Goal: Task Accomplishment & Management: Complete application form

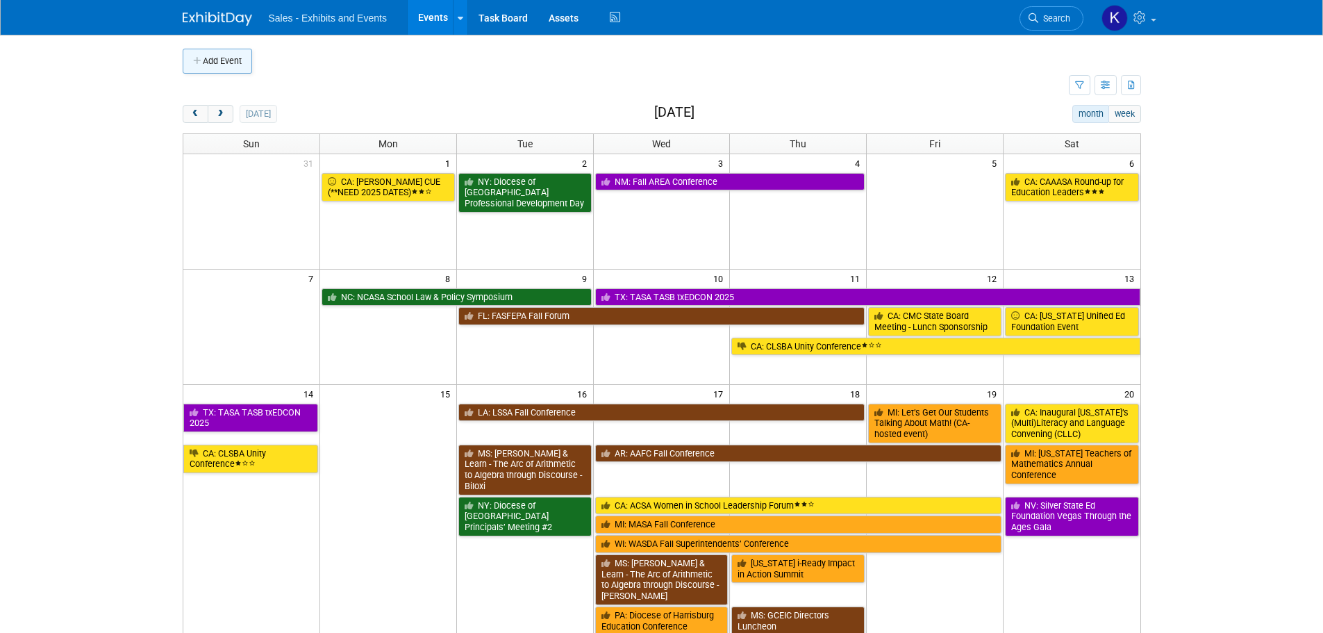
click at [221, 68] on button "Add Event" at bounding box center [217, 61] width 69 height 25
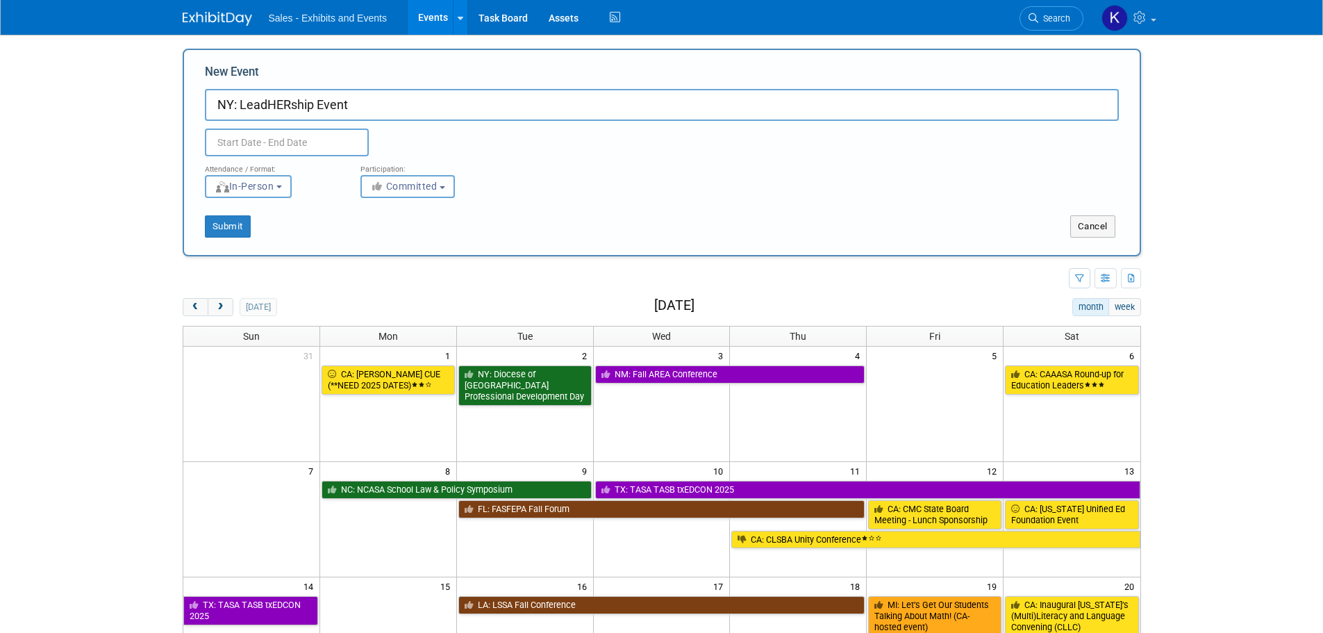
type input "NY: LeadHERship Event"
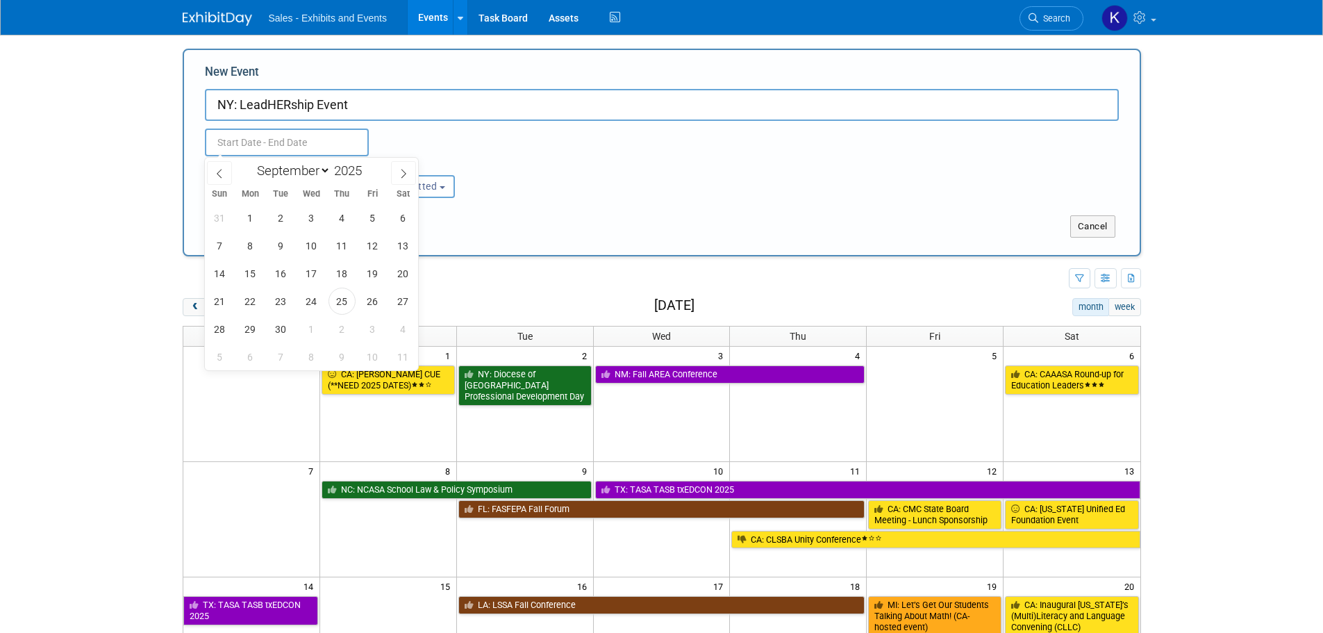
click at [309, 133] on input "text" at bounding box center [287, 142] width 164 height 28
click at [326, 174] on select "January February March April May June July August September October November De…" at bounding box center [291, 170] width 80 height 17
select select "9"
click at [251, 162] on select "January February March April May June July August September October November De…" at bounding box center [291, 170] width 80 height 17
click at [283, 258] on span "7" at bounding box center [280, 245] width 27 height 27
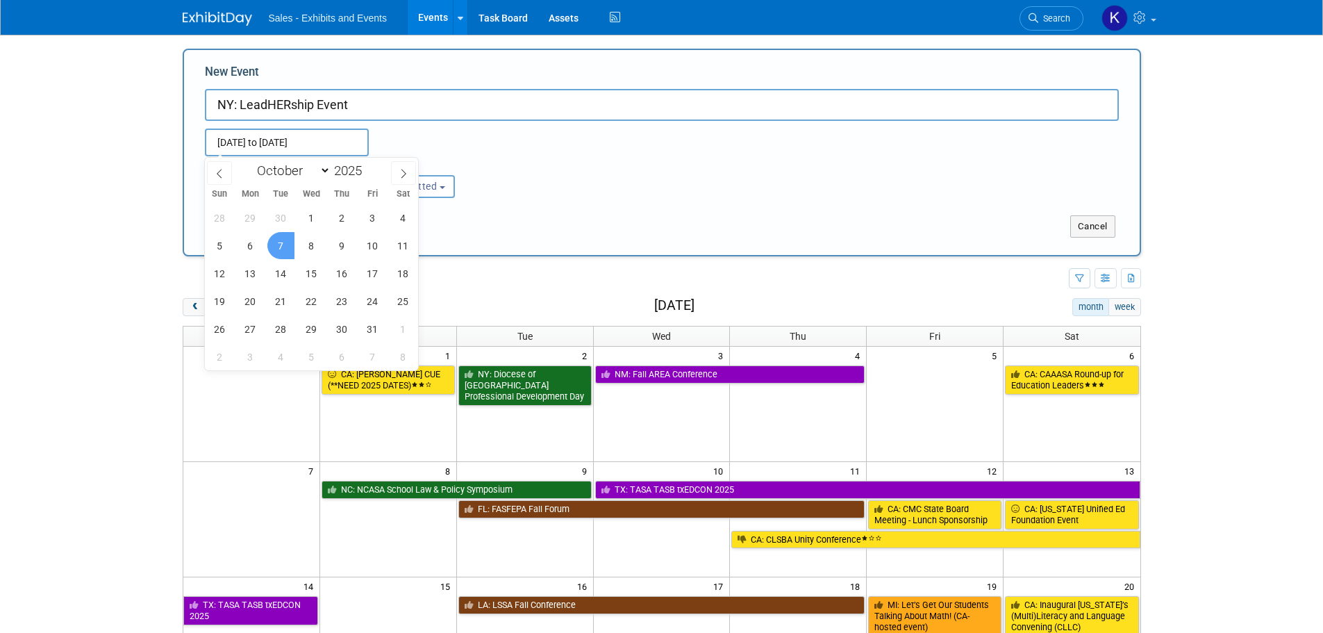
click at [283, 256] on span "7" at bounding box center [280, 245] width 27 height 27
type input "[DATE] to [DATE]"
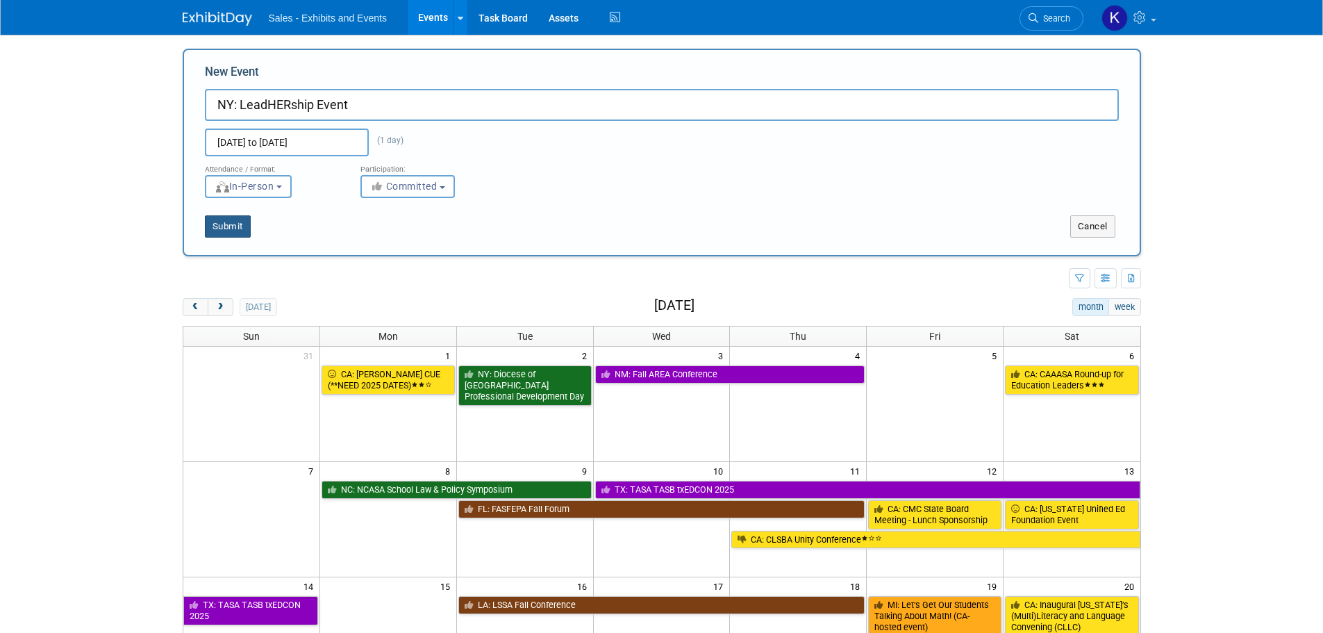
click at [239, 230] on button "Submit" at bounding box center [228, 226] width 46 height 22
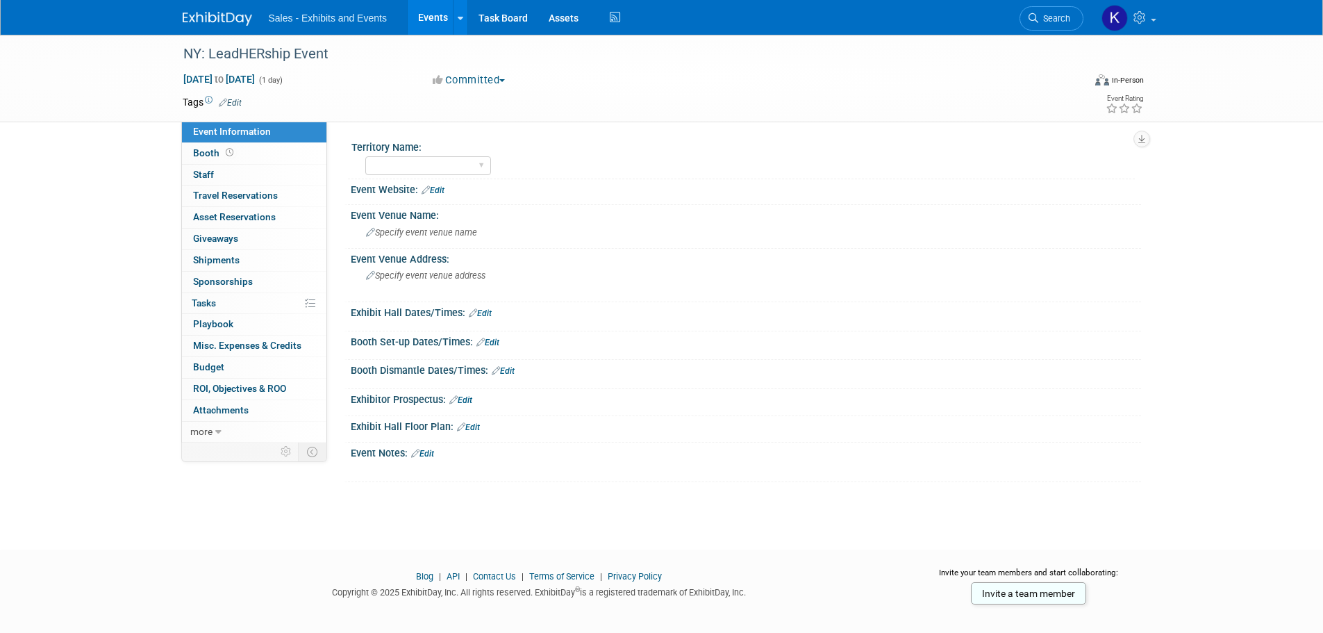
click at [236, 101] on link "Edit" at bounding box center [230, 103] width 23 height 10
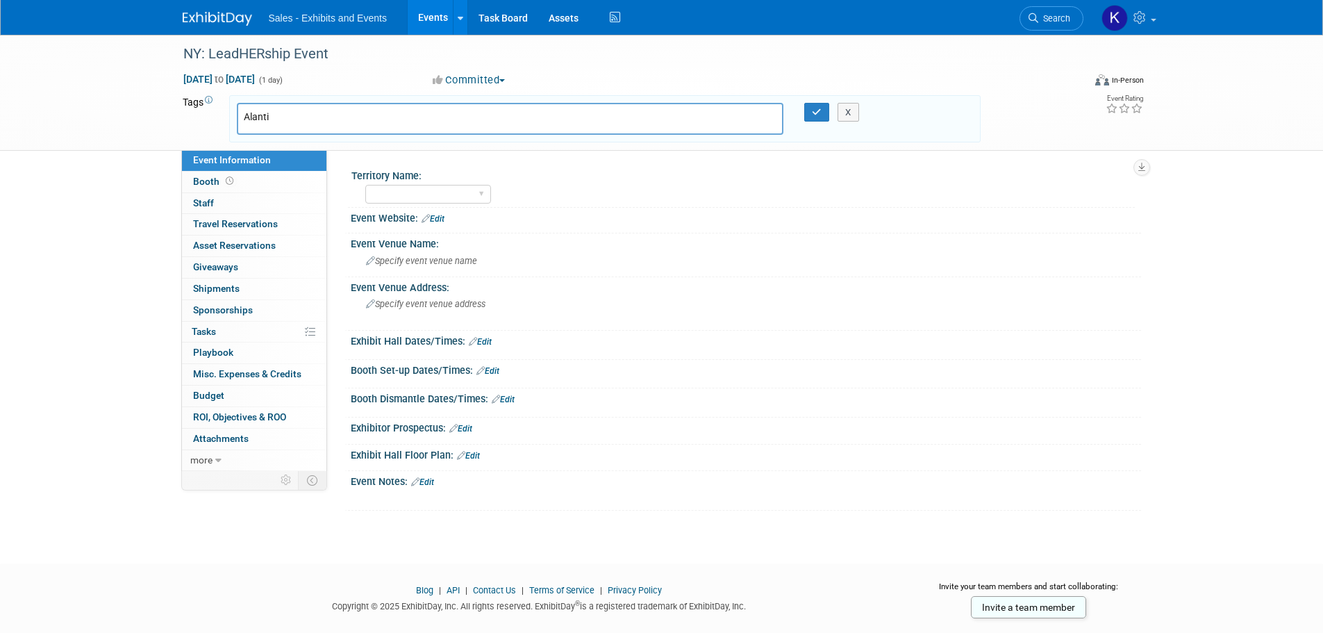
type input "Alantic"
click at [287, 119] on link "×" at bounding box center [289, 120] width 9 height 16
type input "N"
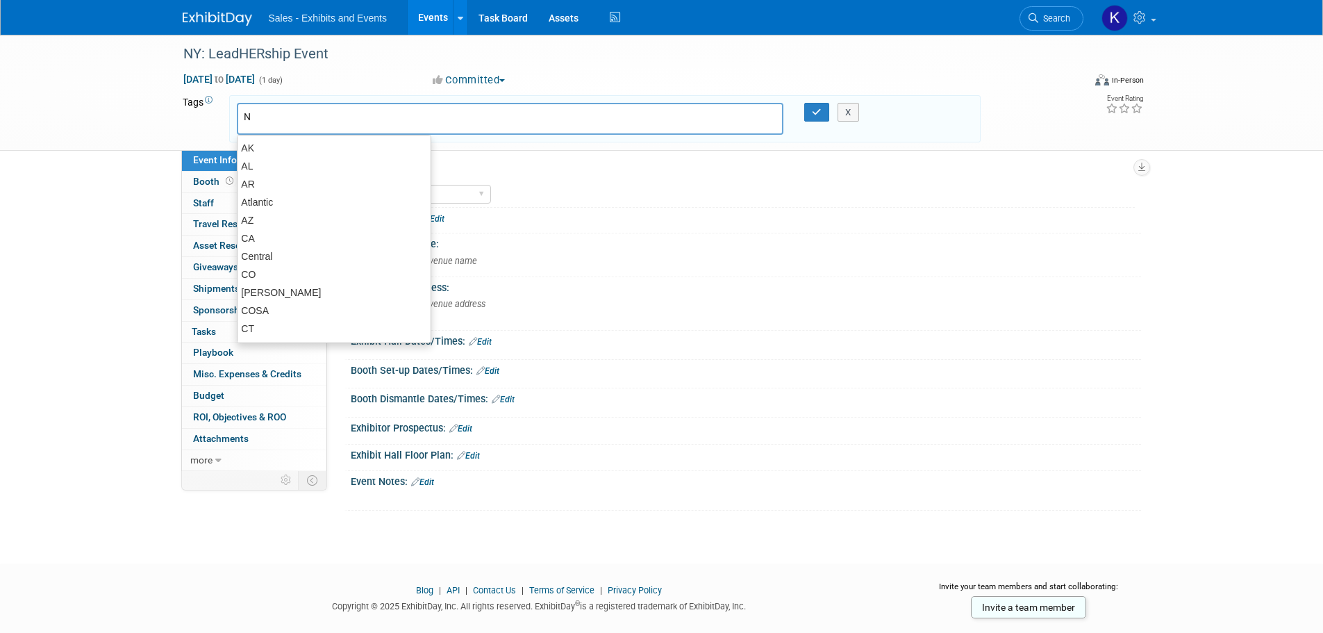
type input "NY"
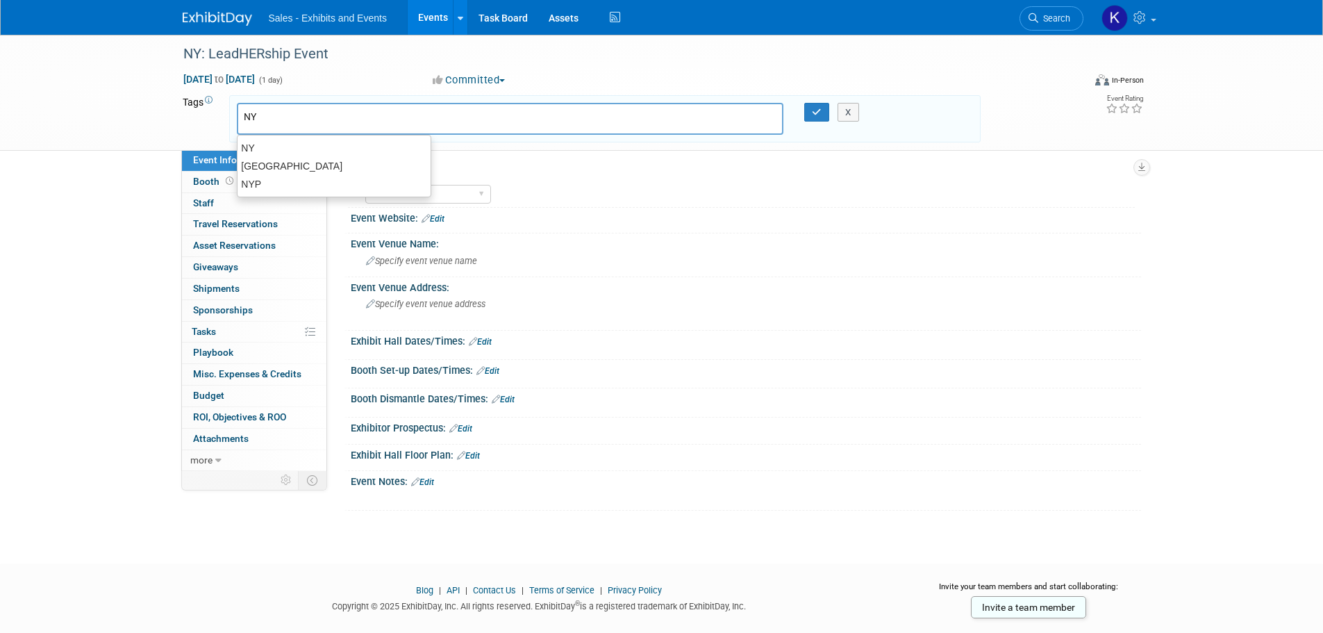
type input "NY"
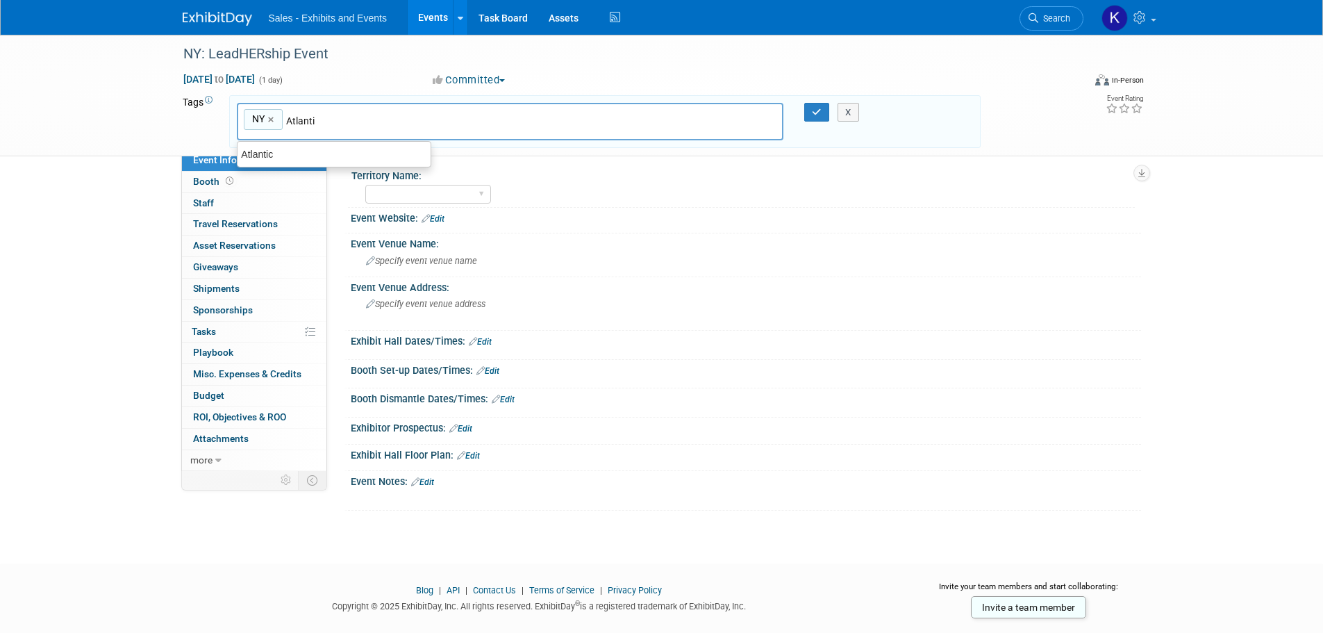
type input "Atlantic"
type input "NY, Atlantic"
click at [822, 106] on button "button" at bounding box center [816, 112] width 25 height 19
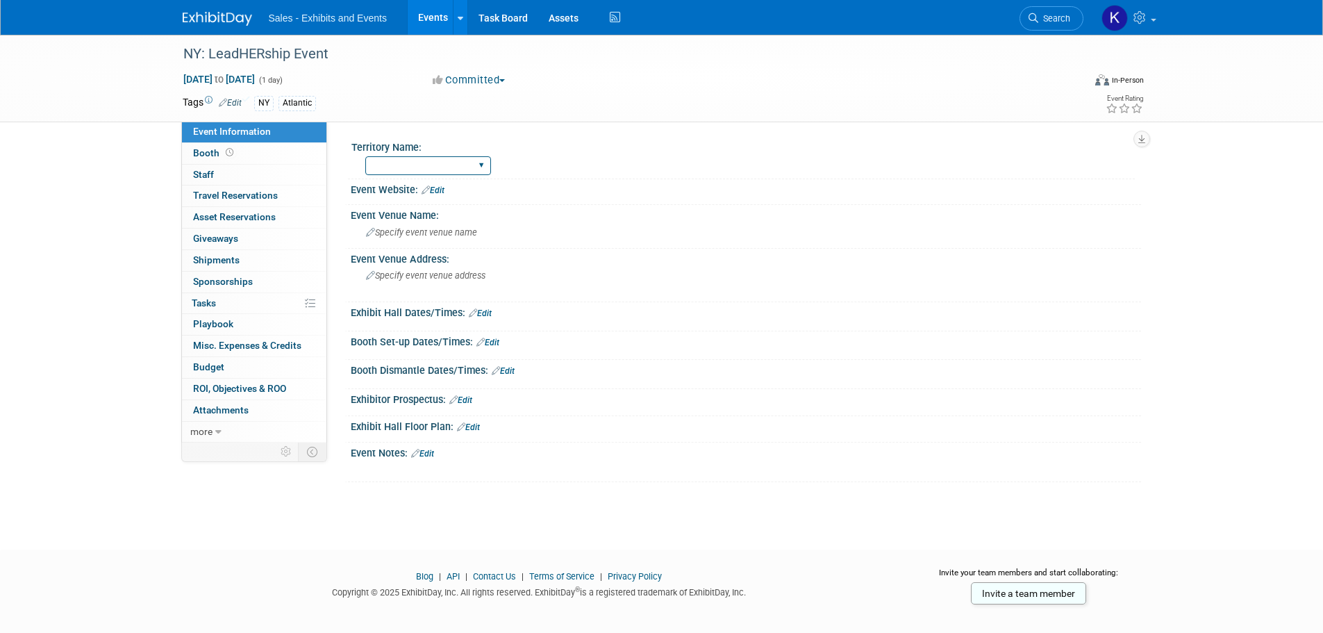
drag, startPoint x: 467, startPoint y: 161, endPoint x: 467, endPoint y: 174, distance: 12.5
click at [467, 161] on select "Atlantic Southeast Central Southwest Pacific Mountain National Strategic Partne…" at bounding box center [428, 165] width 126 height 19
select select "Atlantic"
click at [365, 156] on select "Atlantic Southeast Central Southwest Pacific Mountain National Strategic Partne…" at bounding box center [428, 165] width 126 height 19
click at [441, 195] on div "Event Website: Edit" at bounding box center [742, 192] width 797 height 26
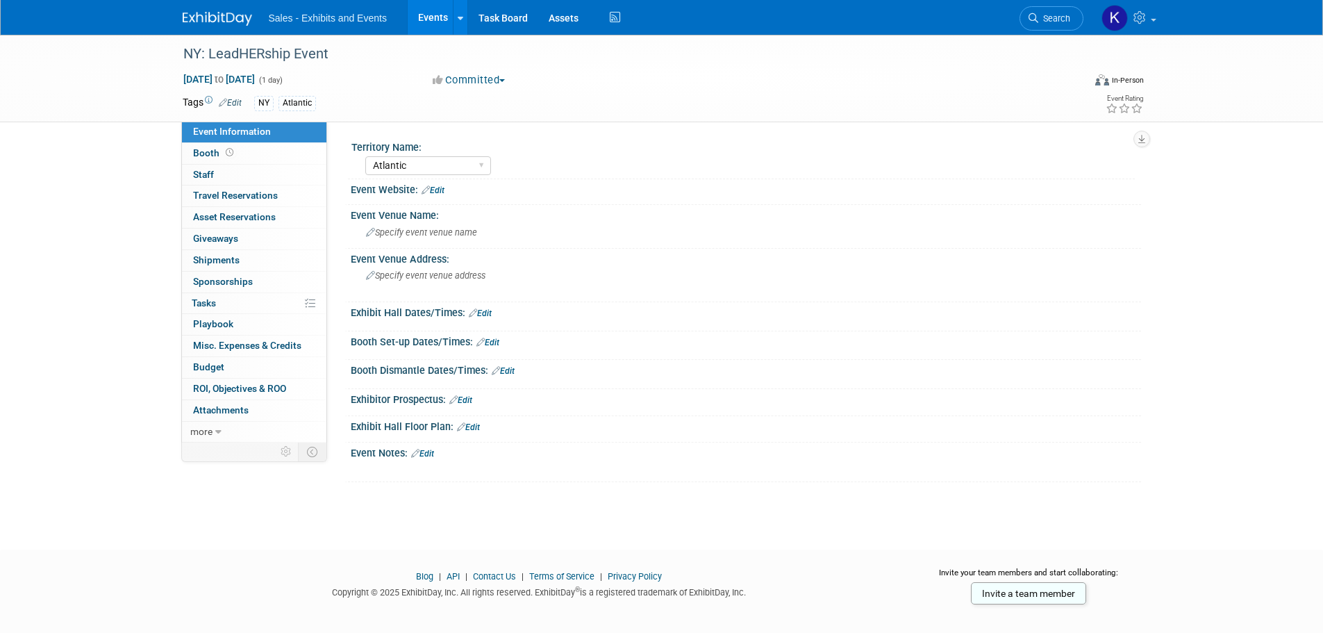
drag, startPoint x: 441, startPoint y: 192, endPoint x: 447, endPoint y: 200, distance: 9.4
click at [441, 192] on link "Edit" at bounding box center [433, 190] width 23 height 10
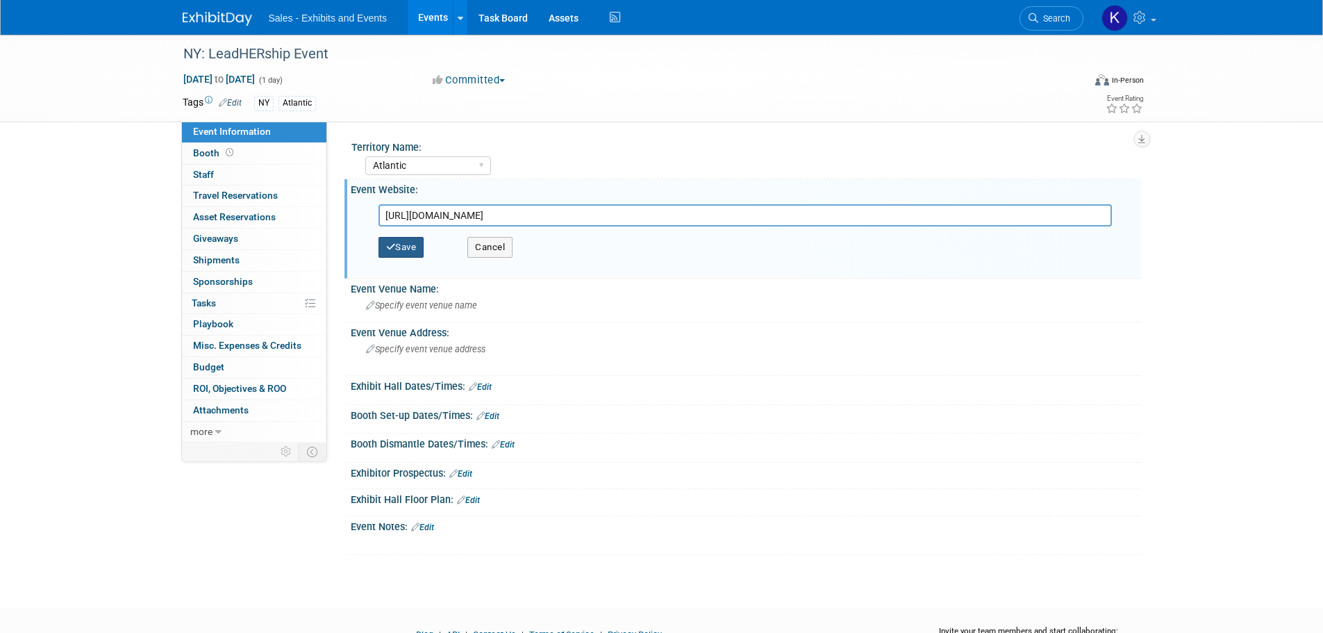
type input "https://www.wflboces.org/events-and-trainings/leadhership"
click at [383, 257] on button "Save" at bounding box center [401, 247] width 46 height 21
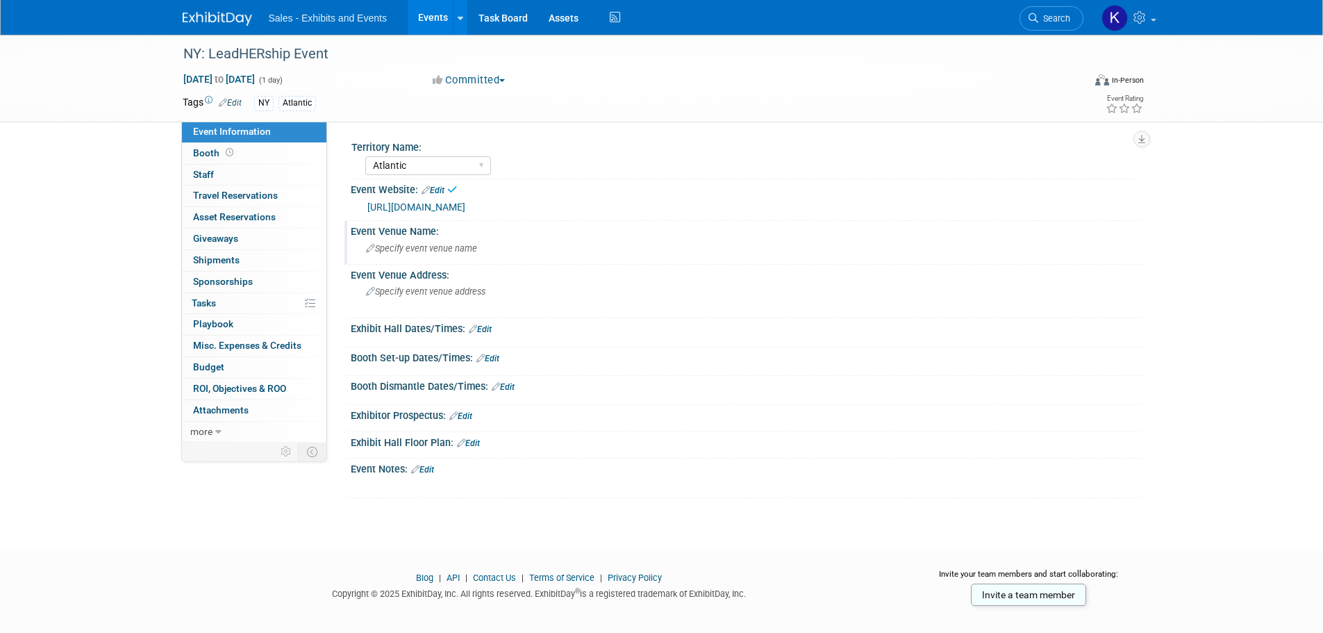
click at [424, 249] on span "Specify event venue name" at bounding box center [421, 248] width 111 height 10
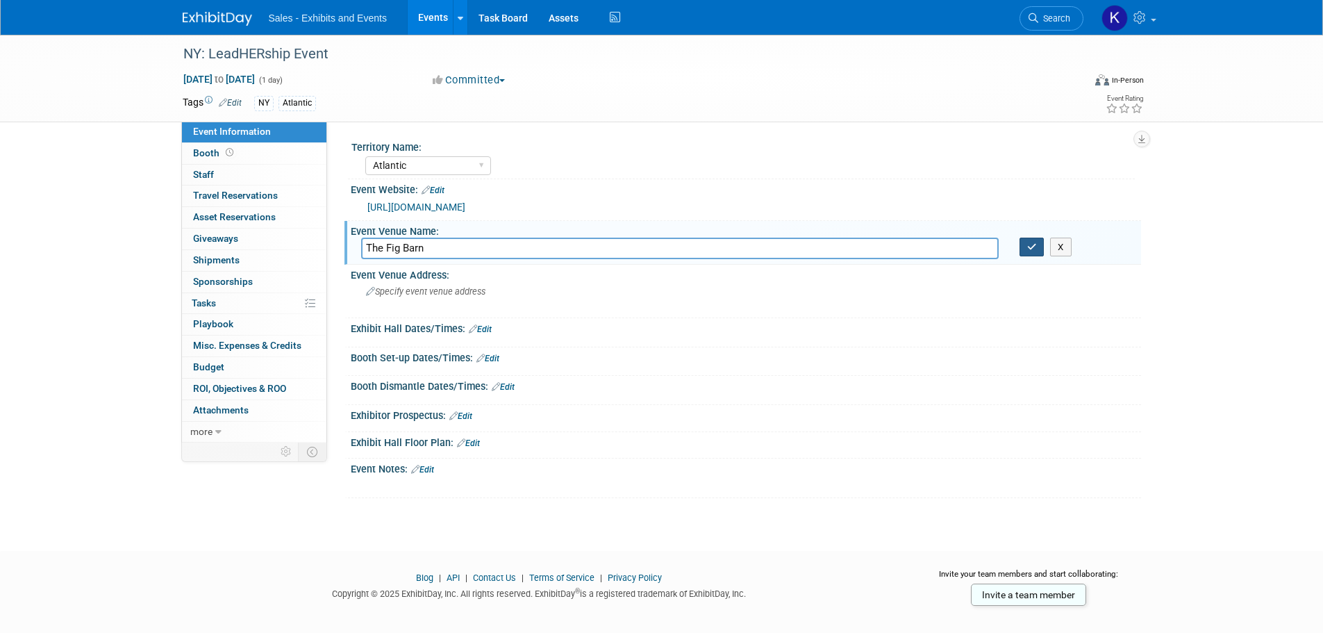
type input "The Fig Barn"
drag, startPoint x: 1030, startPoint y: 248, endPoint x: 1013, endPoint y: 262, distance: 21.7
click at [1030, 249] on icon "button" at bounding box center [1032, 246] width 10 height 9
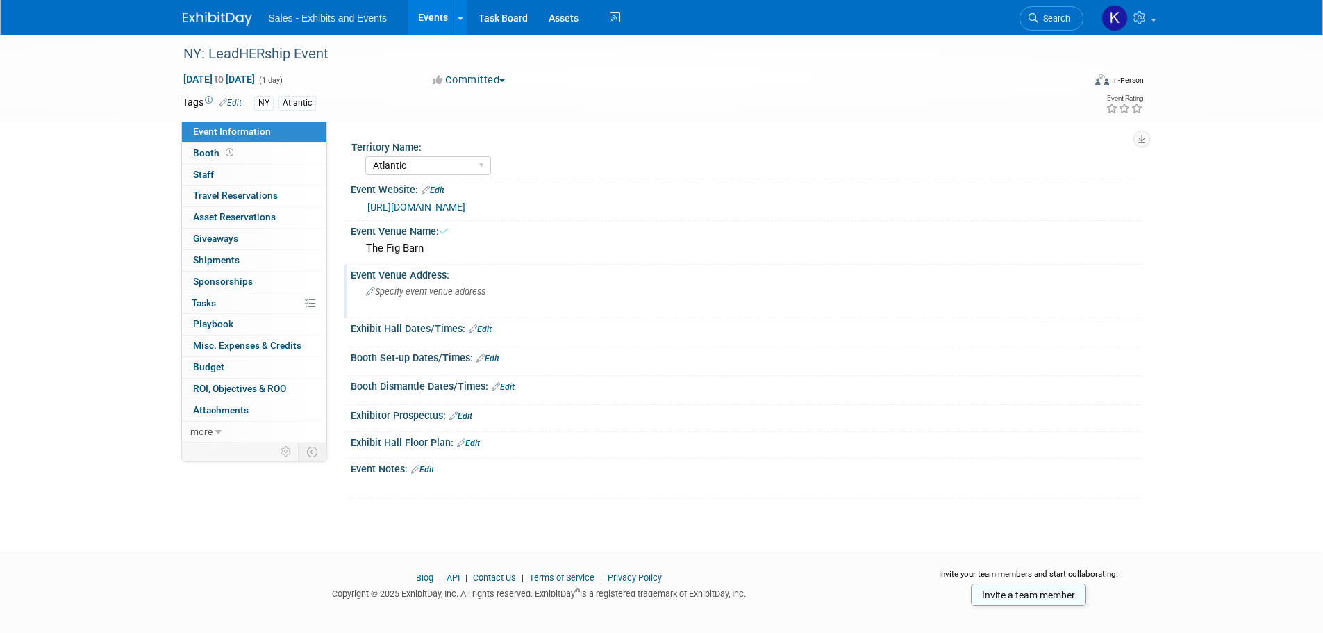
click at [486, 301] on div "Specify event venue address" at bounding box center [515, 297] width 308 height 32
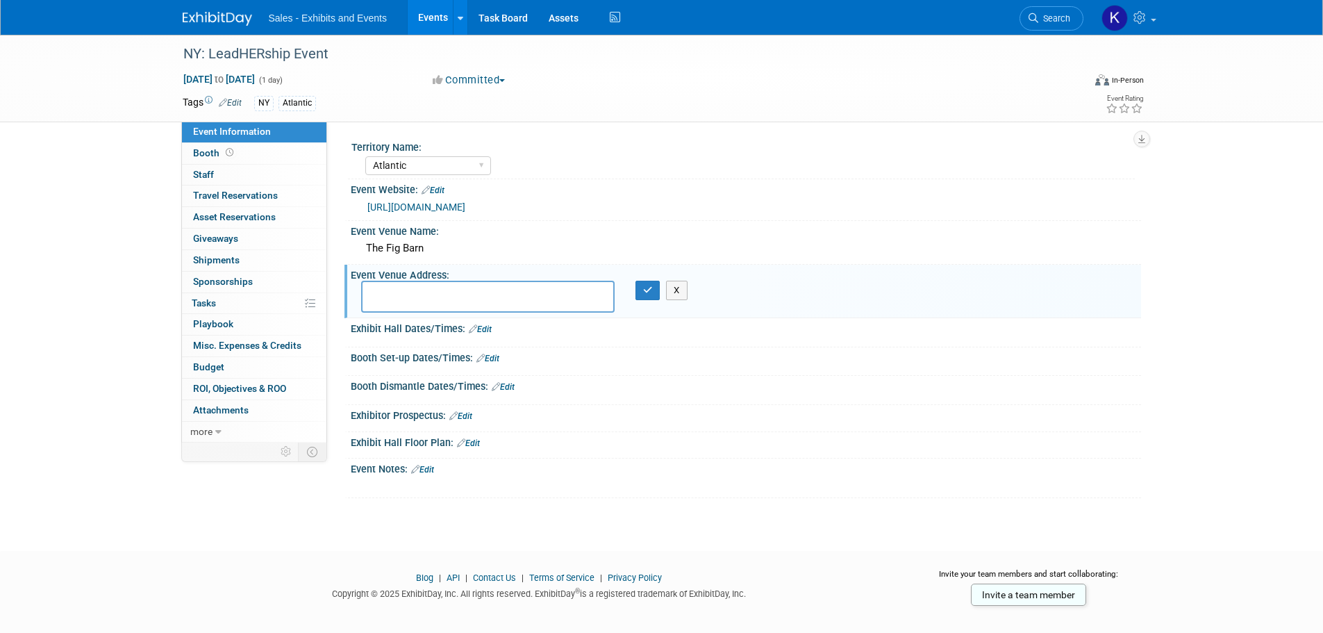
click at [439, 248] on div "The Fig Barn" at bounding box center [745, 249] width 769 height 22
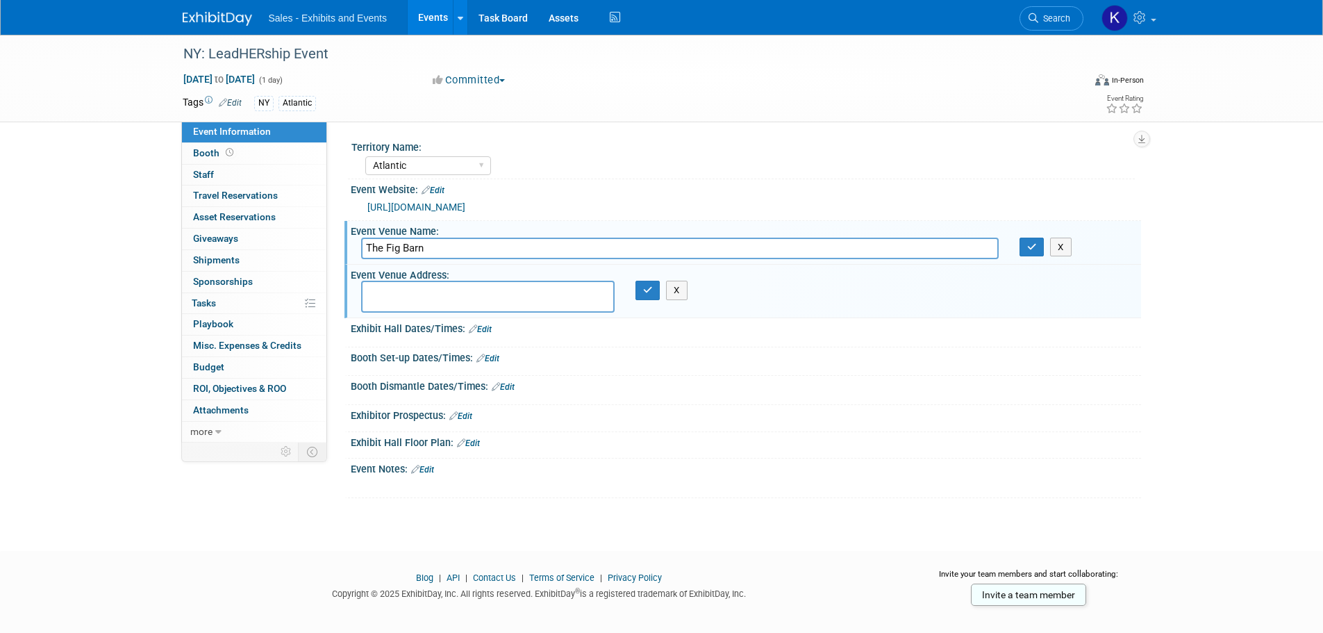
drag, startPoint x: 436, startPoint y: 250, endPoint x: 353, endPoint y: 260, distance: 83.3
click at [338, 251] on div "Territory Name: Atlantic Southeast Central Southwest Pacific Mountain National …" at bounding box center [734, 282] width 814 height 321
type input "Fig Hollow Barn"
click at [1042, 248] on button "button" at bounding box center [1031, 247] width 25 height 19
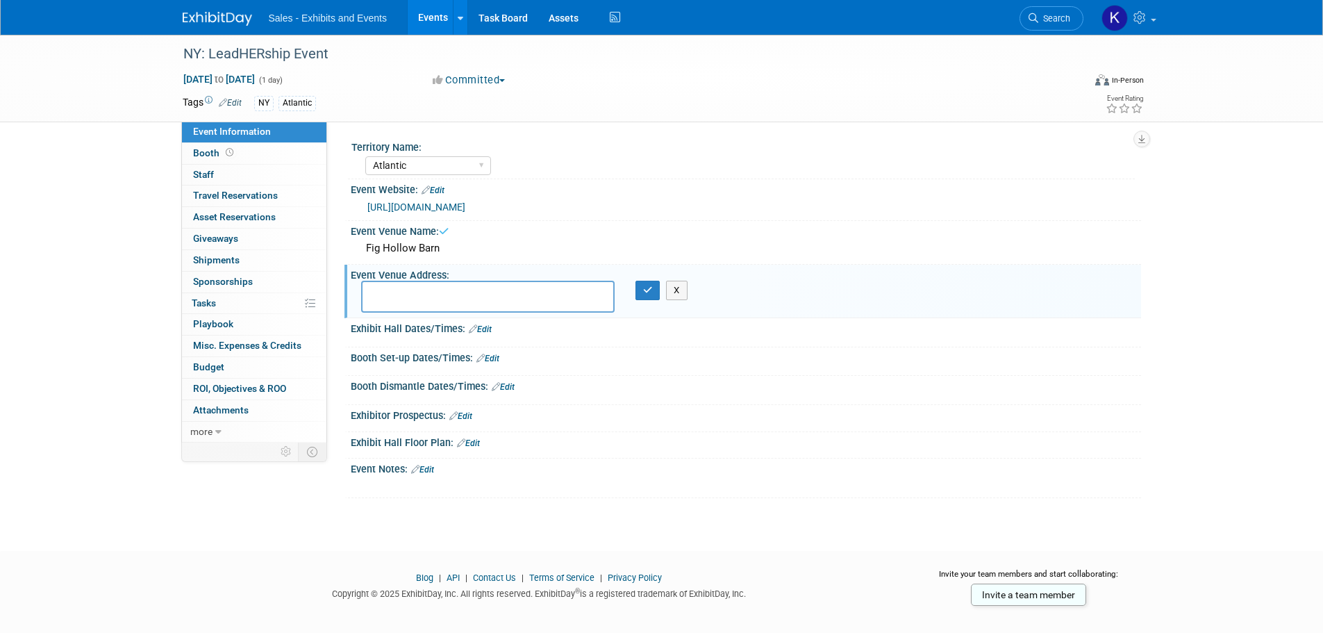
click at [441, 292] on textarea at bounding box center [487, 297] width 253 height 32
type textarea "[GEOGRAPHIC_DATA], [GEOGRAPHIC_DATA]"
click at [655, 288] on button "button" at bounding box center [647, 290] width 25 height 19
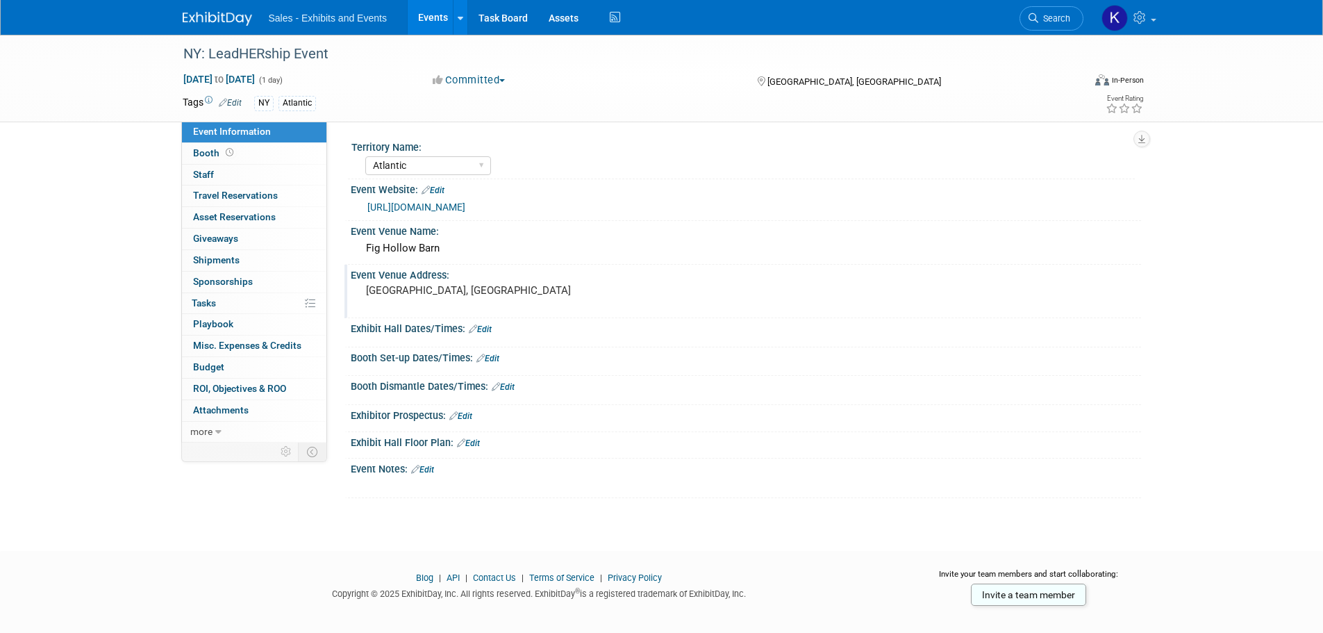
click at [492, 329] on link "Edit" at bounding box center [480, 329] width 23 height 10
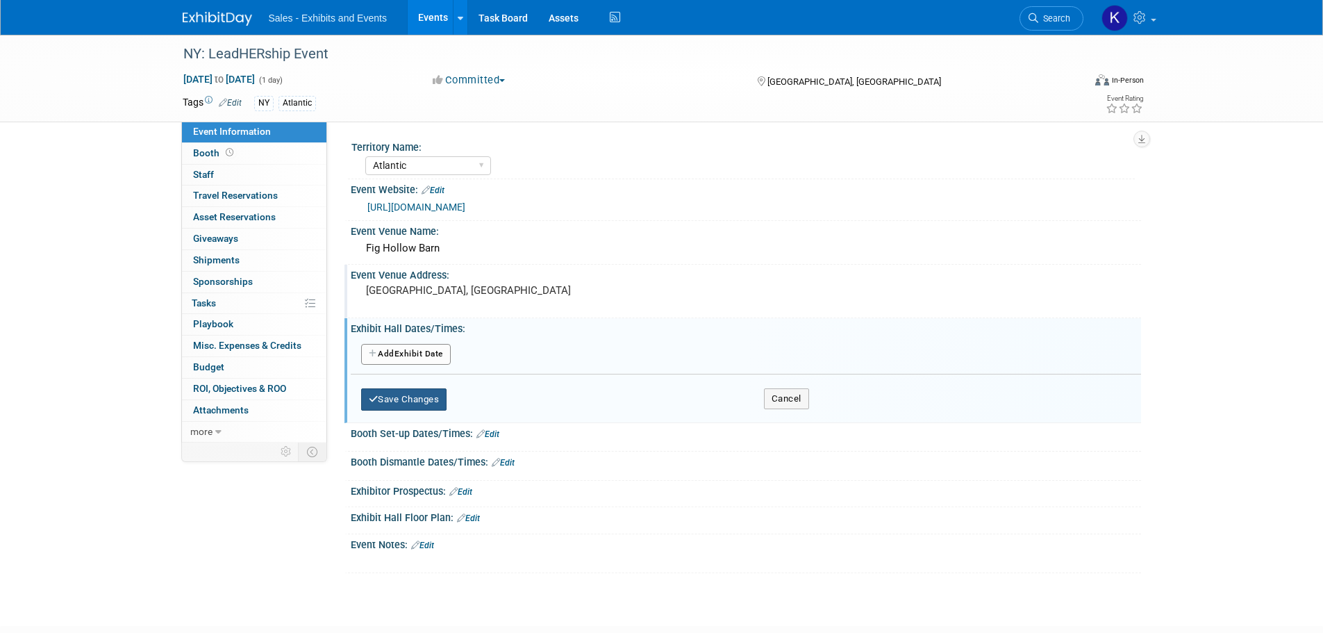
click at [424, 399] on button "Save Changes" at bounding box center [404, 399] width 86 height 22
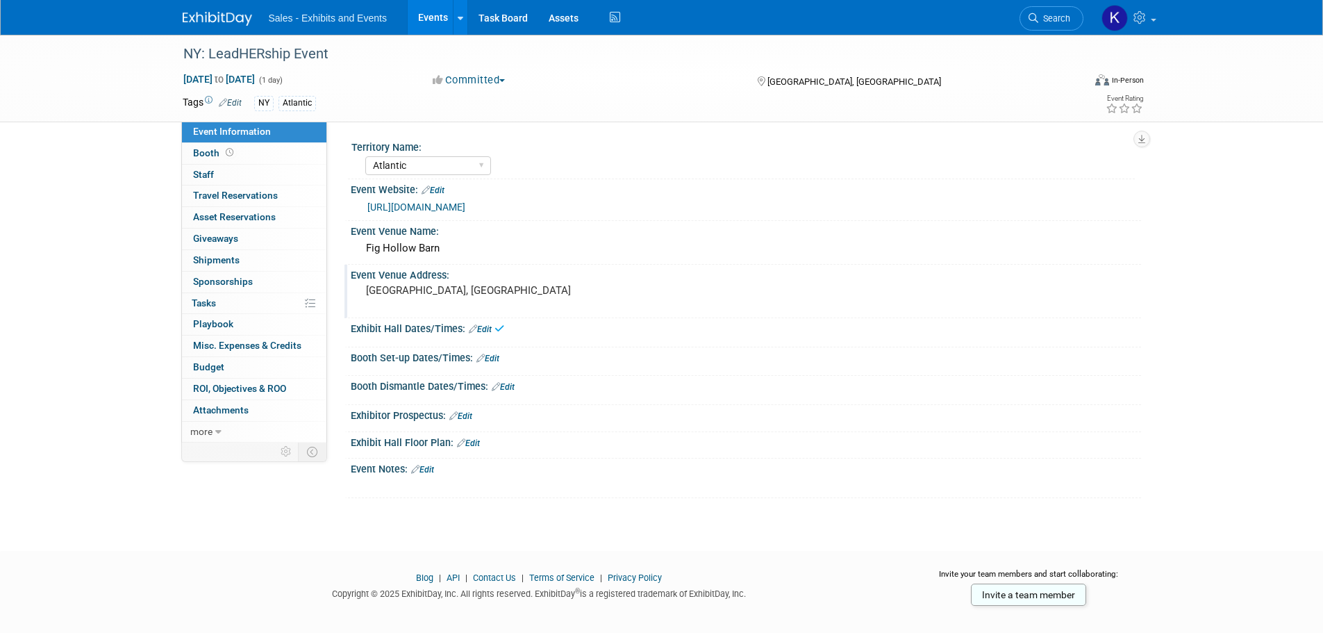
click at [494, 332] on div "Exhibit Hall Dates/Times: Edit" at bounding box center [746, 327] width 790 height 18
drag, startPoint x: 487, startPoint y: 323, endPoint x: 481, endPoint y: 333, distance: 11.6
click at [486, 324] on div "Exhibit Hall Dates/Times: Edit" at bounding box center [746, 327] width 790 height 18
click at [482, 326] on link "Edit" at bounding box center [480, 329] width 23 height 10
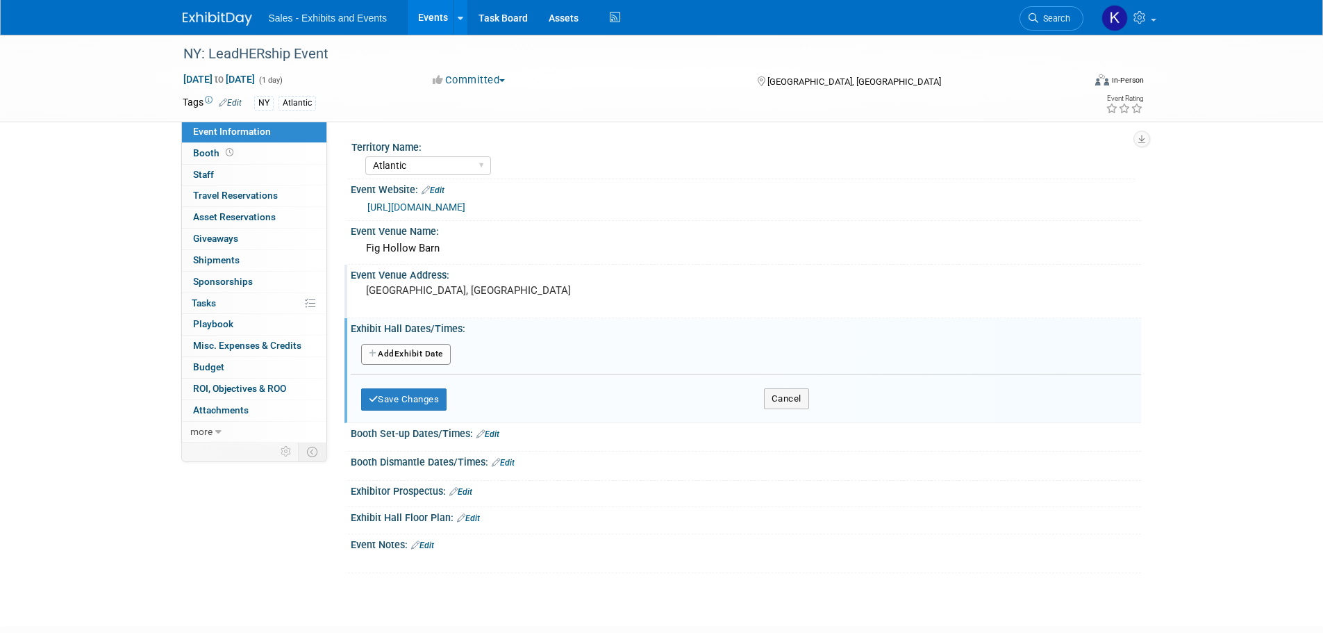
click at [421, 353] on button "Add Another Exhibit Date" at bounding box center [406, 354] width 90 height 21
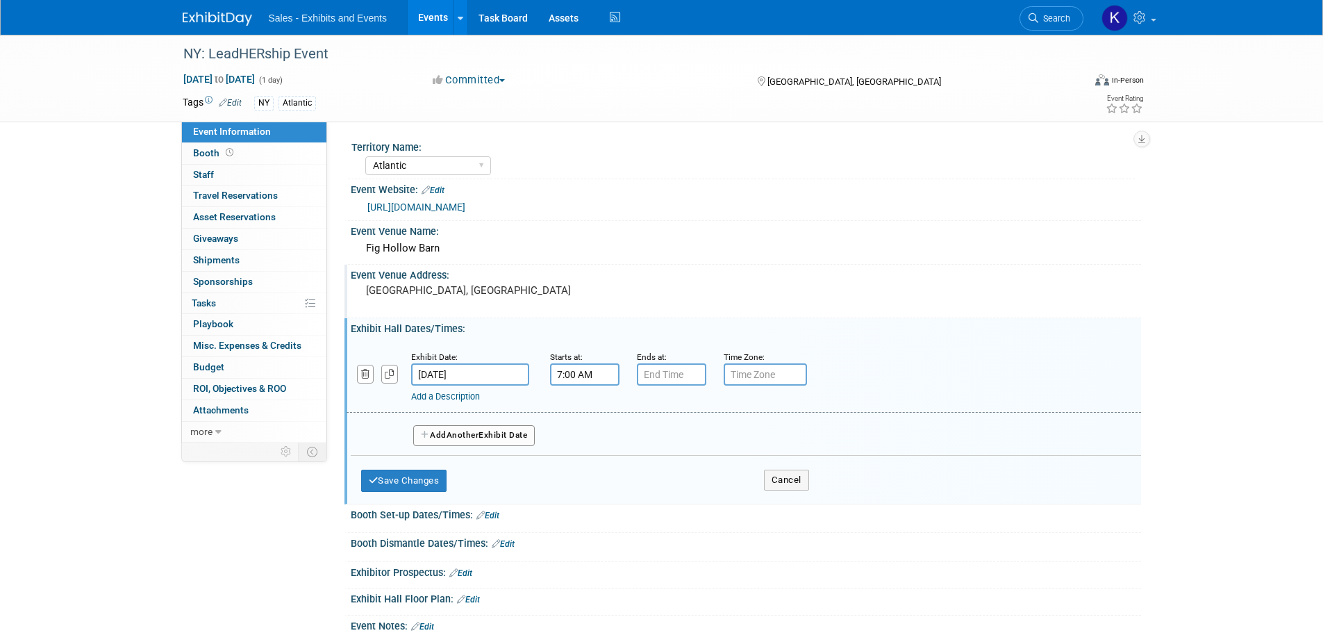
click at [572, 376] on input "7:00 AM" at bounding box center [584, 374] width 69 height 22
click at [587, 474] on span at bounding box center [582, 469] width 24 height 24
click at [585, 474] on span at bounding box center [582, 469] width 24 height 24
drag, startPoint x: 585, startPoint y: 474, endPoint x: 600, endPoint y: 473, distance: 14.7
click at [586, 474] on span at bounding box center [582, 469] width 24 height 24
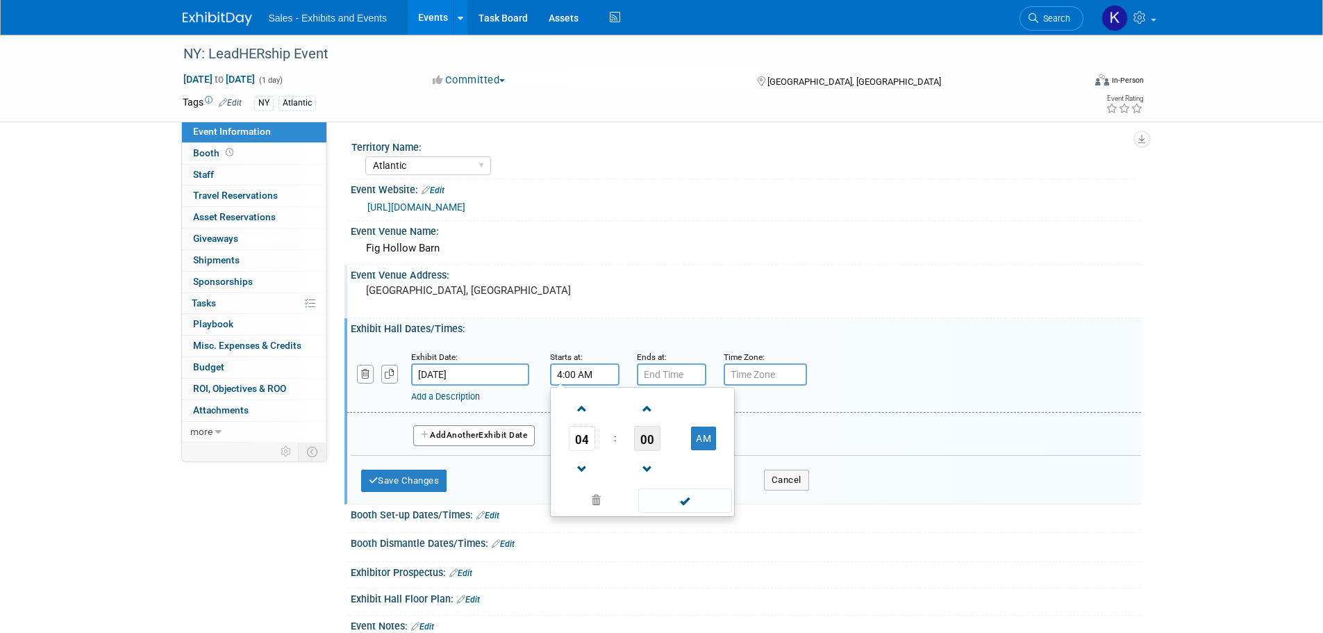
click at [649, 447] on span "00" at bounding box center [647, 438] width 26 height 25
click at [658, 444] on td "30" at bounding box center [664, 447] width 44 height 38
type input "4:30 AM"
click at [674, 374] on input "7:00 PM" at bounding box center [671, 374] width 69 height 22
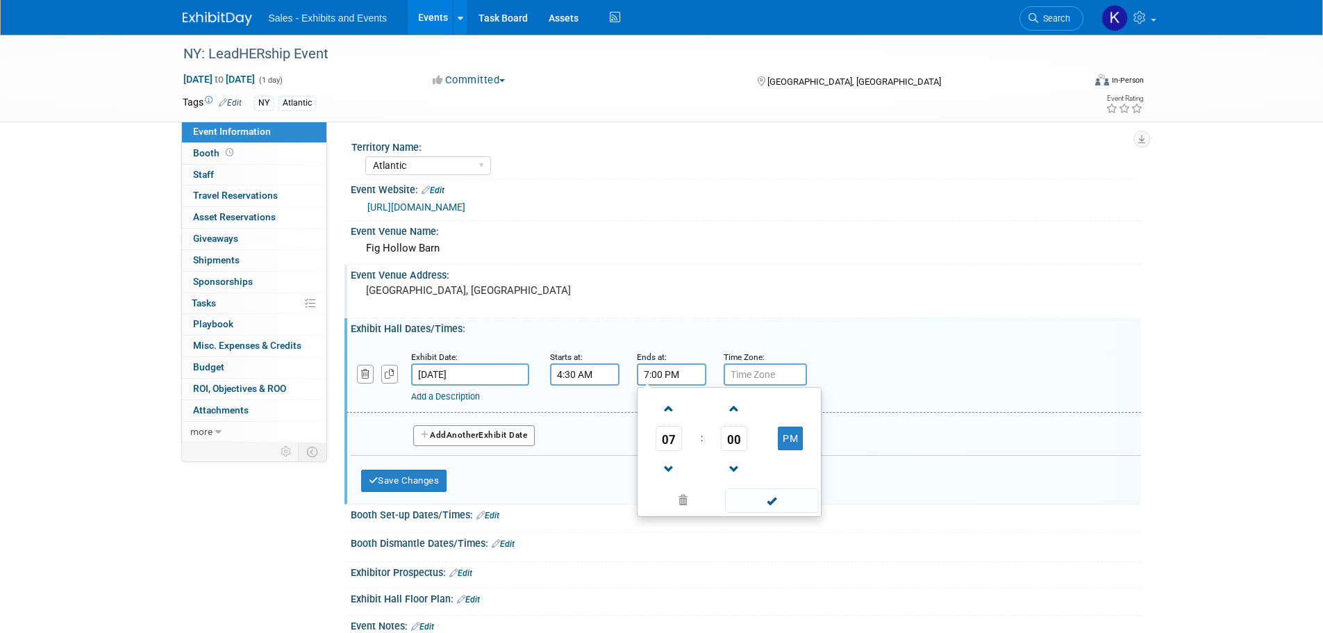
drag, startPoint x: 669, startPoint y: 397, endPoint x: 686, endPoint y: 424, distance: 31.6
click at [670, 401] on span at bounding box center [669, 409] width 24 height 24
type input "8:00 PM"
click at [766, 504] on span at bounding box center [772, 500] width 94 height 24
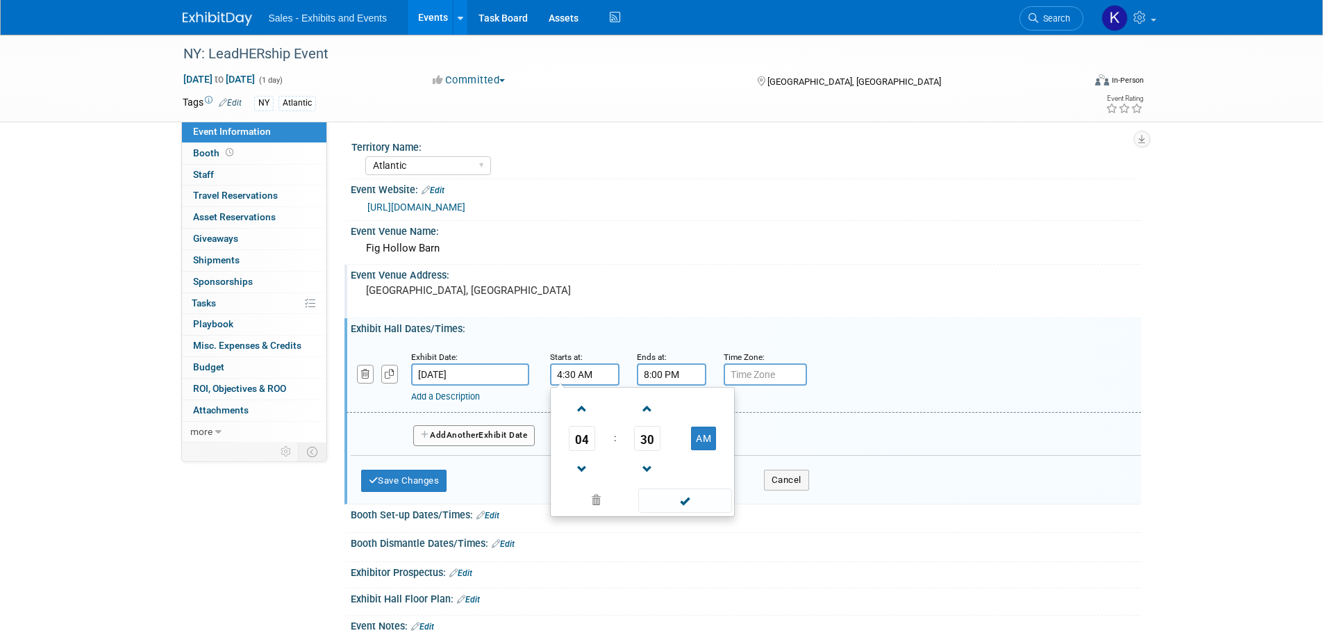
click at [590, 365] on input "4:30 AM" at bounding box center [584, 374] width 69 height 22
click at [701, 440] on button "AM" at bounding box center [703, 438] width 25 height 24
type input "4:30 PM"
click at [688, 502] on span at bounding box center [685, 500] width 94 height 24
click at [433, 481] on button "Save Changes" at bounding box center [404, 480] width 86 height 22
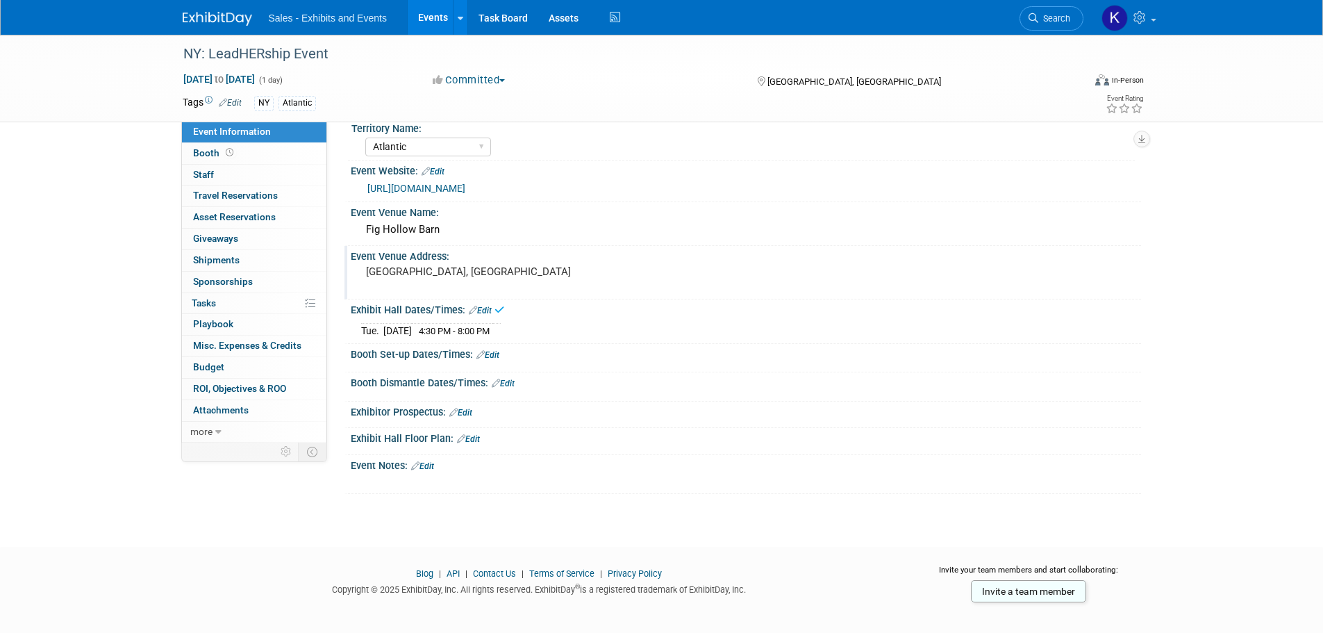
scroll to position [29, 0]
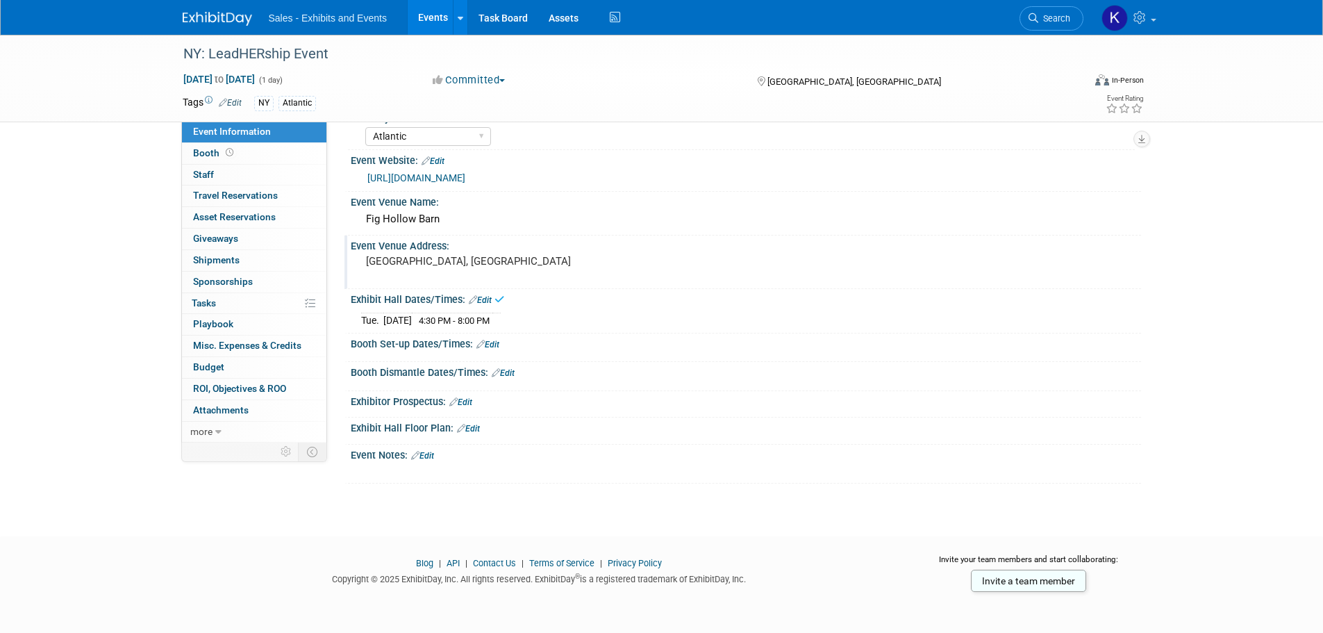
click at [431, 458] on link "Edit" at bounding box center [422, 456] width 23 height 10
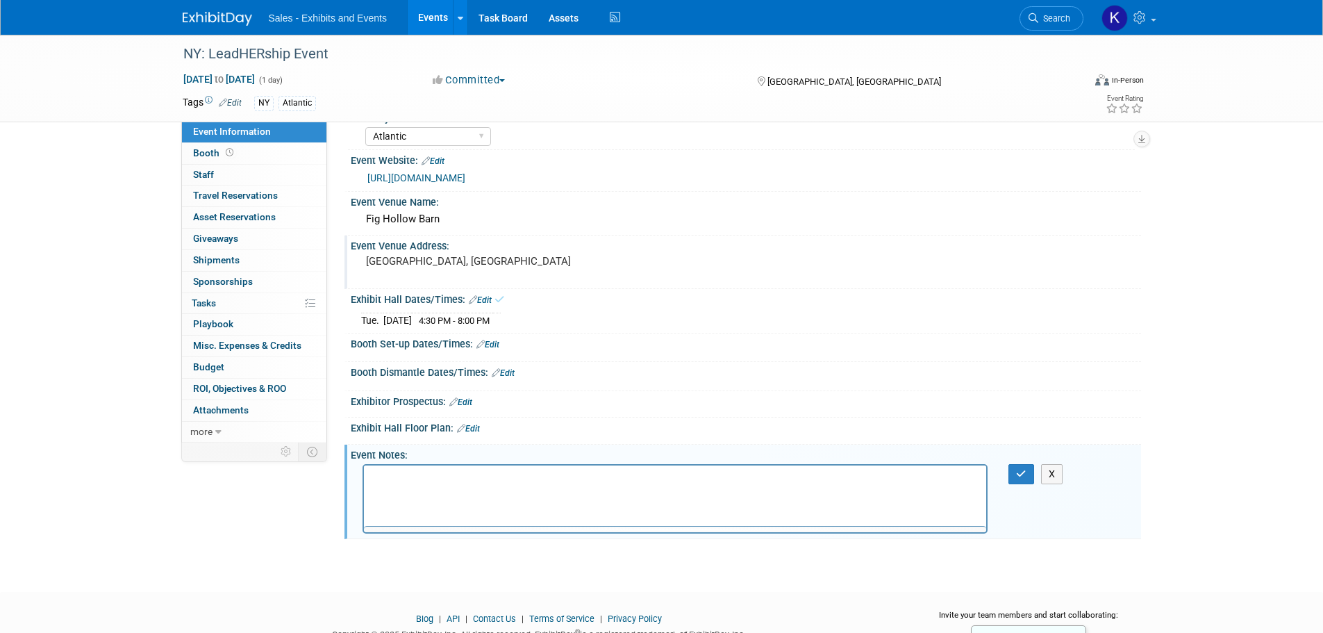
scroll to position [0, 0]
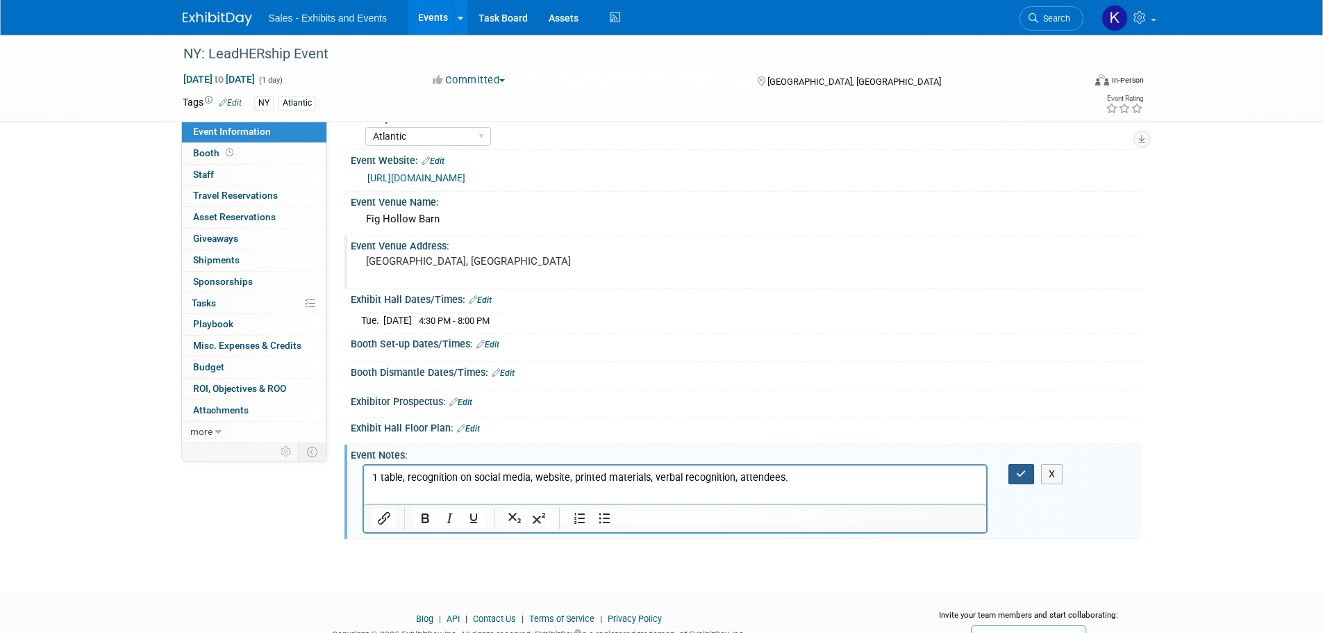
click at [1019, 473] on icon "button" at bounding box center [1021, 474] width 10 height 10
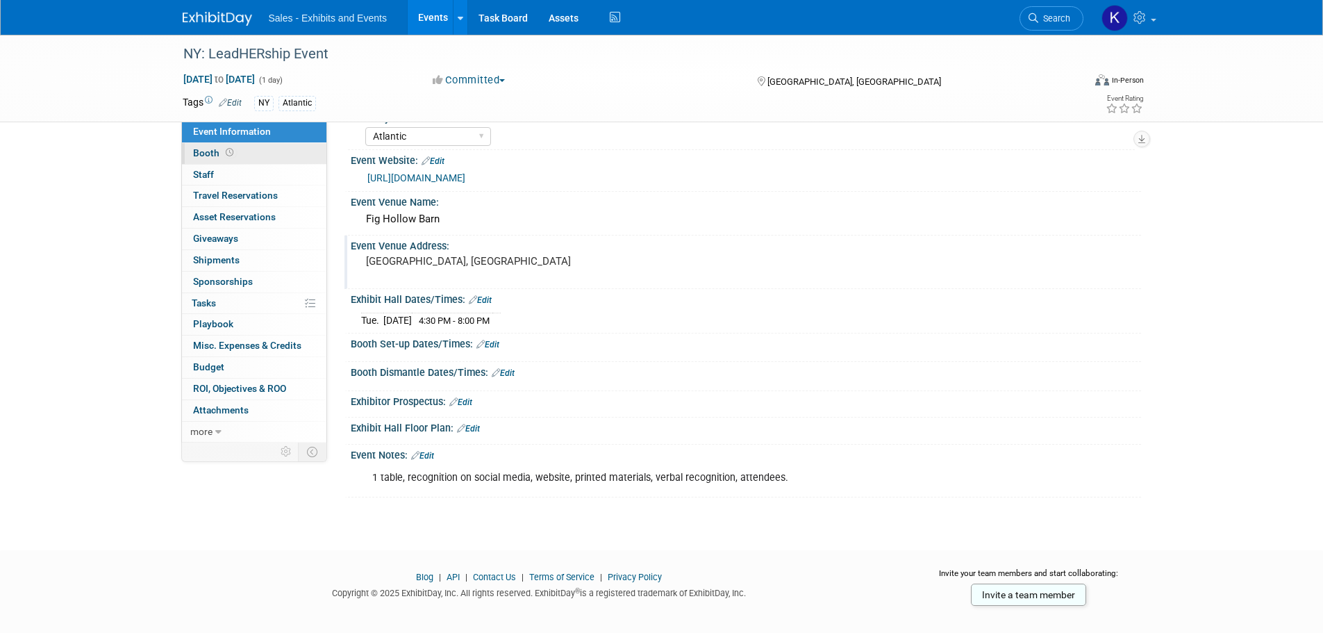
click at [200, 149] on span "Booth" at bounding box center [214, 152] width 43 height 11
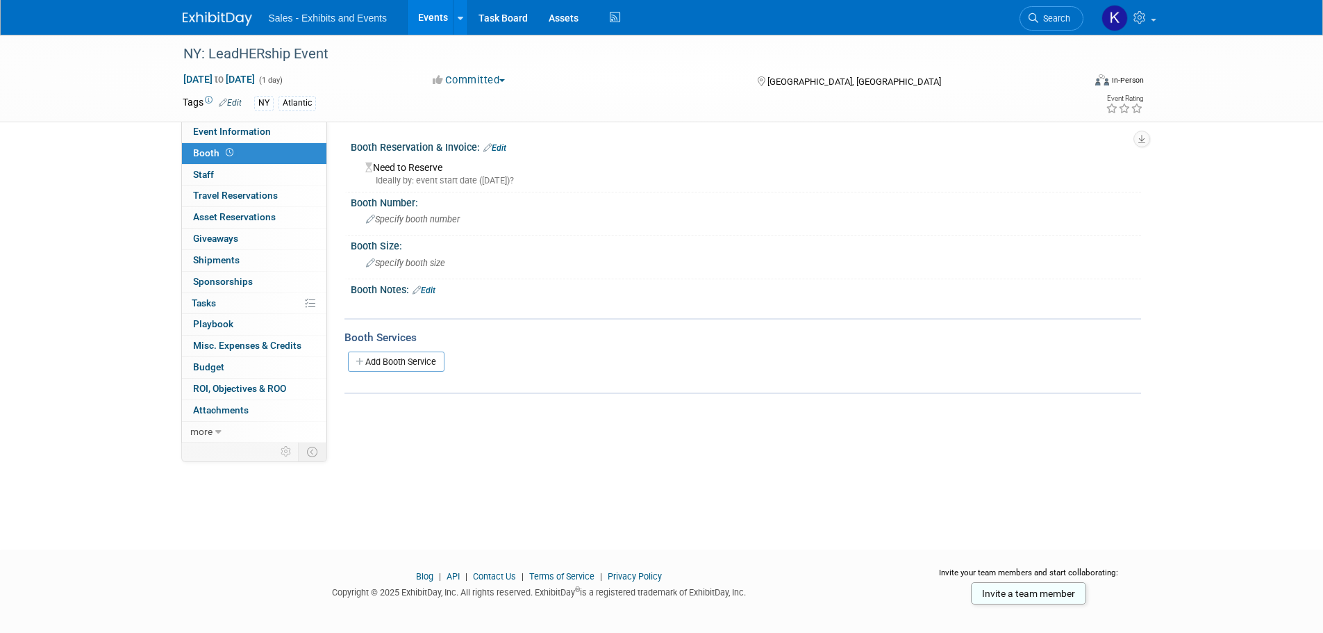
click at [503, 145] on link "Edit" at bounding box center [494, 148] width 23 height 10
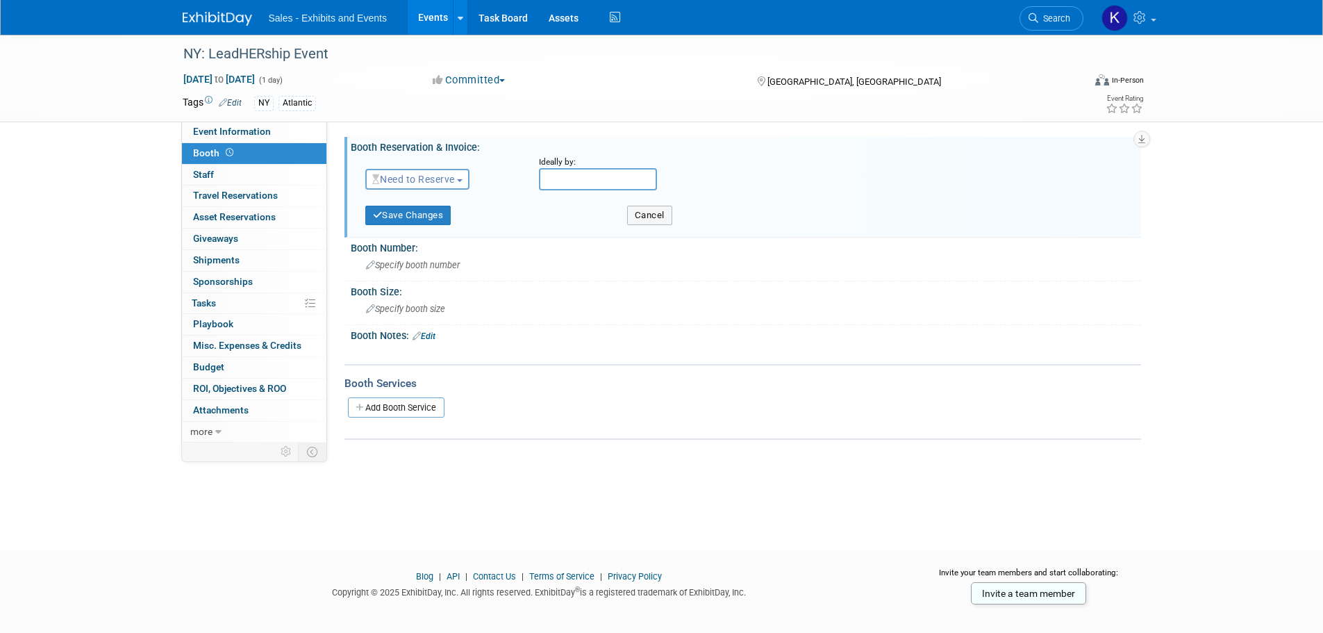
click at [437, 174] on span "Need to Reserve" at bounding box center [413, 179] width 83 height 11
click at [431, 197] on link "Need to Reserve" at bounding box center [440, 202] width 149 height 19
click at [458, 175] on link "Need to Reserve" at bounding box center [415, 179] width 86 height 11
click at [420, 217] on link "Reserved" at bounding box center [440, 222] width 149 height 19
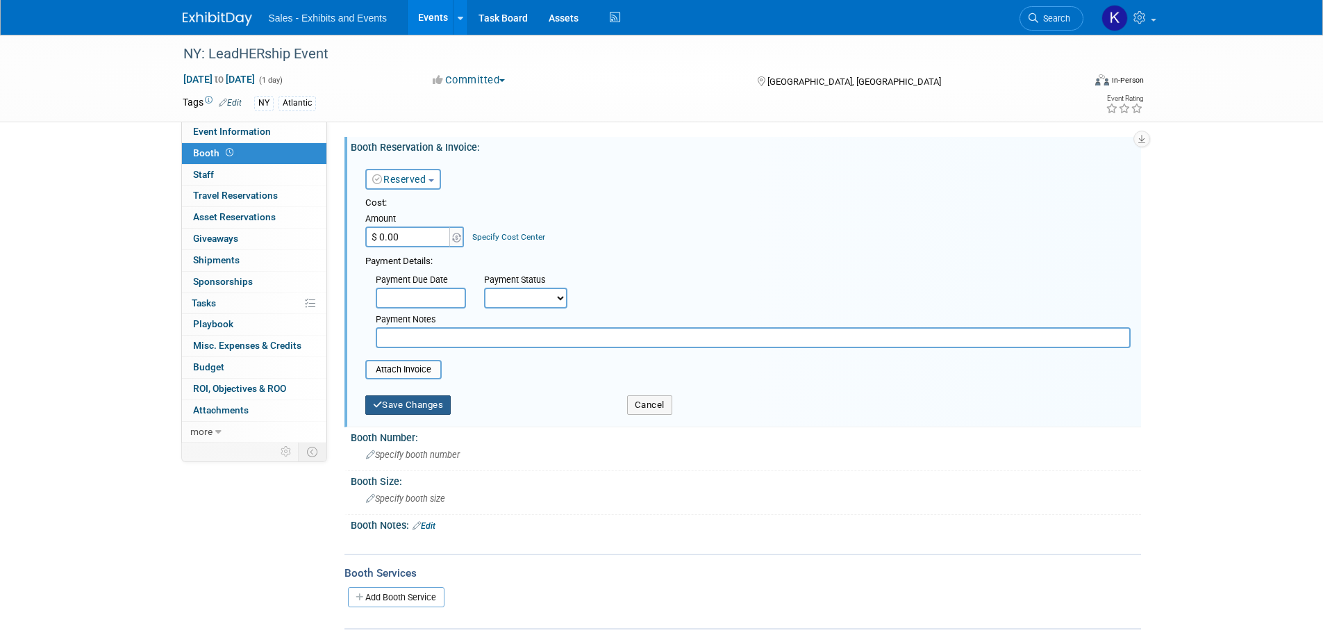
click at [434, 401] on button "Save Changes" at bounding box center [408, 404] width 86 height 19
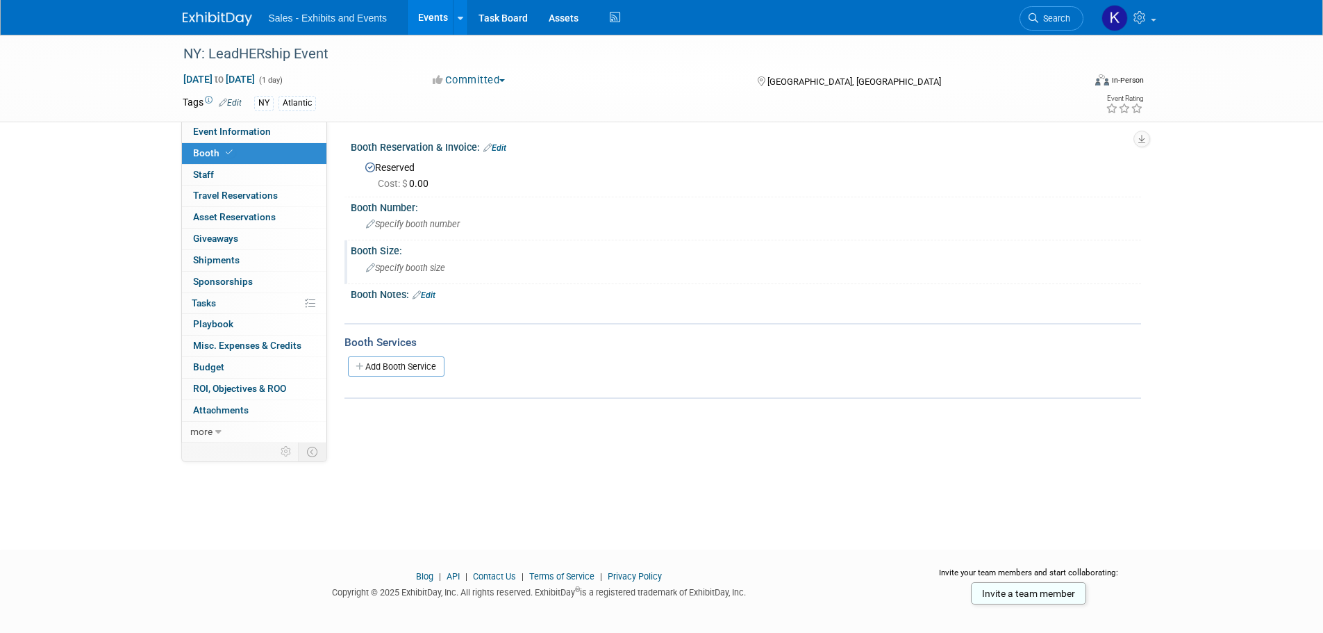
click at [423, 269] on span "Specify booth size" at bounding box center [405, 268] width 79 height 10
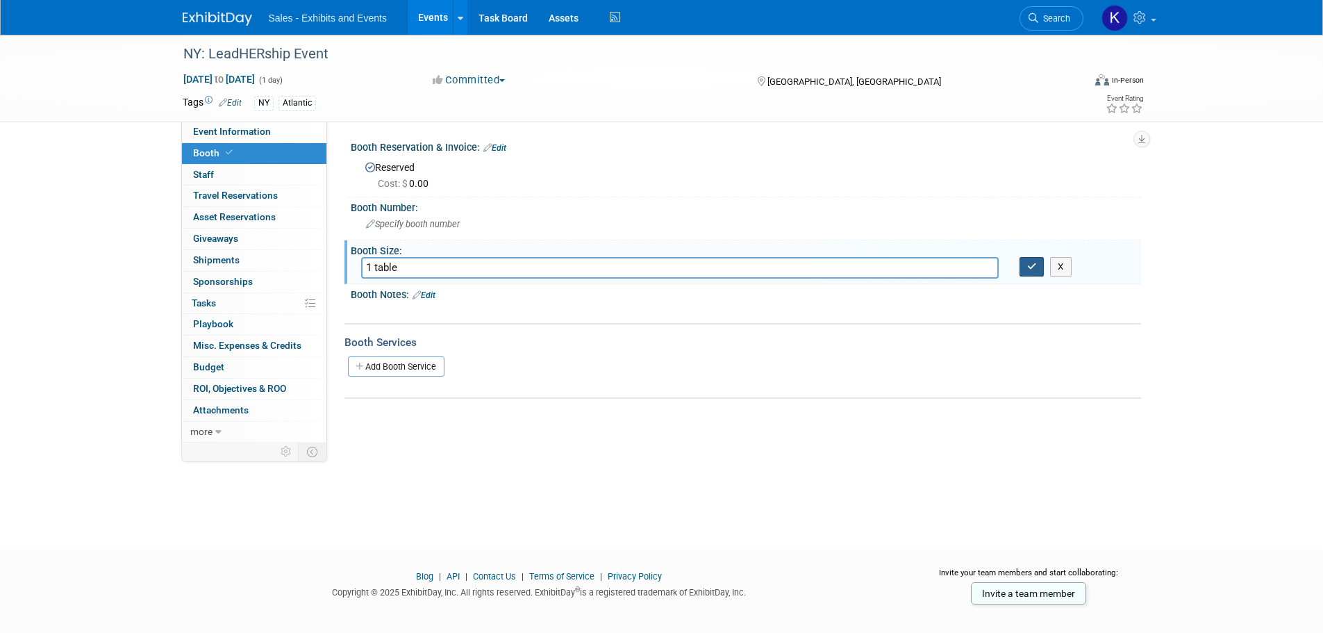
type input "1 table"
click at [1032, 262] on icon "button" at bounding box center [1032, 266] width 10 height 9
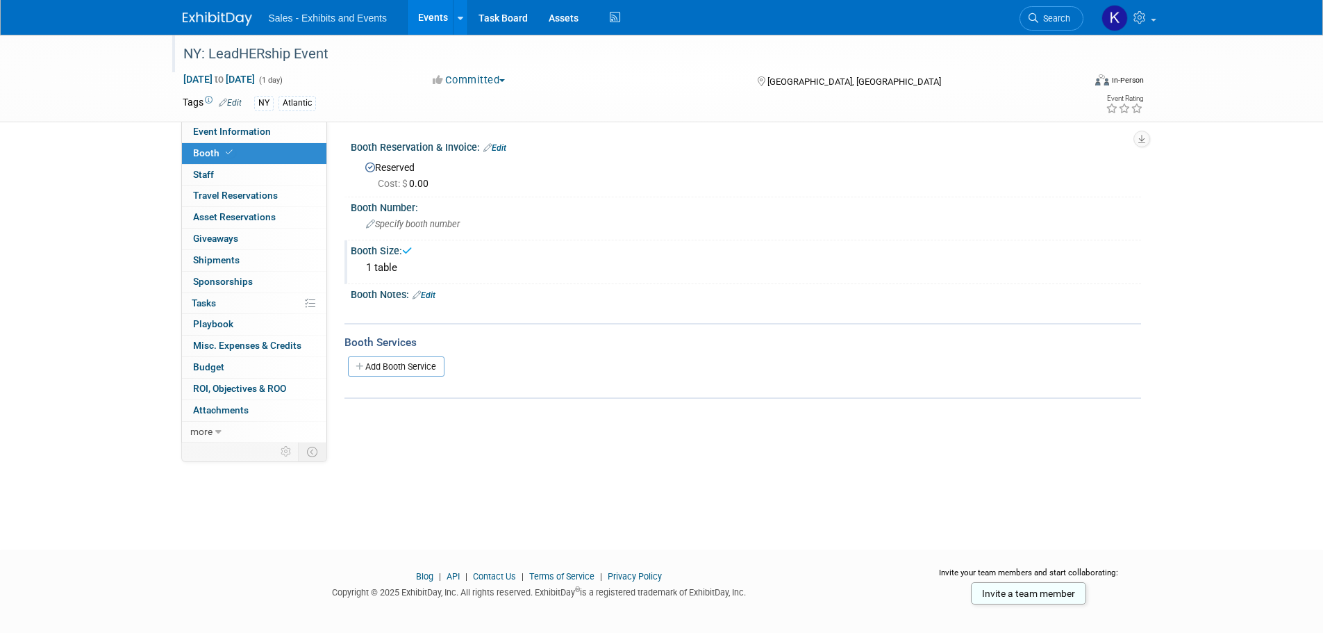
click at [358, 57] on div "NY: LeadHERship Event" at bounding box center [620, 54] width 884 height 25
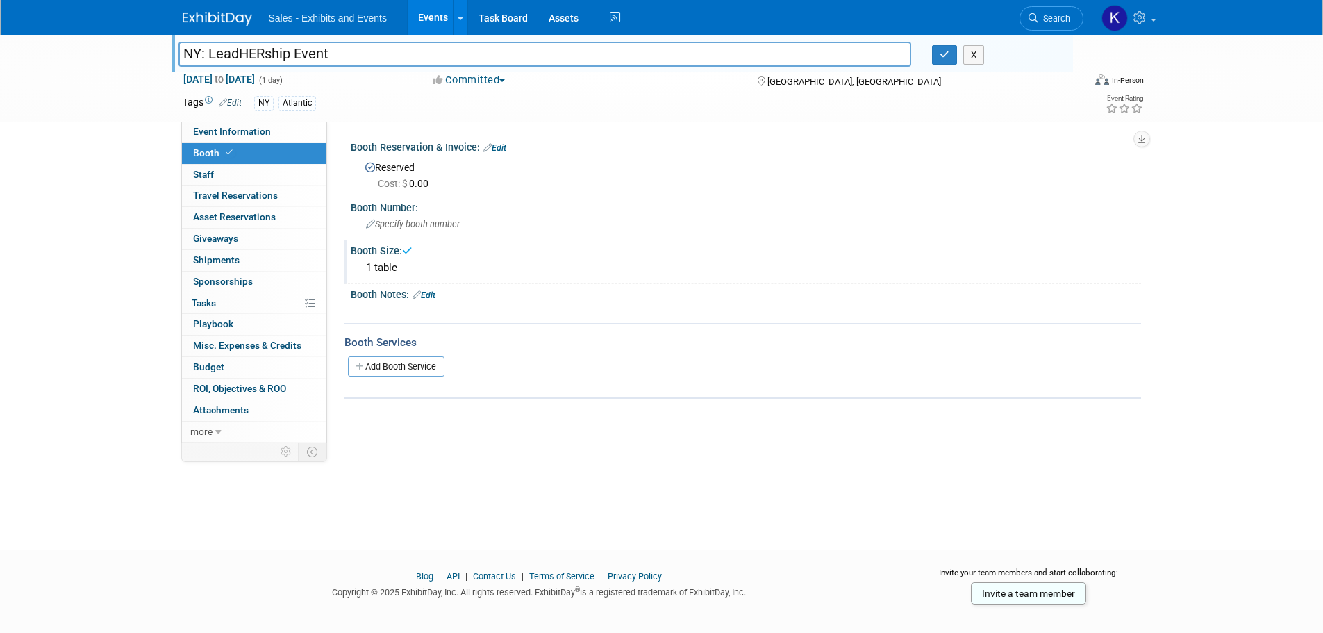
click at [213, 14] on img at bounding box center [217, 19] width 69 height 14
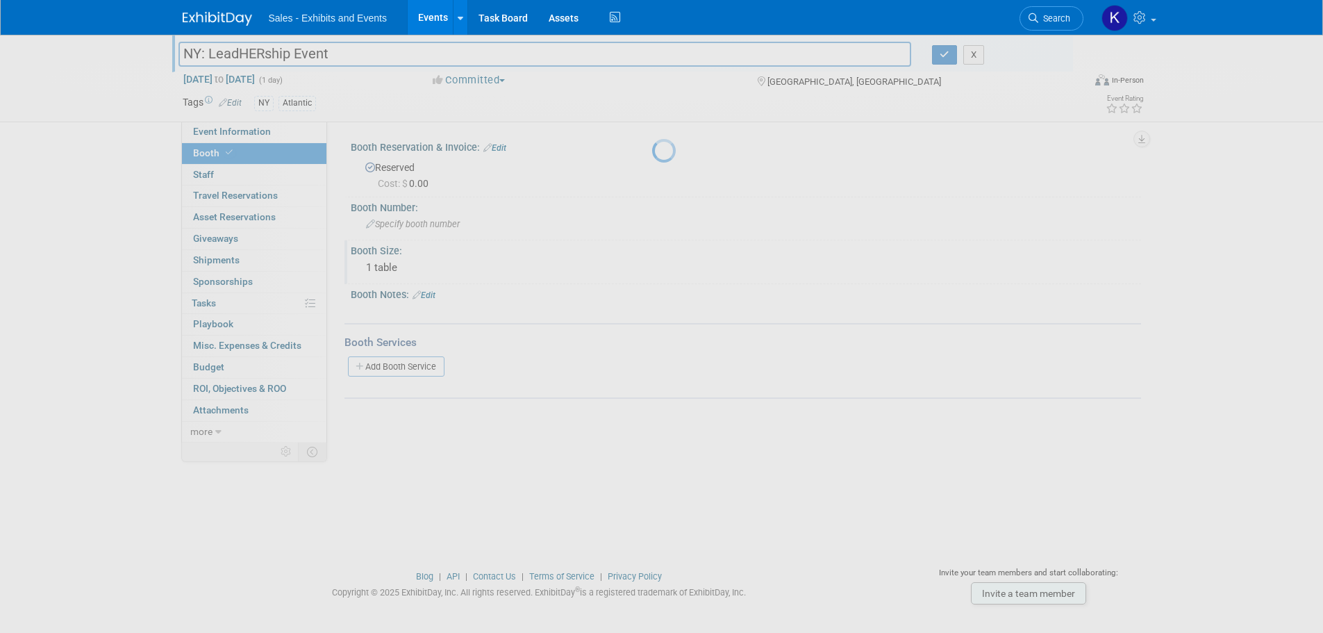
click at [672, 51] on div at bounding box center [661, 316] width 19 height 633
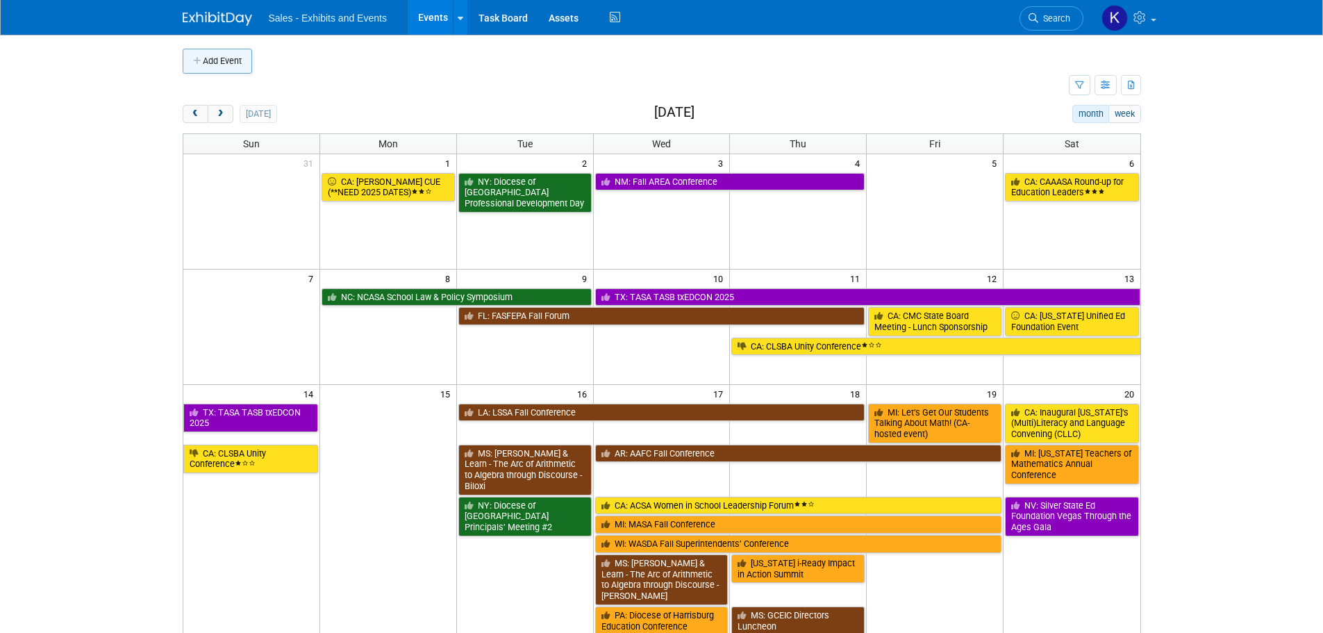
click at [218, 57] on button "Add Event" at bounding box center [217, 61] width 69 height 25
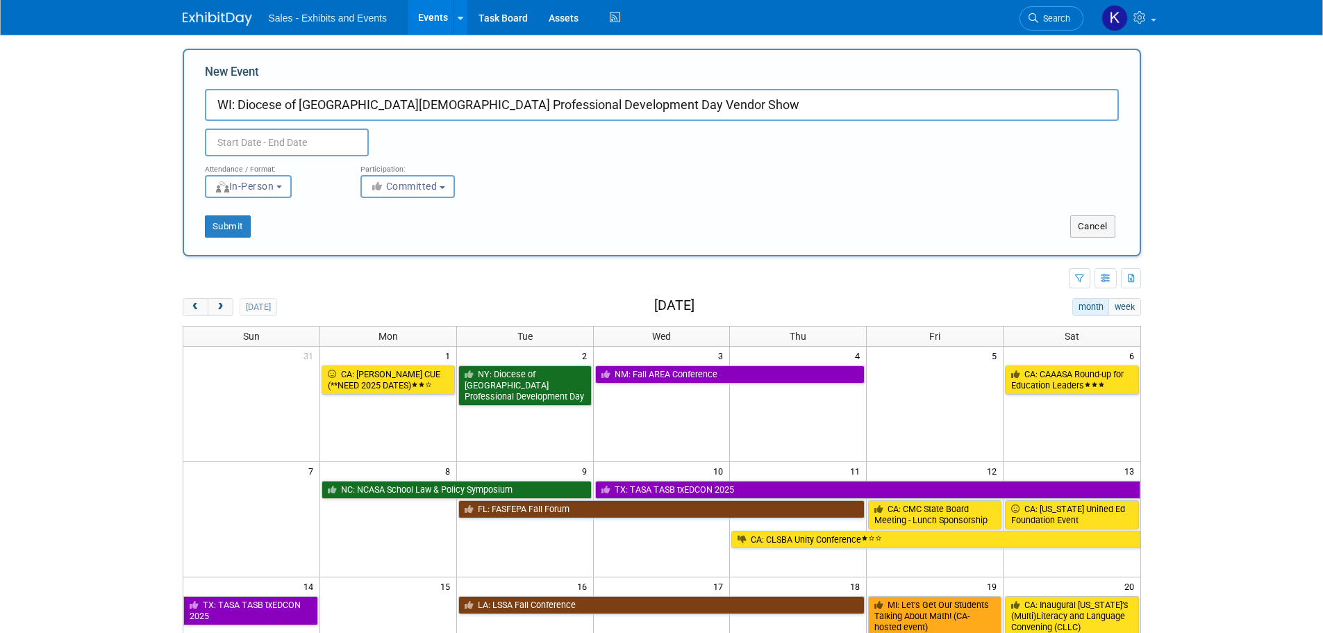
type input "WI: Diocese of Green Bay Catholic School Professional Development Day Vendor Sh…"
drag, startPoint x: 318, startPoint y: 144, endPoint x: 326, endPoint y: 154, distance: 12.4
click at [319, 144] on input "text" at bounding box center [287, 142] width 164 height 28
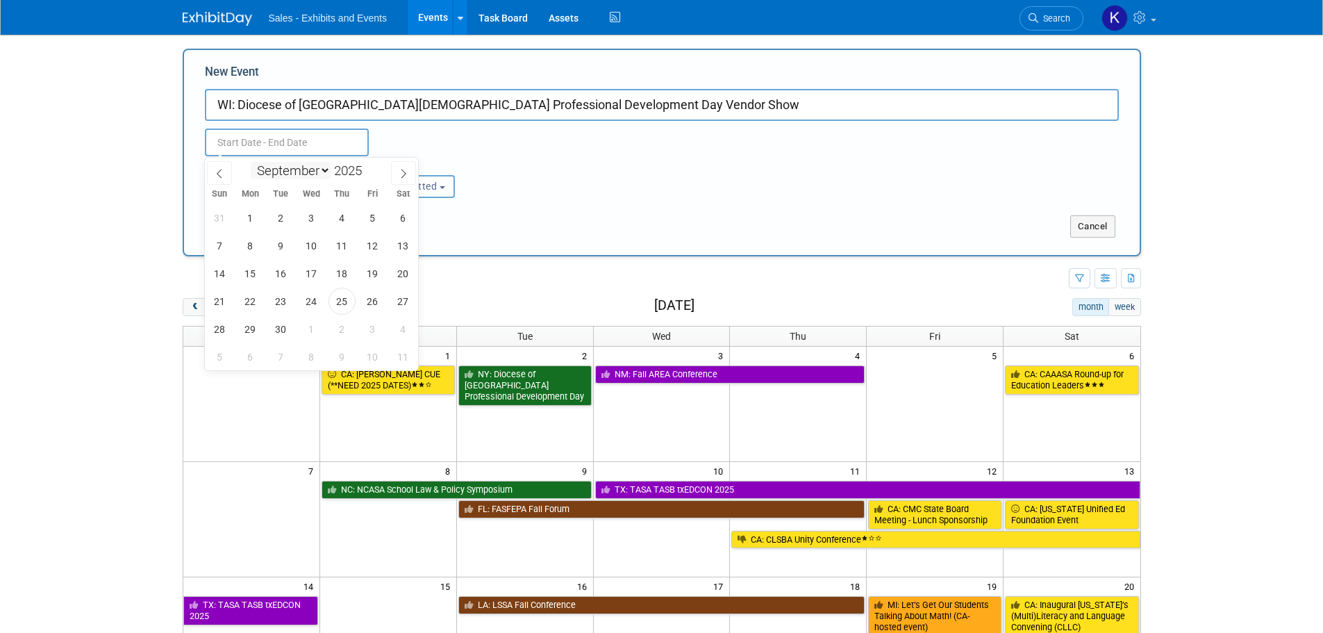
click at [321, 169] on select "January February March April May June July August September October November De…" at bounding box center [291, 170] width 80 height 17
select select "10"
click at [251, 162] on select "January February March April May June July August September October November De…" at bounding box center [291, 170] width 80 height 17
click at [249, 273] on span "10" at bounding box center [250, 273] width 27 height 27
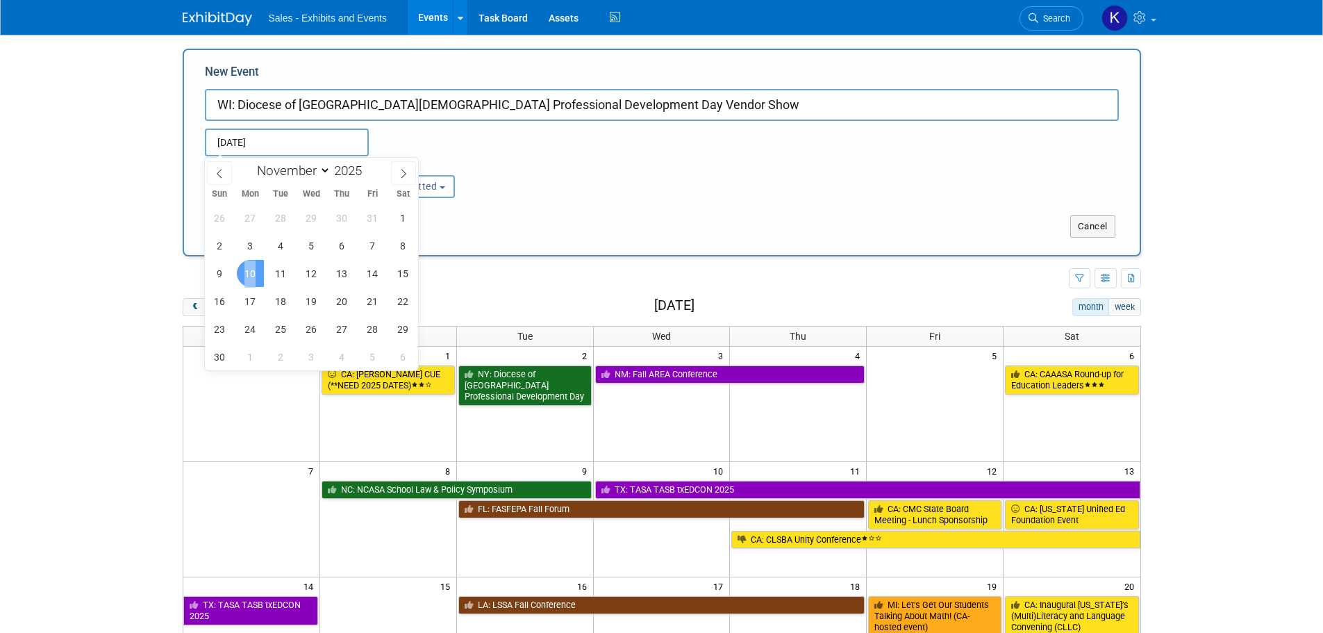
type input "Nov 10, 2025 to Nov 10, 2025"
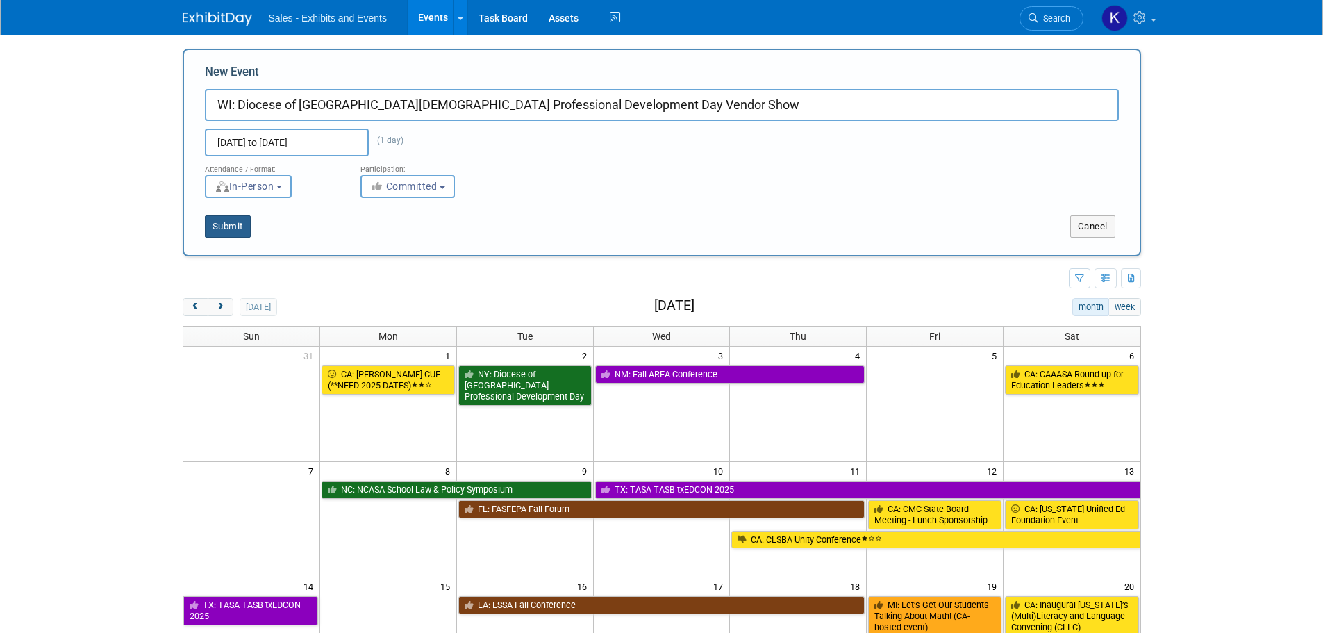
click at [237, 230] on button "Submit" at bounding box center [228, 226] width 46 height 22
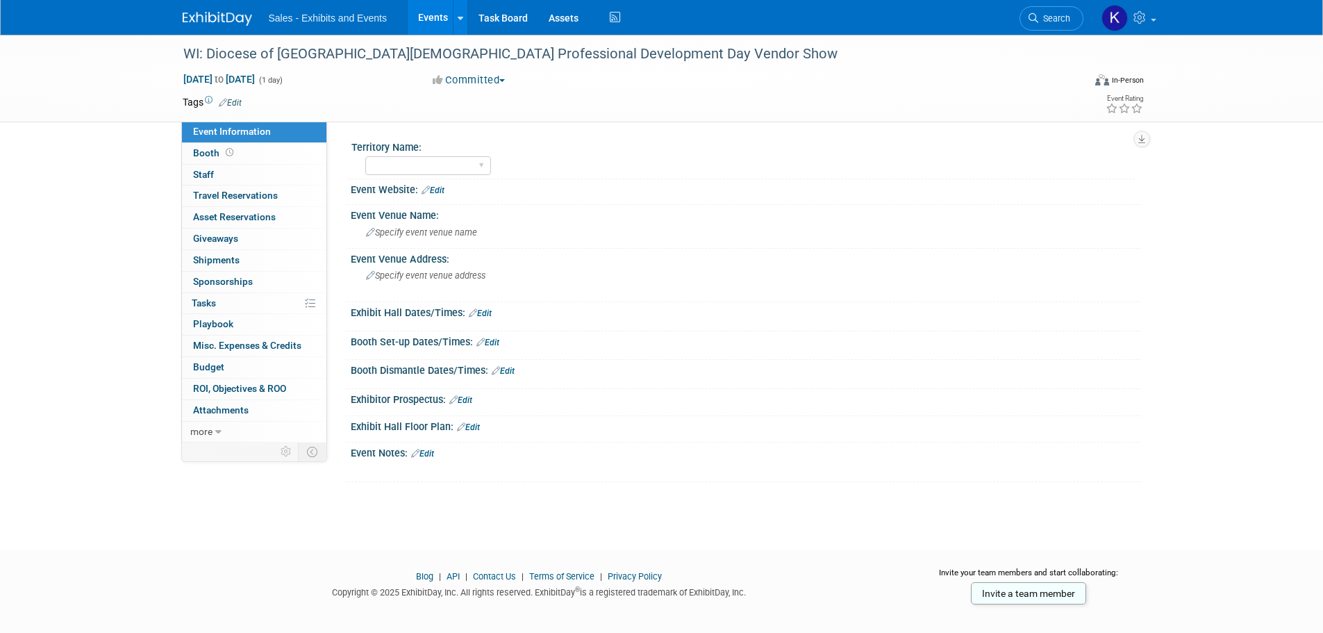
click at [241, 100] on link "Edit" at bounding box center [230, 103] width 23 height 10
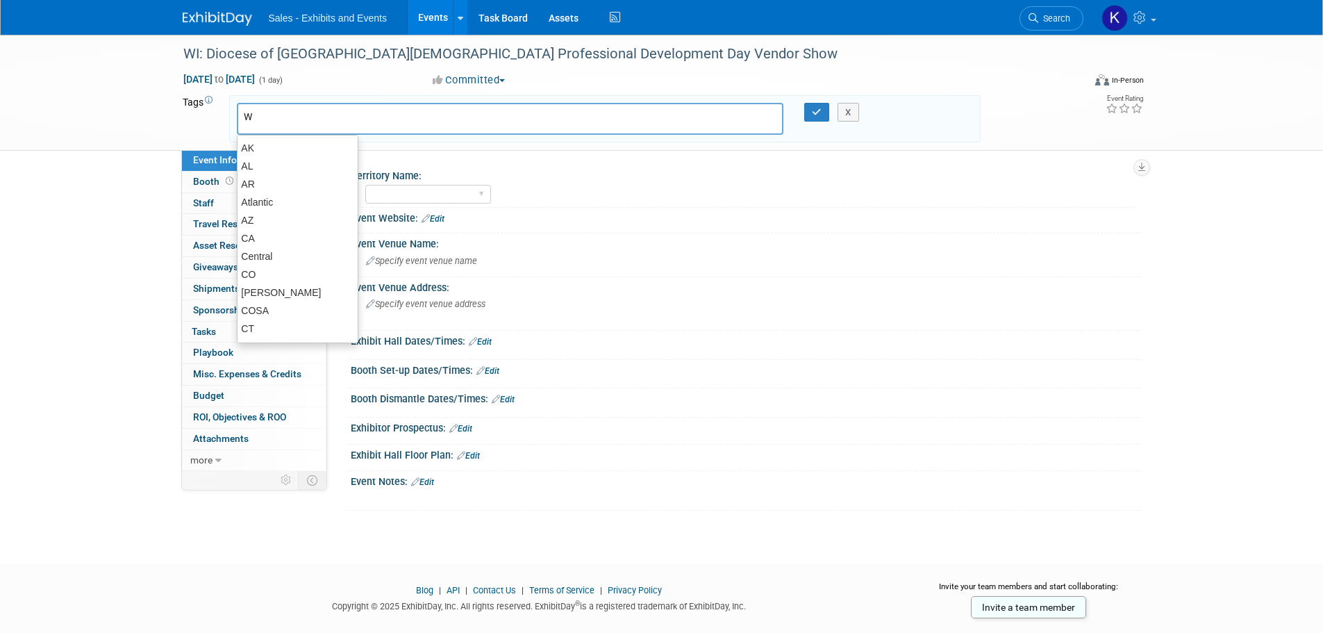
type input "WI"
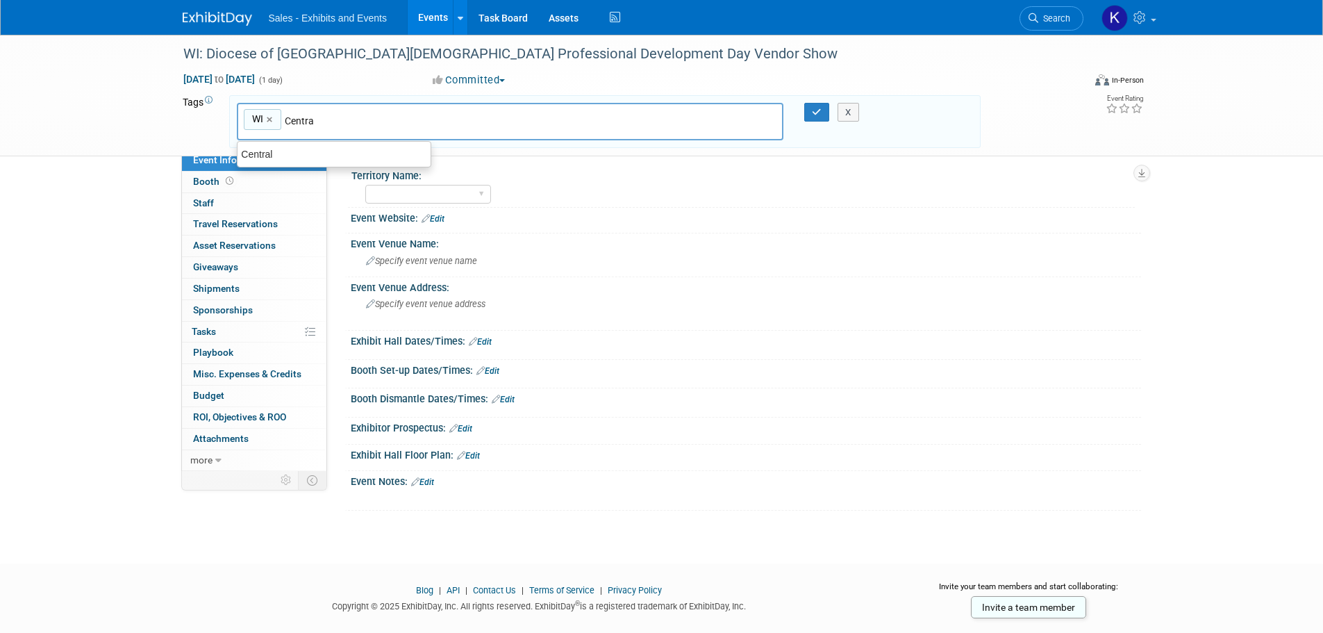
type input "Central"
drag, startPoint x: 333, startPoint y: 156, endPoint x: 369, endPoint y: 153, distance: 36.9
click at [333, 156] on div "Central" at bounding box center [334, 153] width 194 height 19
type input "WI, Central"
click at [818, 106] on button "button" at bounding box center [816, 112] width 25 height 19
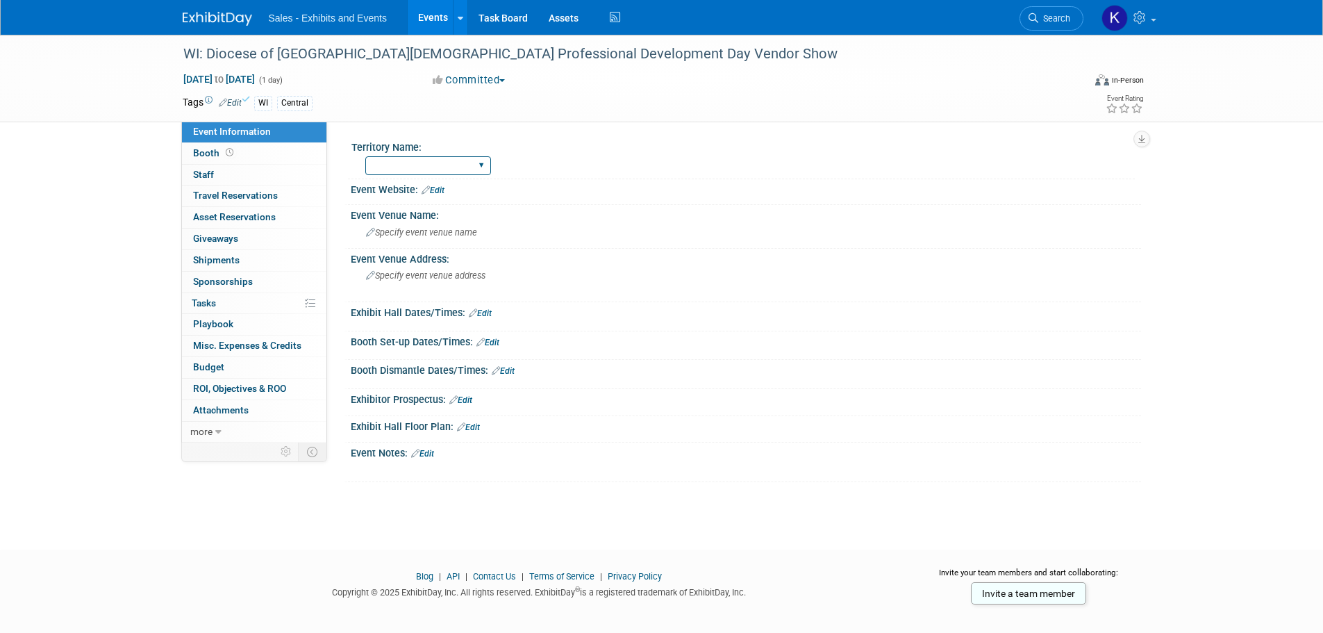
click at [469, 169] on select "Atlantic Southeast Central Southwest Pacific Mountain National Strategic Partne…" at bounding box center [428, 165] width 126 height 19
select select "Central"
click at [365, 156] on select "Atlantic Southeast Central Southwest Pacific Mountain National Strategic Partne…" at bounding box center [428, 165] width 126 height 19
click at [446, 192] on div "Event Website: Edit" at bounding box center [746, 188] width 790 height 18
click at [436, 192] on link "Edit" at bounding box center [433, 190] width 23 height 10
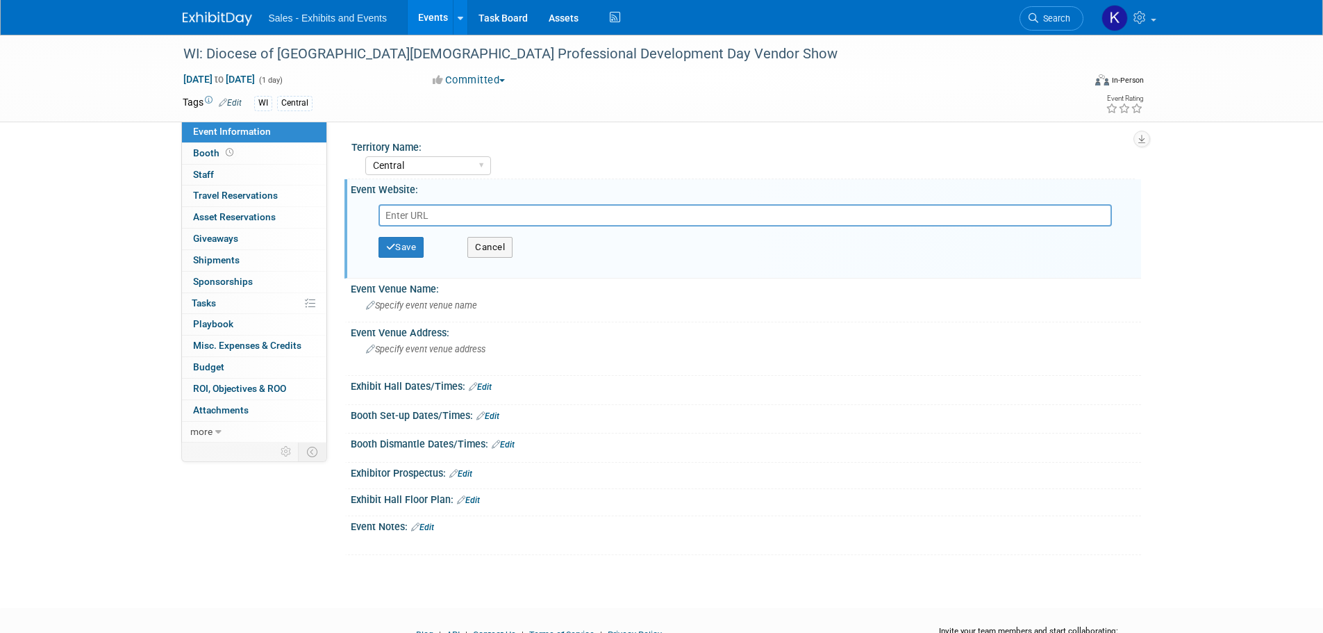
click at [428, 219] on input "text" at bounding box center [744, 215] width 733 height 22
type input "https://www.gbdioc.org/"
click at [401, 248] on button "Save" at bounding box center [401, 247] width 46 height 21
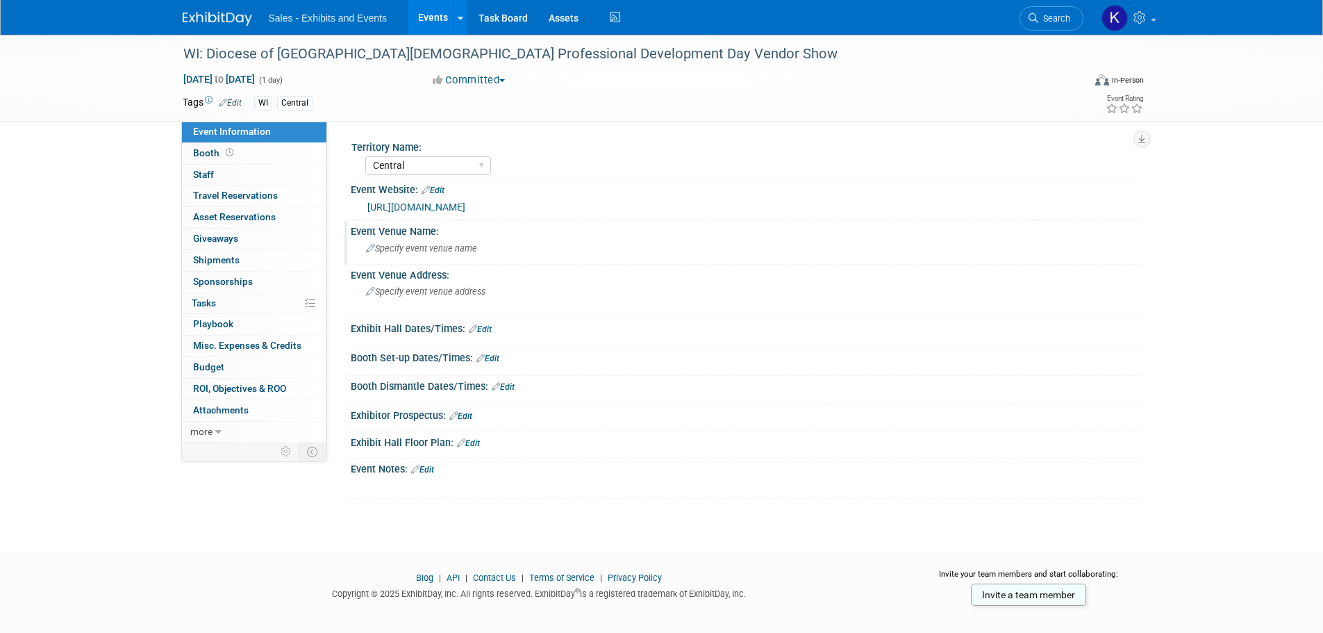
click at [481, 251] on div "Specify event venue name" at bounding box center [745, 249] width 769 height 22
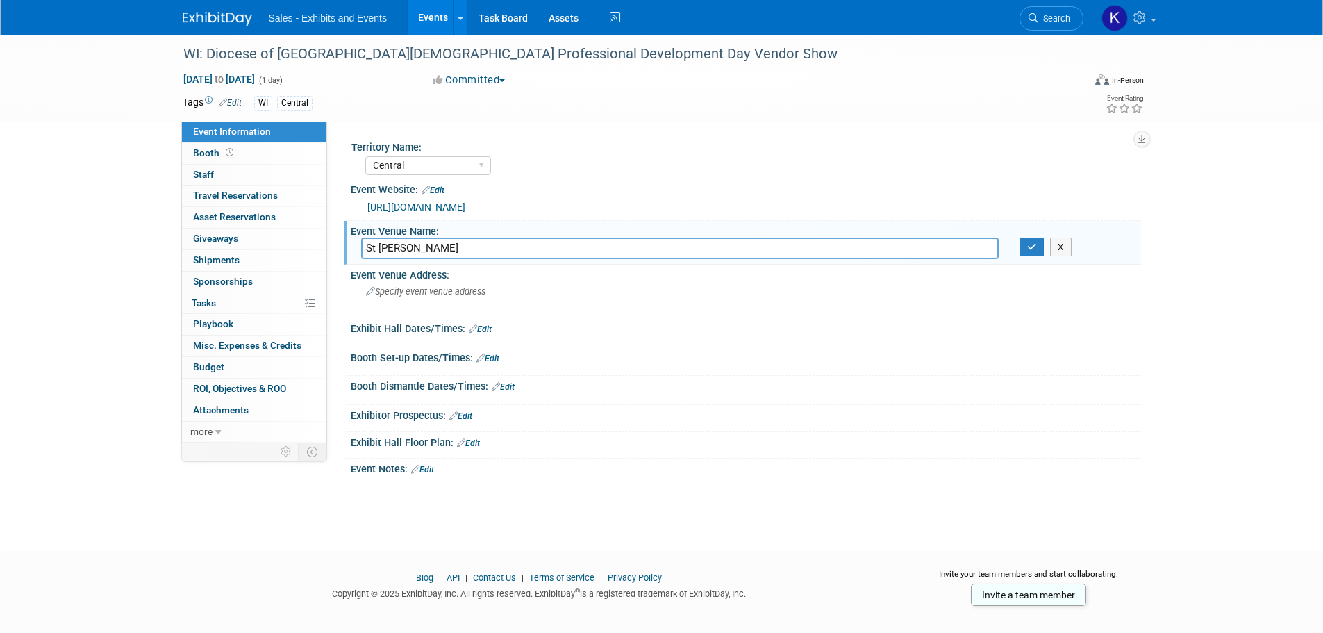
drag, startPoint x: 422, startPoint y: 247, endPoint x: 442, endPoint y: 240, distance: 21.5
click at [422, 246] on input "St mary" at bounding box center [680, 249] width 638 height 22
type input "St Mary Catholic HS"
click at [1027, 247] on icon "button" at bounding box center [1032, 246] width 10 height 9
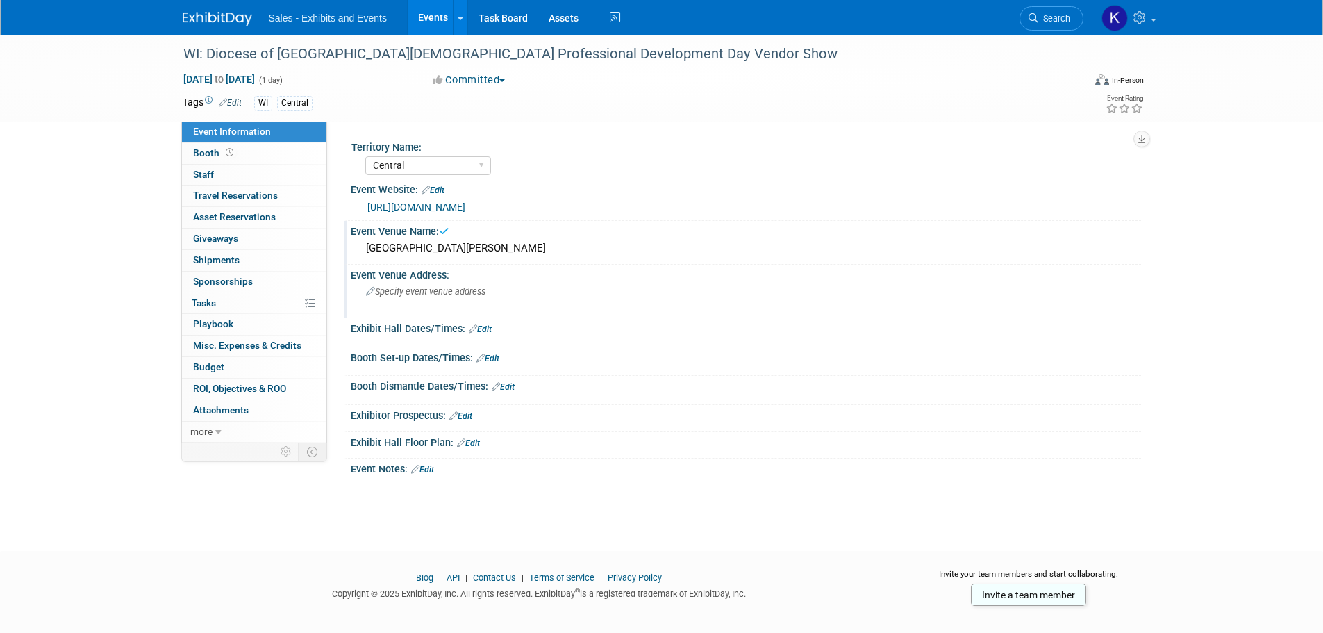
click at [535, 295] on div "Specify event venue address" at bounding box center [515, 297] width 308 height 32
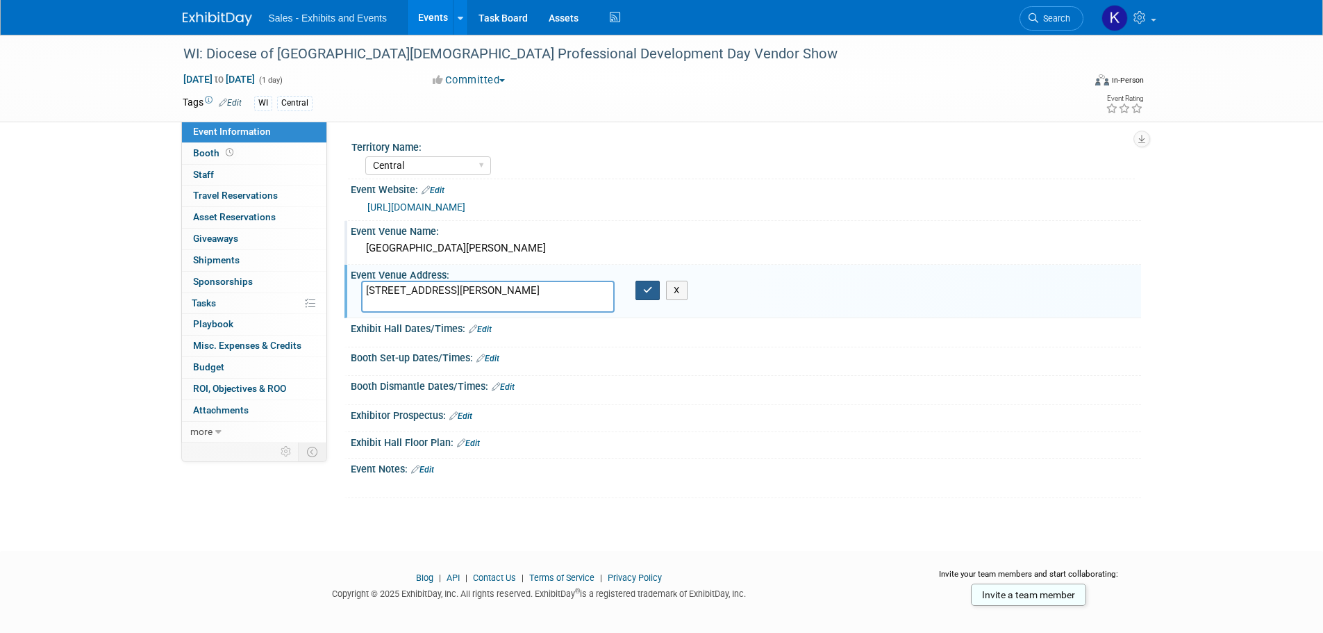
type textarea "1050 Zephyr Dr., Neenah, WI 54956"
click at [647, 285] on icon "button" at bounding box center [648, 289] width 10 height 9
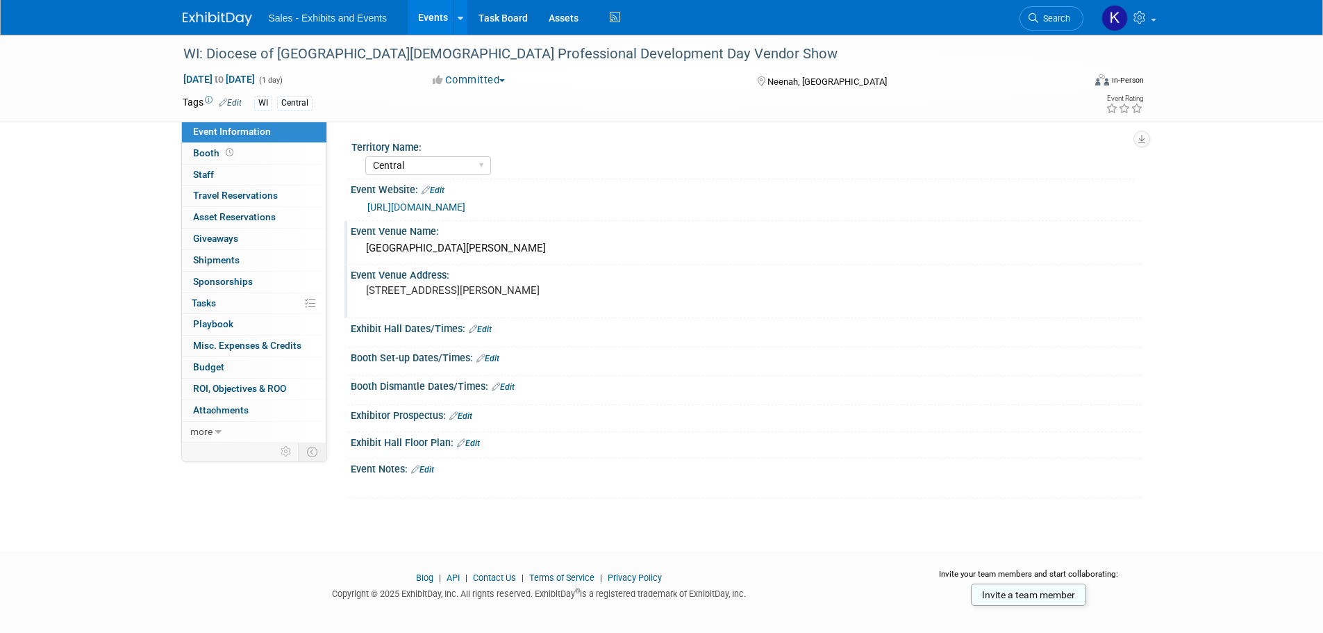
click at [488, 330] on link "Edit" at bounding box center [480, 329] width 23 height 10
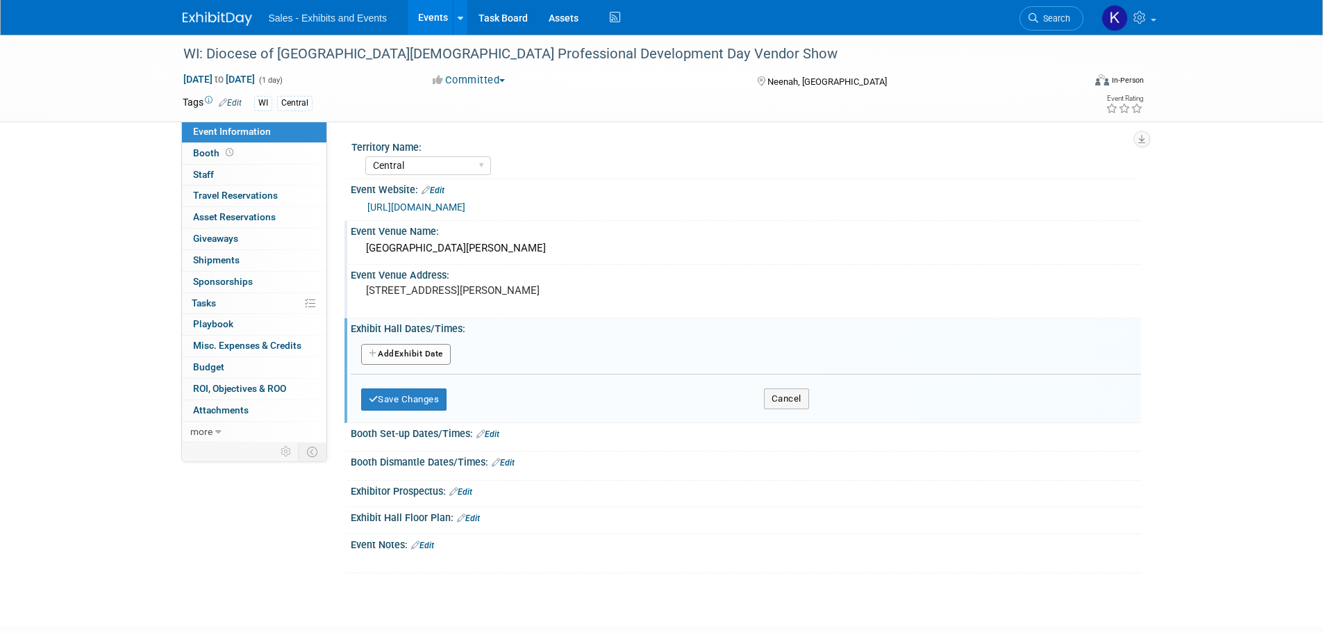
click at [439, 349] on button "Add Another Exhibit Date" at bounding box center [406, 354] width 90 height 21
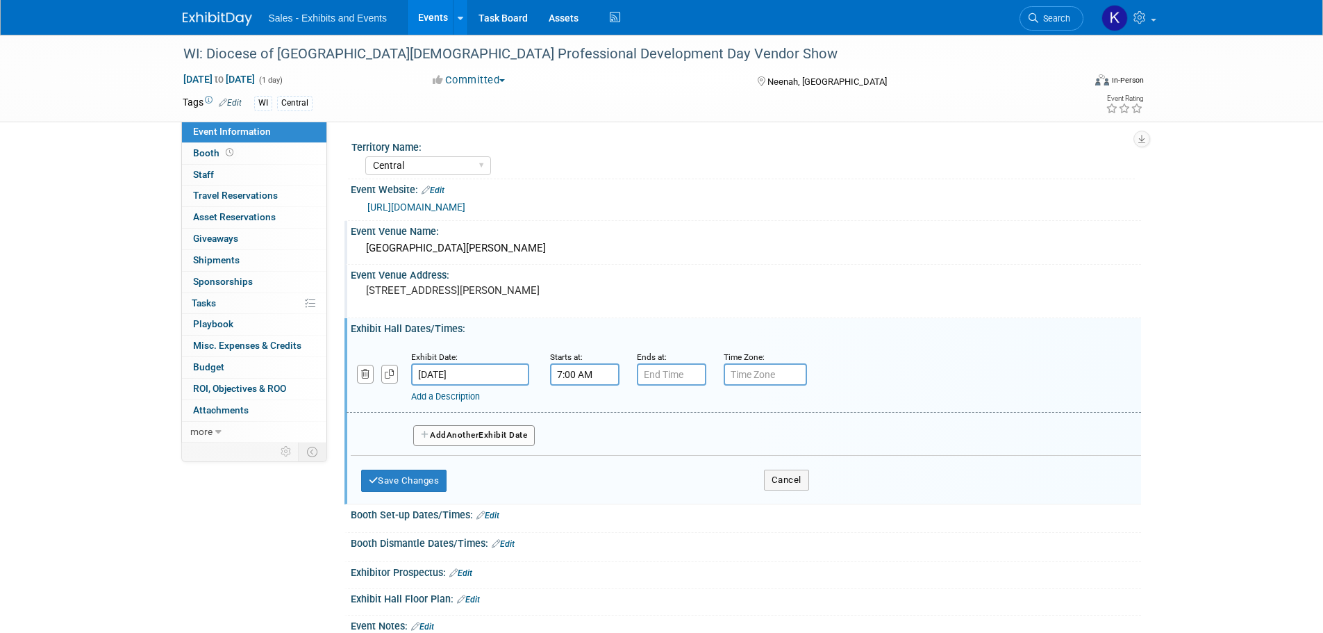
click at [590, 374] on input "7:00 AM" at bounding box center [584, 374] width 69 height 22
click at [581, 406] on span at bounding box center [582, 409] width 24 height 24
type input "8:00 AM"
drag, startPoint x: 692, startPoint y: 513, endPoint x: 697, endPoint y: 481, distance: 32.2
click at [692, 513] on div "08 : 00 AM 12 01 02 03 04 05 06 07 08 09 10 11 00 05 10 15 20 25 30 35 40 45 50…" at bounding box center [642, 452] width 185 height 130
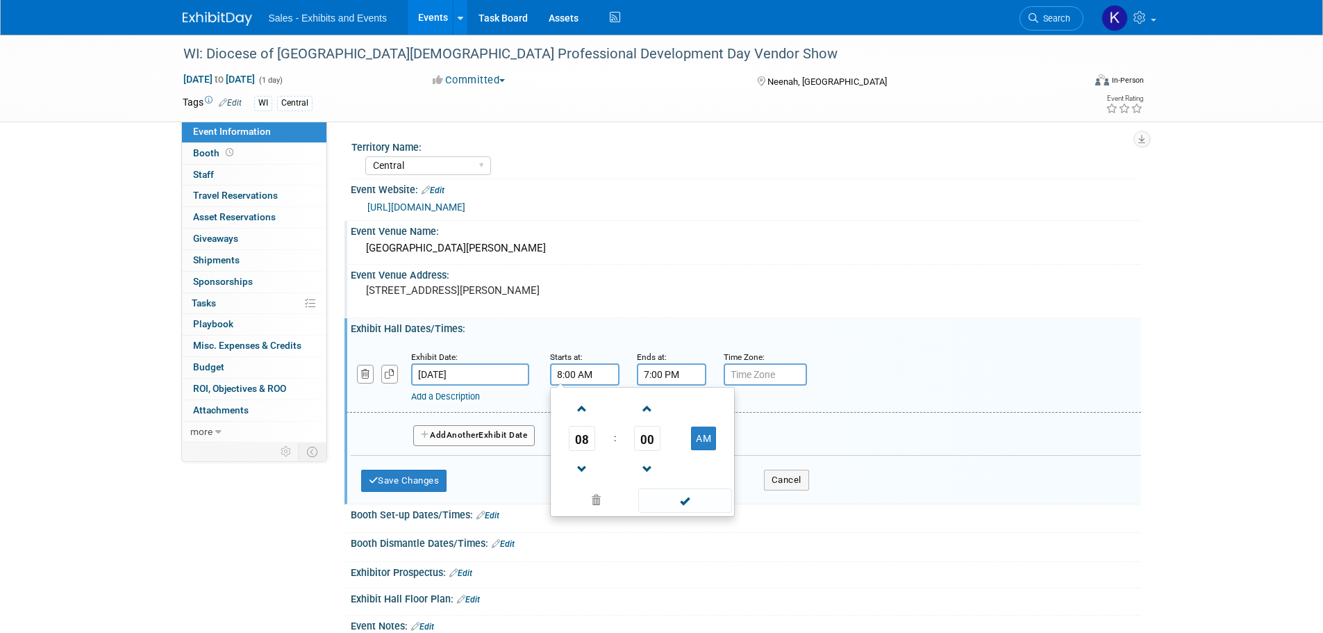
click at [668, 379] on input "7:00 PM" at bounding box center [671, 374] width 69 height 22
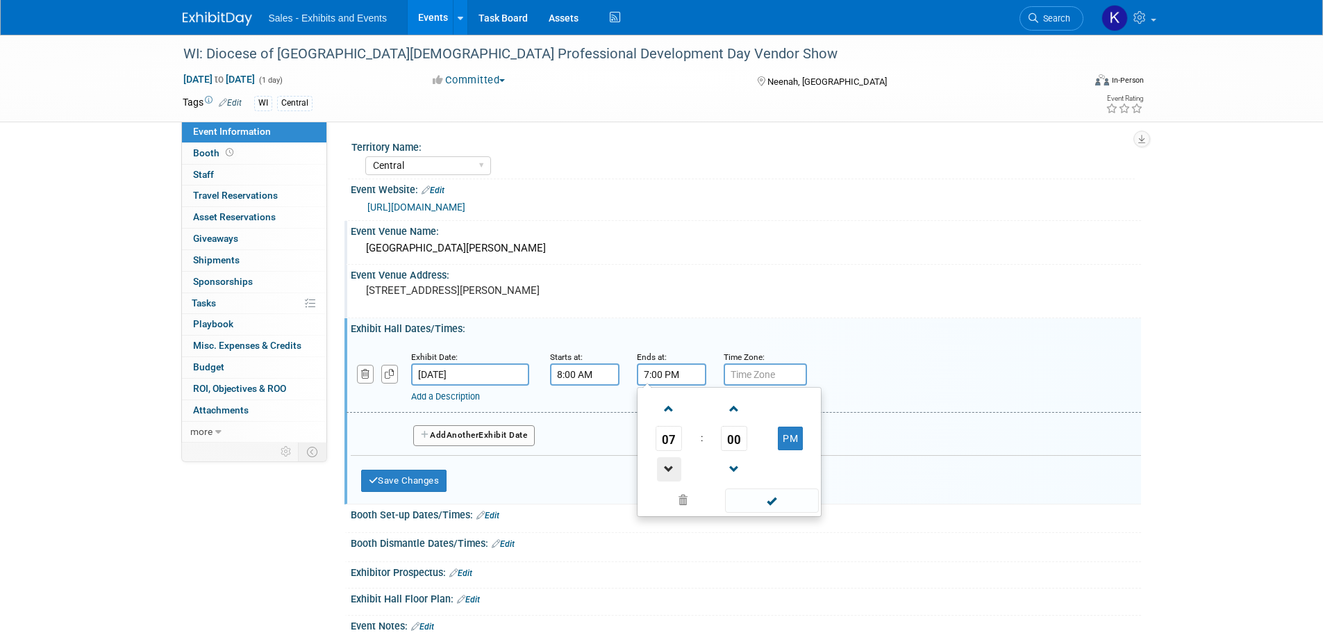
click at [672, 474] on span at bounding box center [669, 469] width 24 height 24
click at [672, 475] on span at bounding box center [669, 469] width 24 height 24
type input "3:00 PM"
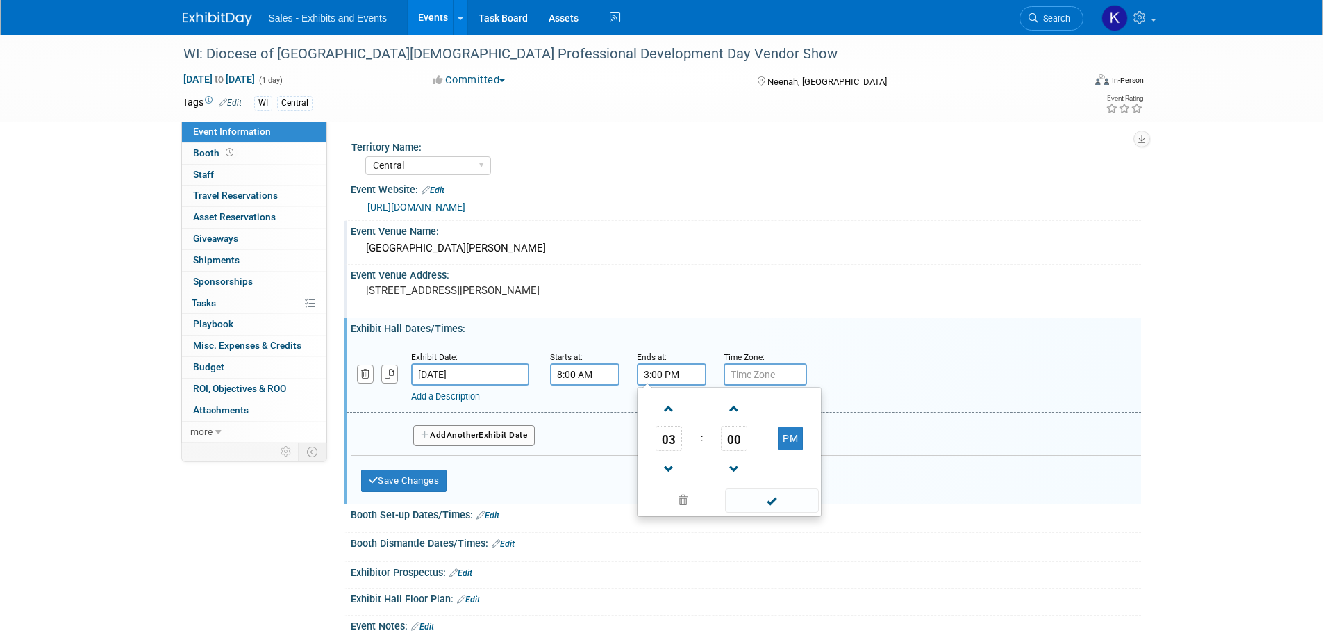
drag, startPoint x: 769, startPoint y: 499, endPoint x: 758, endPoint y: 501, distance: 11.2
click at [769, 500] on span at bounding box center [772, 500] width 94 height 24
click at [427, 481] on button "Save Changes" at bounding box center [404, 480] width 86 height 22
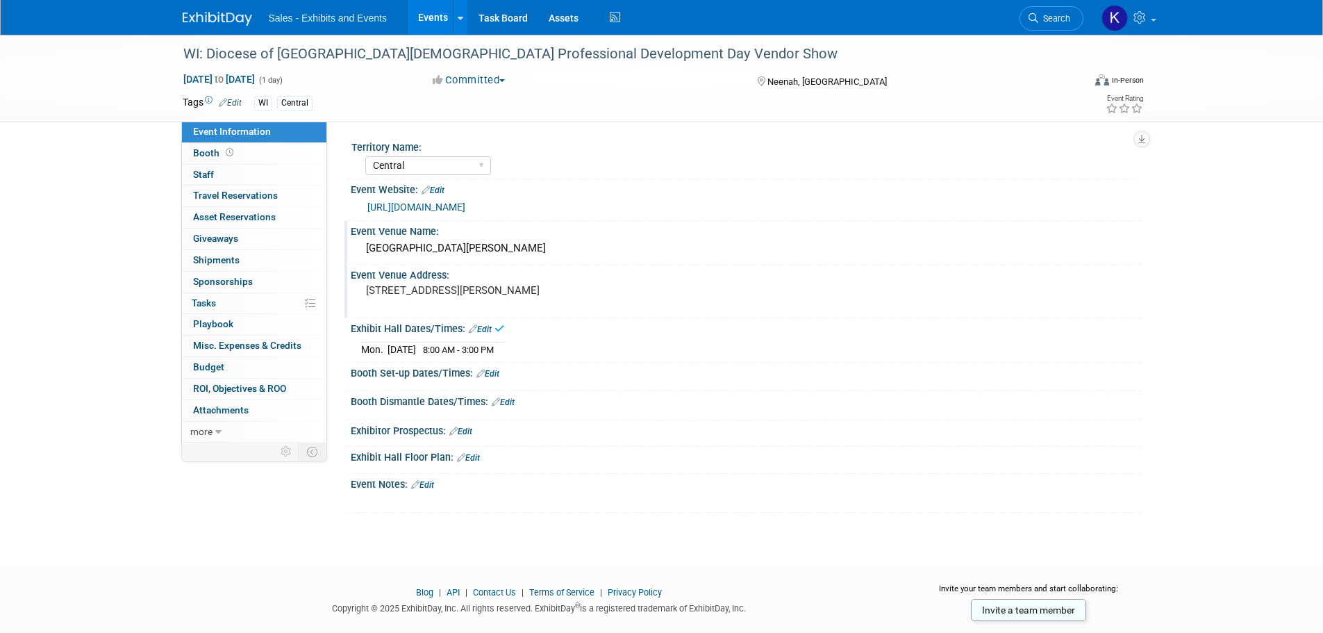
click at [507, 399] on link "Edit" at bounding box center [503, 402] width 23 height 10
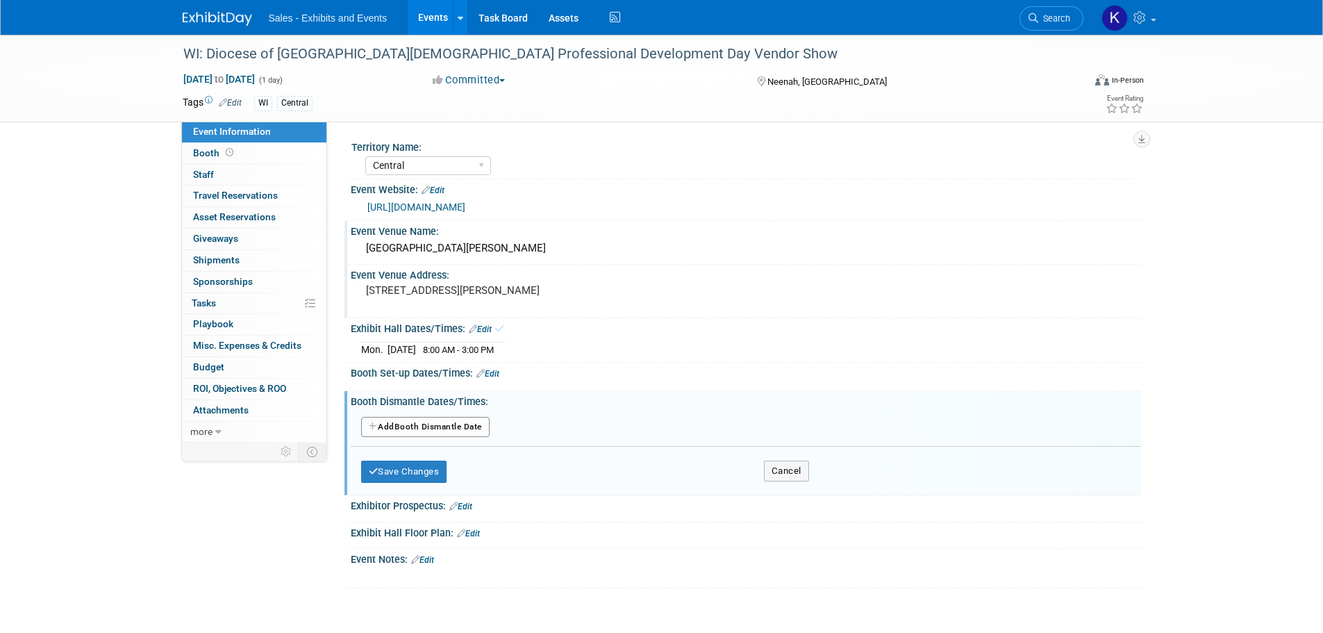
click at [440, 424] on button "Add Another Booth Dismantle Date" at bounding box center [425, 427] width 128 height 21
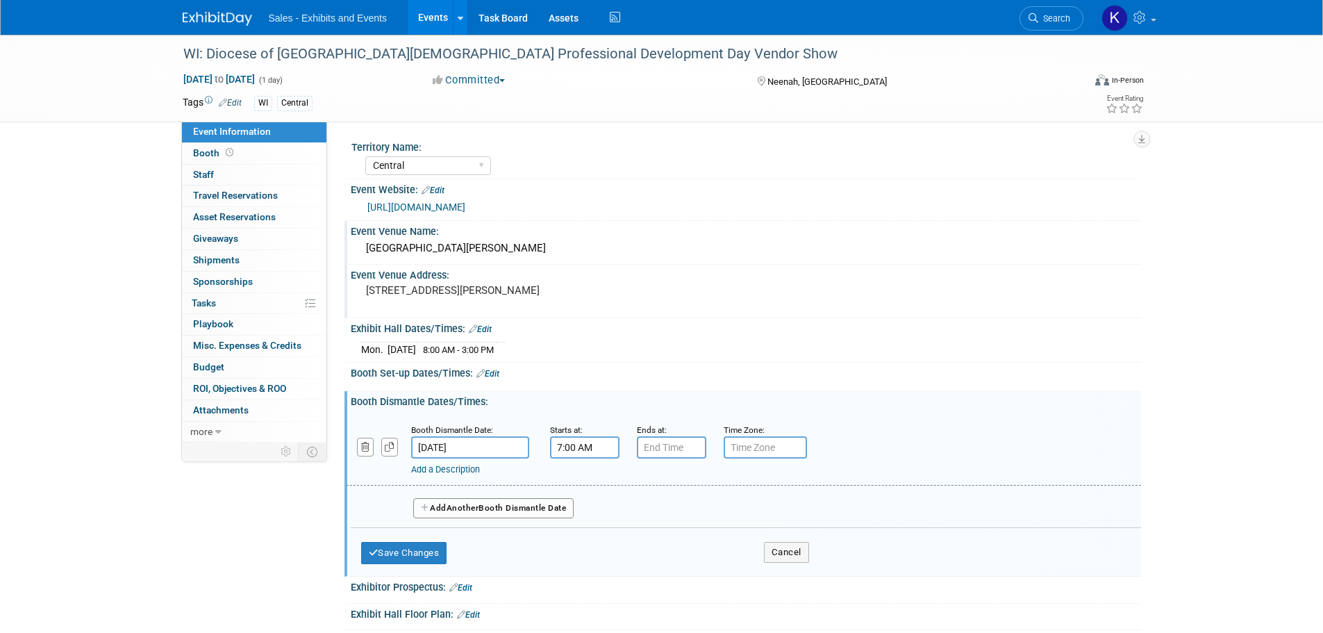
click at [569, 448] on input "7:00 AM" at bounding box center [584, 447] width 69 height 22
drag, startPoint x: 579, startPoint y: 479, endPoint x: 595, endPoint y: 530, distance: 53.2
click at [578, 479] on span at bounding box center [582, 481] width 24 height 24
click at [578, 547] on span at bounding box center [582, 542] width 24 height 24
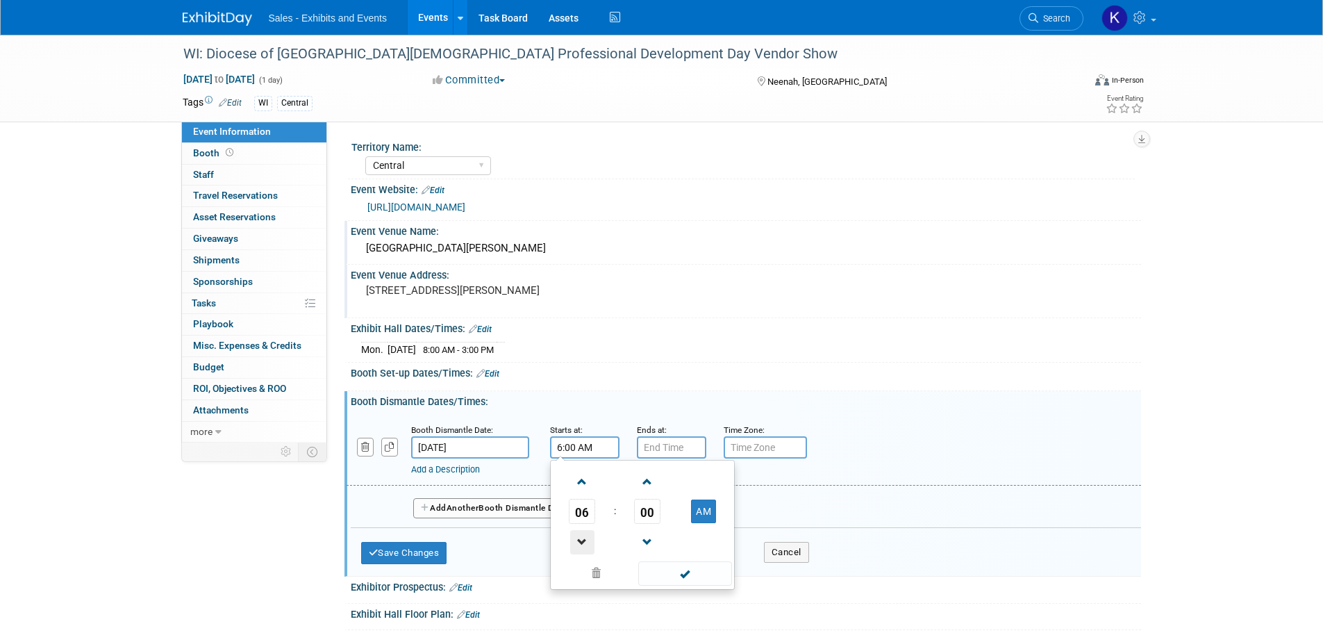
click at [578, 547] on span at bounding box center [582, 542] width 24 height 24
click at [580, 547] on span at bounding box center [582, 542] width 24 height 24
click at [706, 515] on button "AM" at bounding box center [703, 511] width 25 height 24
type input "3:00 PM"
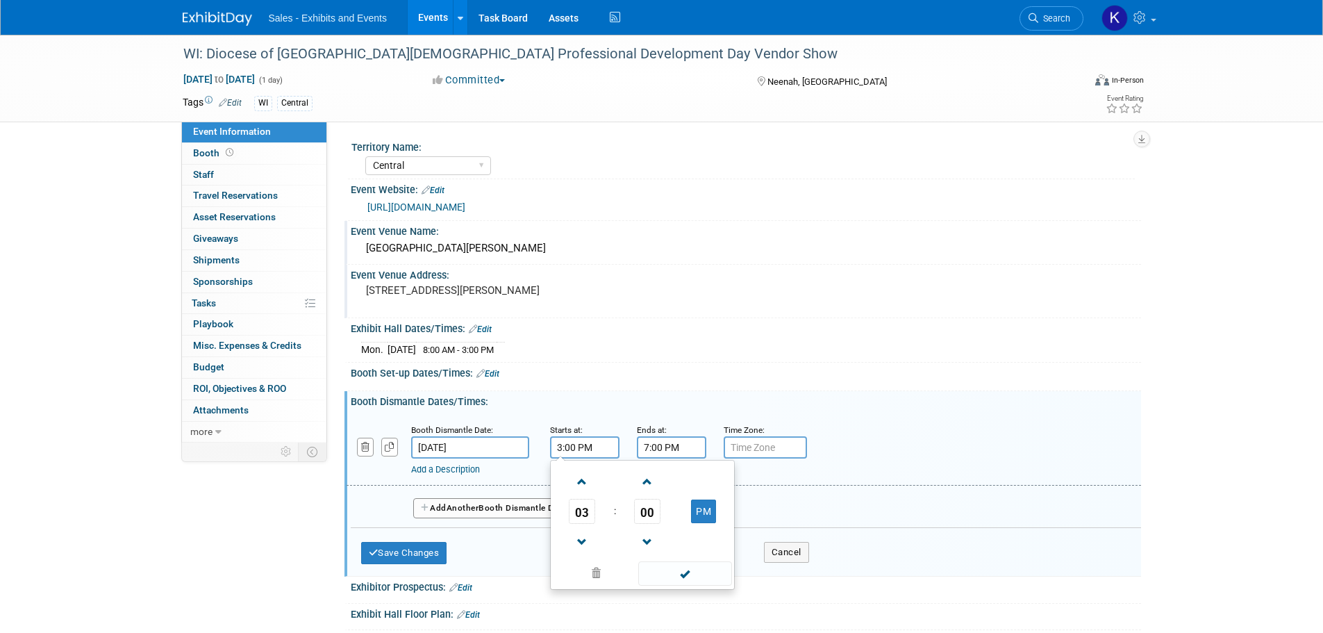
drag, startPoint x: 667, startPoint y: 444, endPoint x: 669, endPoint y: 456, distance: 12.0
click at [667, 448] on input "7:00 PM" at bounding box center [671, 447] width 69 height 22
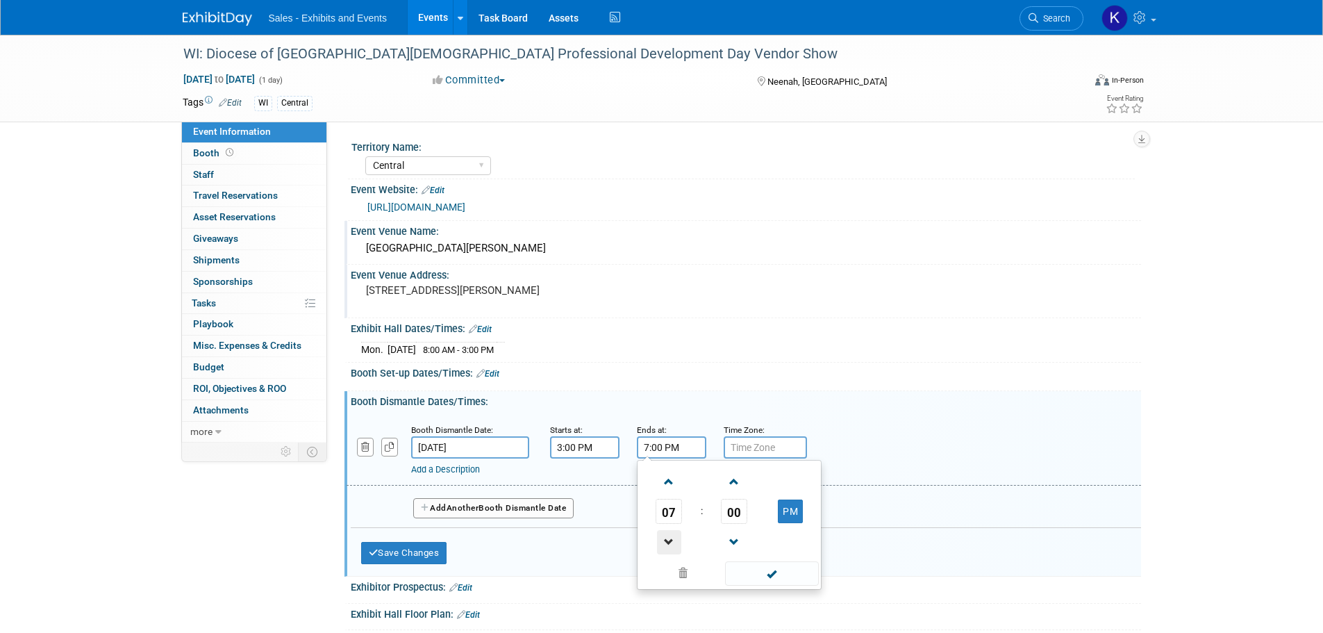
click at [672, 542] on span at bounding box center [669, 542] width 24 height 24
type input "4:00 PM"
click at [772, 567] on span at bounding box center [772, 573] width 94 height 24
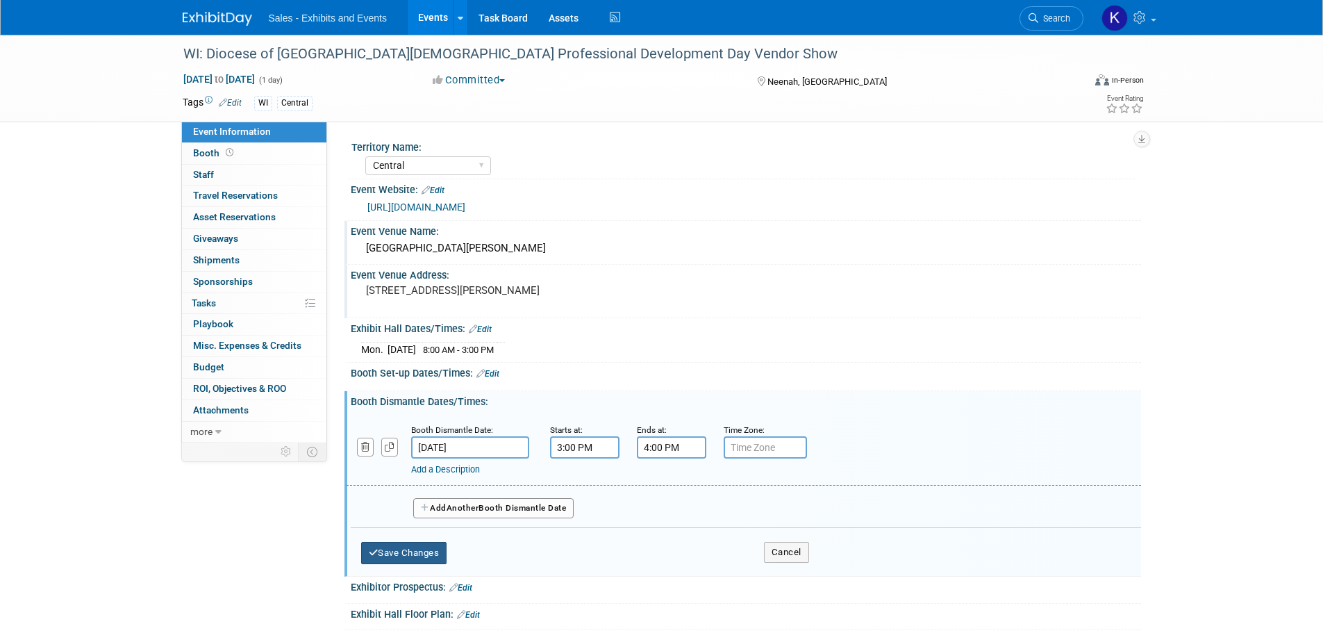
click at [425, 547] on button "Save Changes" at bounding box center [404, 553] width 86 height 22
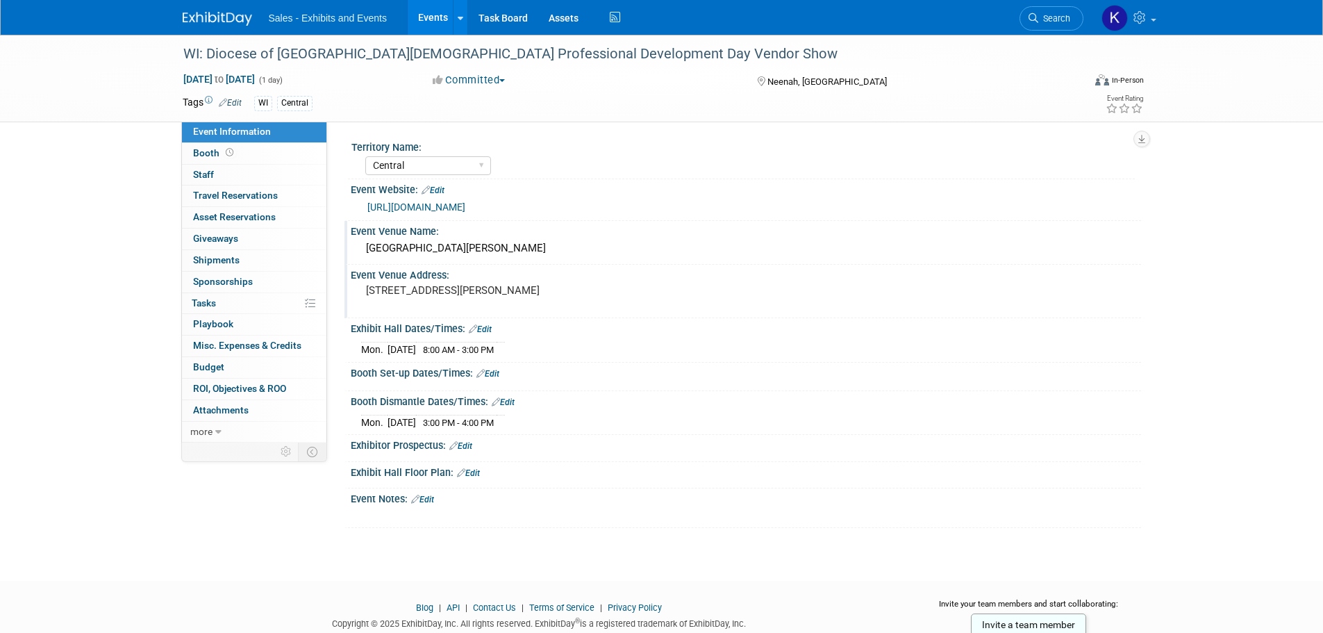
drag, startPoint x: 426, startPoint y: 495, endPoint x: 492, endPoint y: 504, distance: 67.3
click at [426, 495] on link "Edit" at bounding box center [422, 499] width 23 height 10
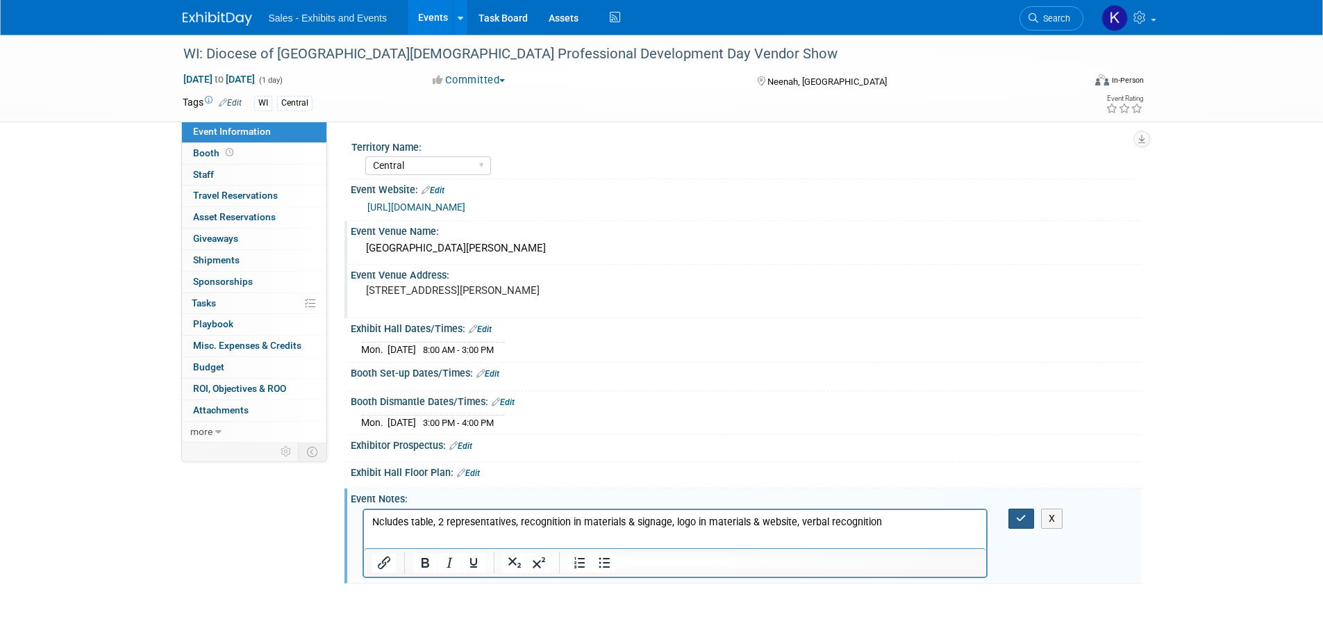
click at [1021, 513] on icon "button" at bounding box center [1021, 518] width 10 height 10
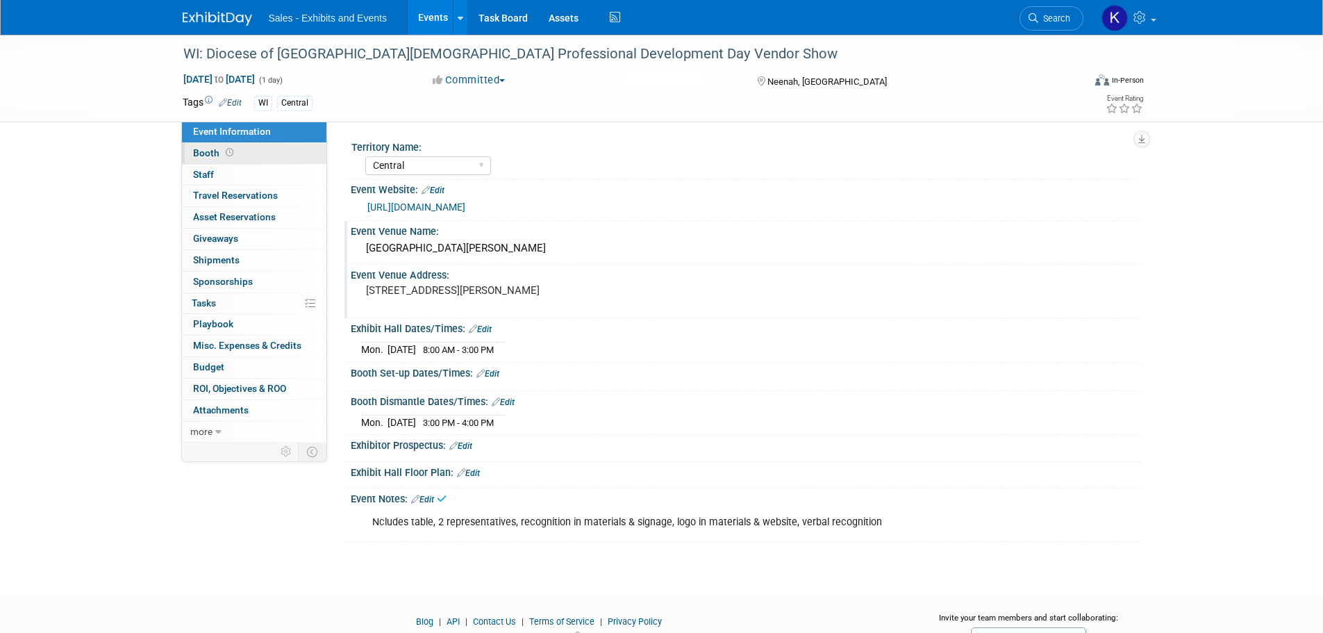
drag, startPoint x: 212, startPoint y: 151, endPoint x: 229, endPoint y: 156, distance: 18.0
click at [211, 151] on span "Booth" at bounding box center [214, 152] width 43 height 11
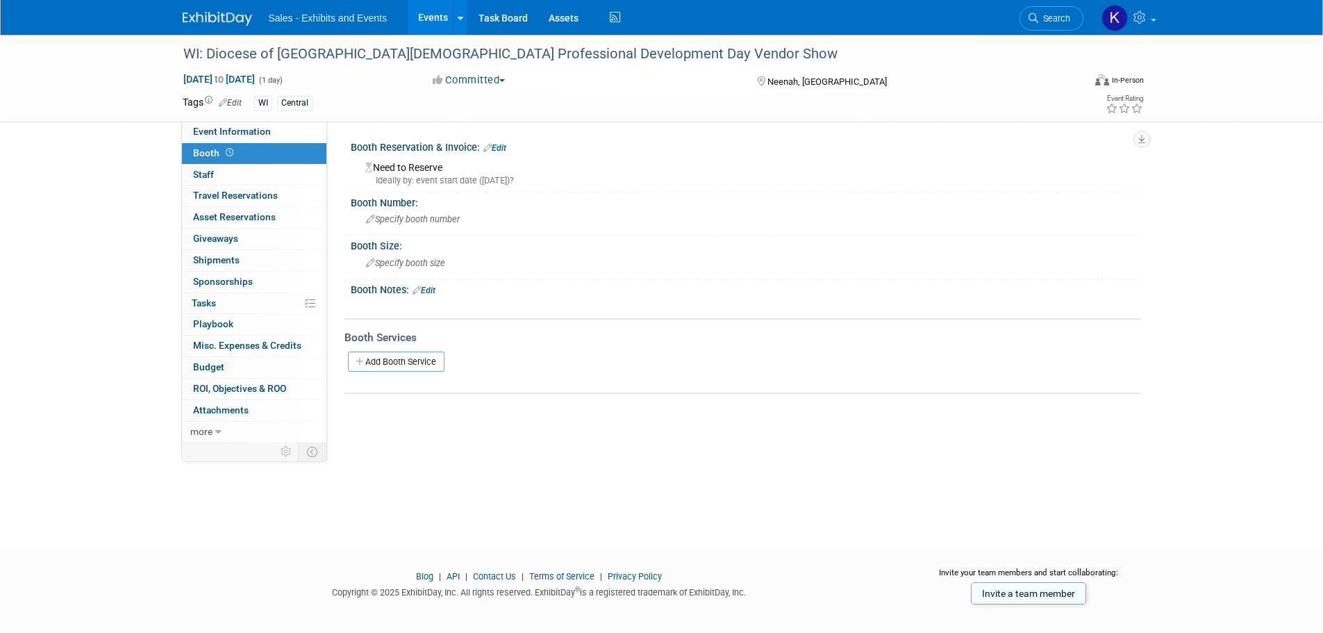
click at [497, 147] on link "Edit" at bounding box center [494, 148] width 23 height 10
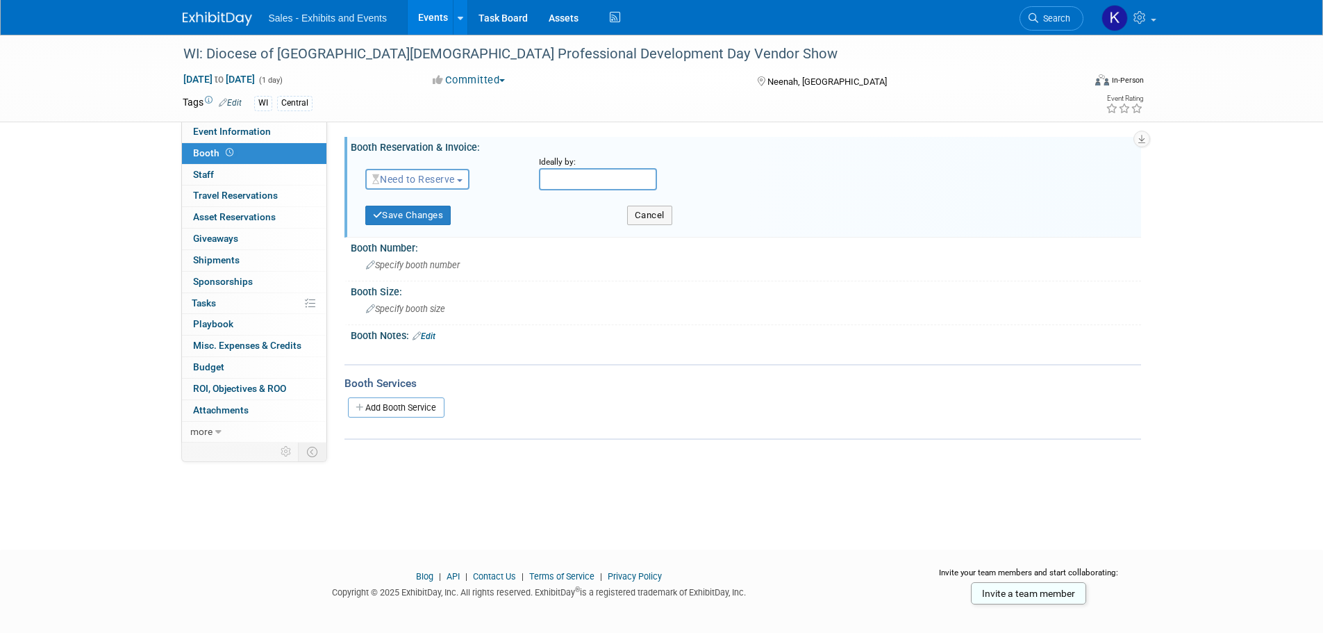
click at [428, 174] on span "Need to Reserve" at bounding box center [413, 179] width 83 height 11
drag, startPoint x: 424, startPoint y: 218, endPoint x: 434, endPoint y: 232, distance: 17.0
click at [424, 219] on link "Reserved" at bounding box center [440, 222] width 149 height 19
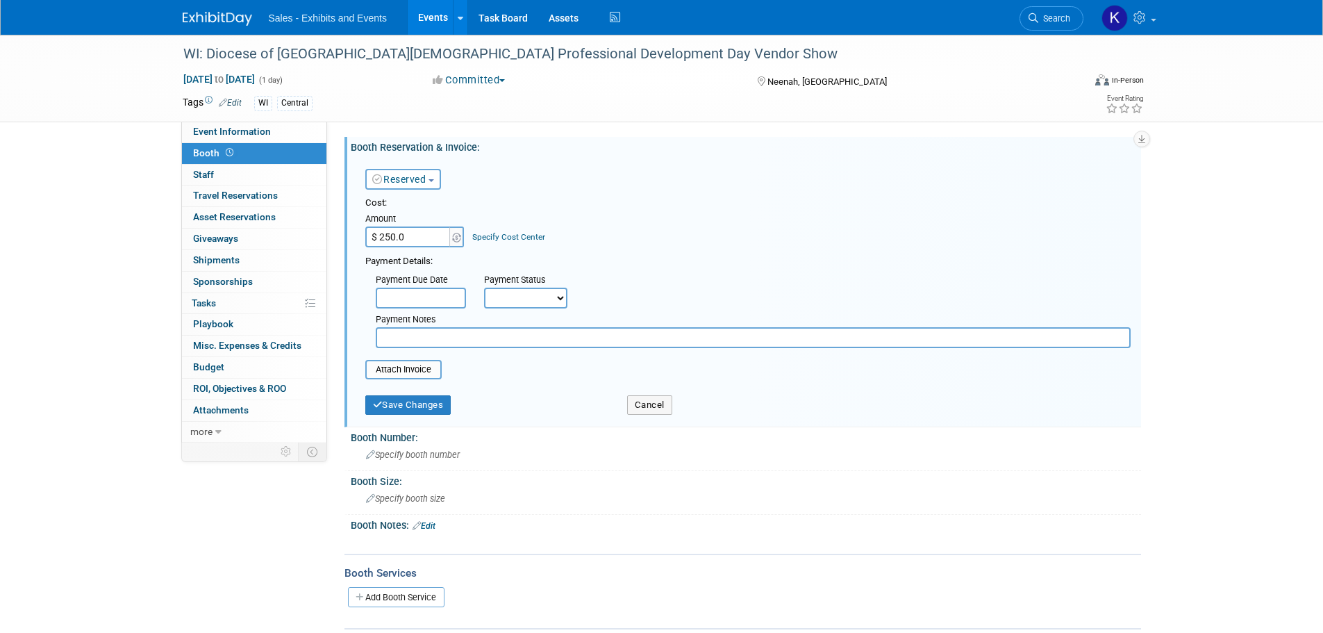
type input "$ 250.00"
drag, startPoint x: 435, startPoint y: 333, endPoint x: 455, endPoint y: 338, distance: 20.6
click at [435, 335] on input "text" at bounding box center [753, 337] width 755 height 21
type input "Kara Pd Visa 9/24 - ANTHONY's BUDGET"
click at [406, 404] on button "Save Changes" at bounding box center [408, 404] width 86 height 19
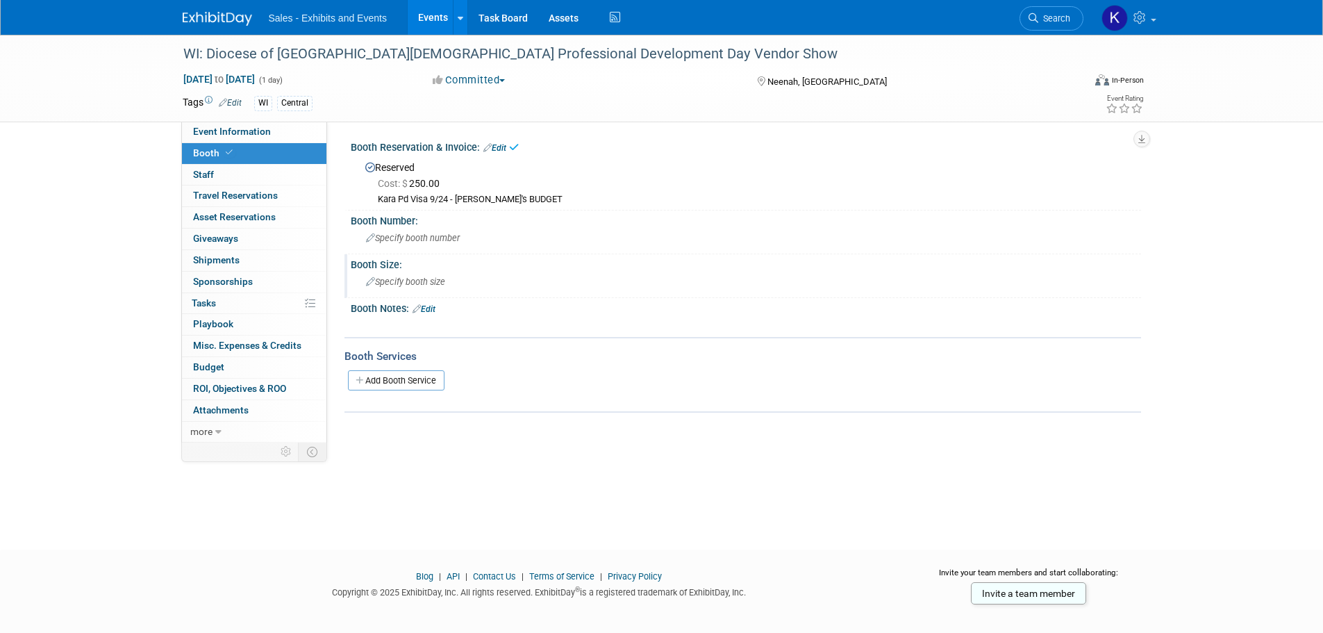
drag, startPoint x: 413, startPoint y: 288, endPoint x: 453, endPoint y: 293, distance: 40.6
click at [413, 288] on div "Specify booth size" at bounding box center [745, 282] width 769 height 22
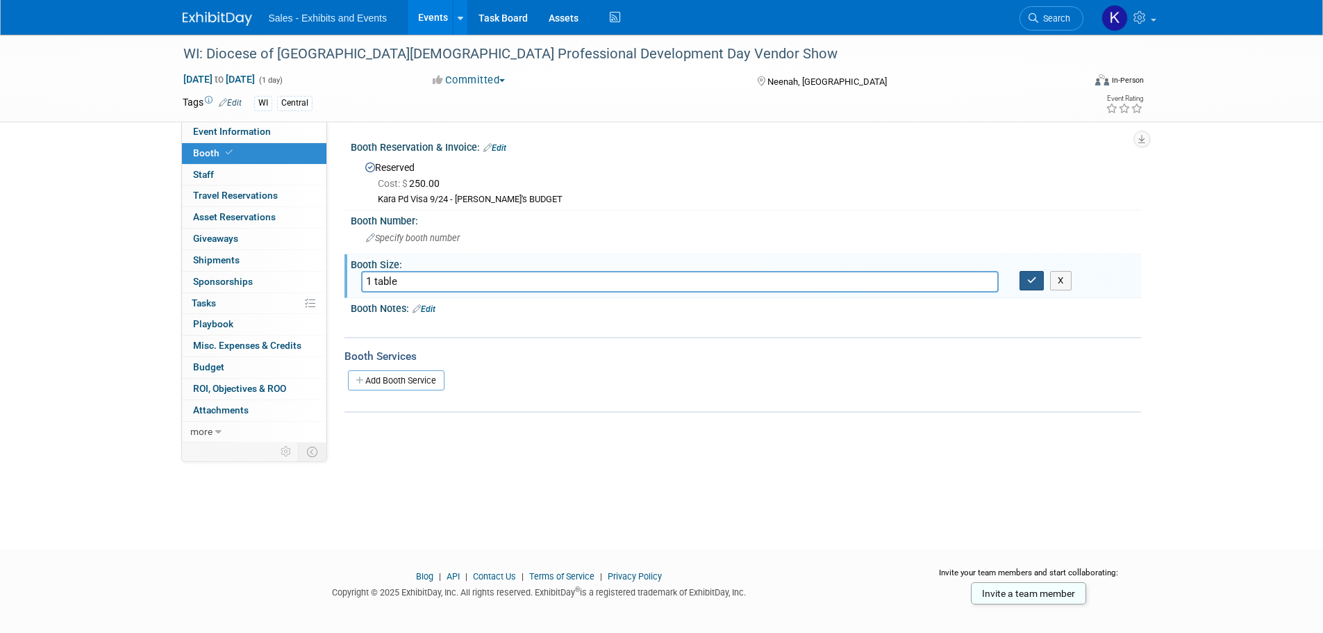
type input "1 table"
click at [1027, 279] on icon "button" at bounding box center [1032, 280] width 10 height 9
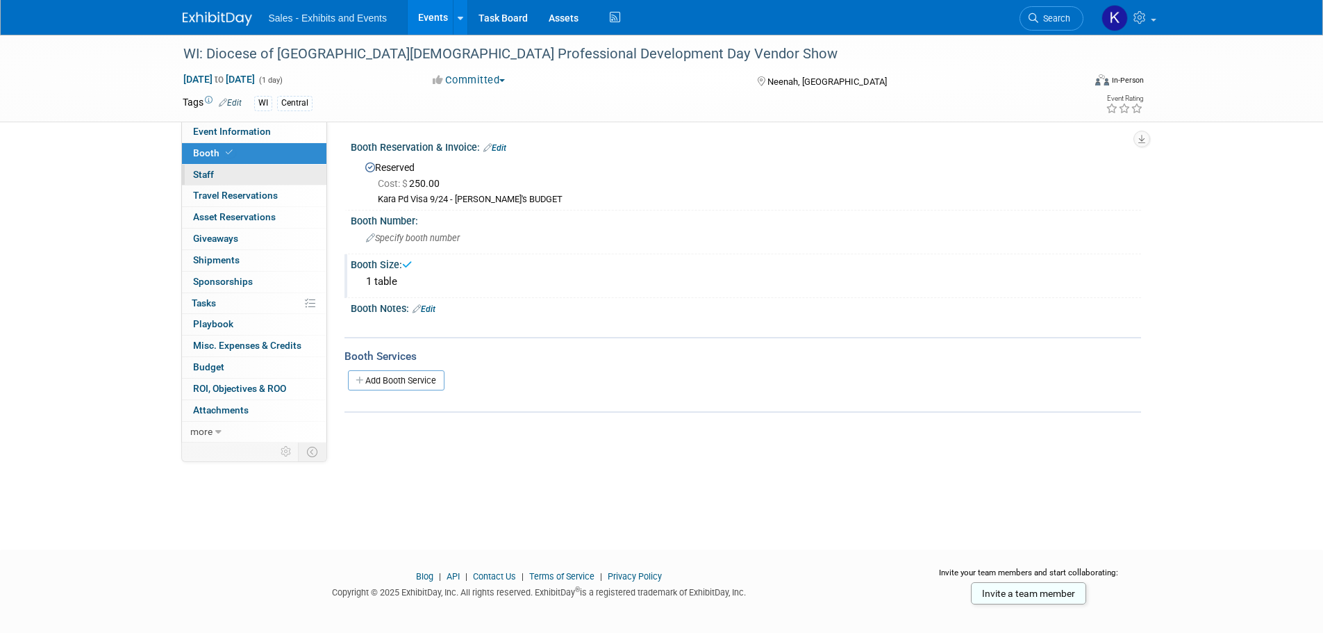
click at [206, 173] on span "Staff 0" at bounding box center [203, 174] width 21 height 11
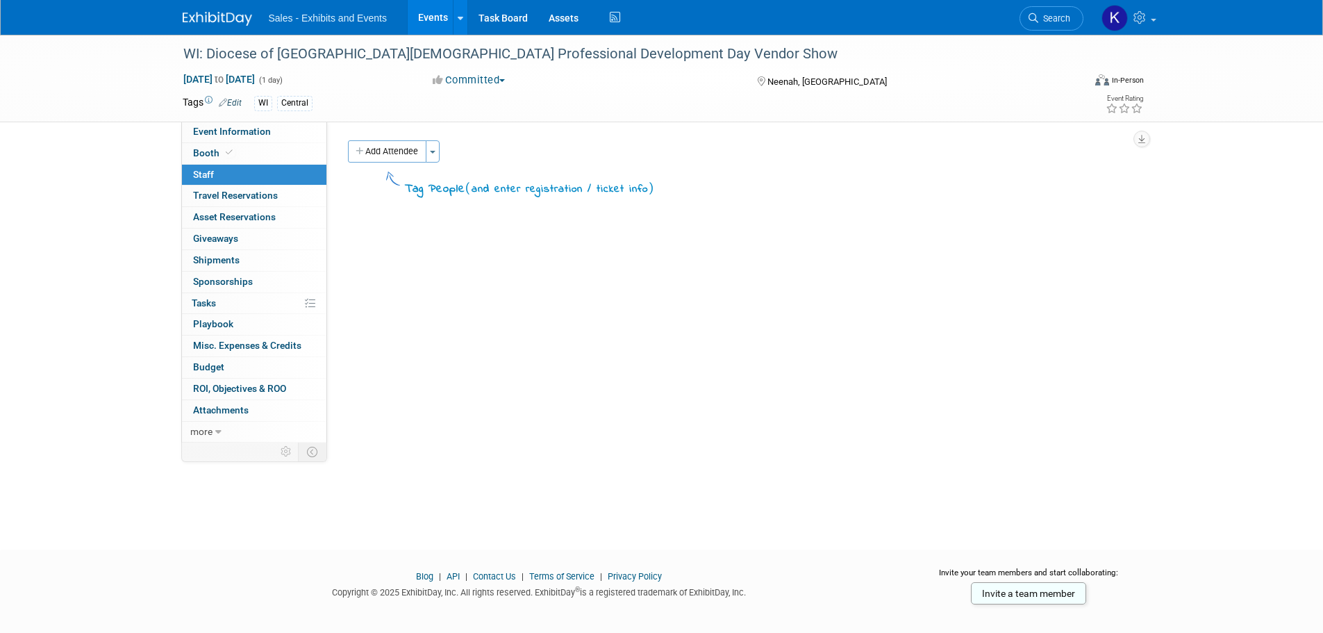
click at [385, 155] on button "Add Attendee" at bounding box center [387, 151] width 78 height 22
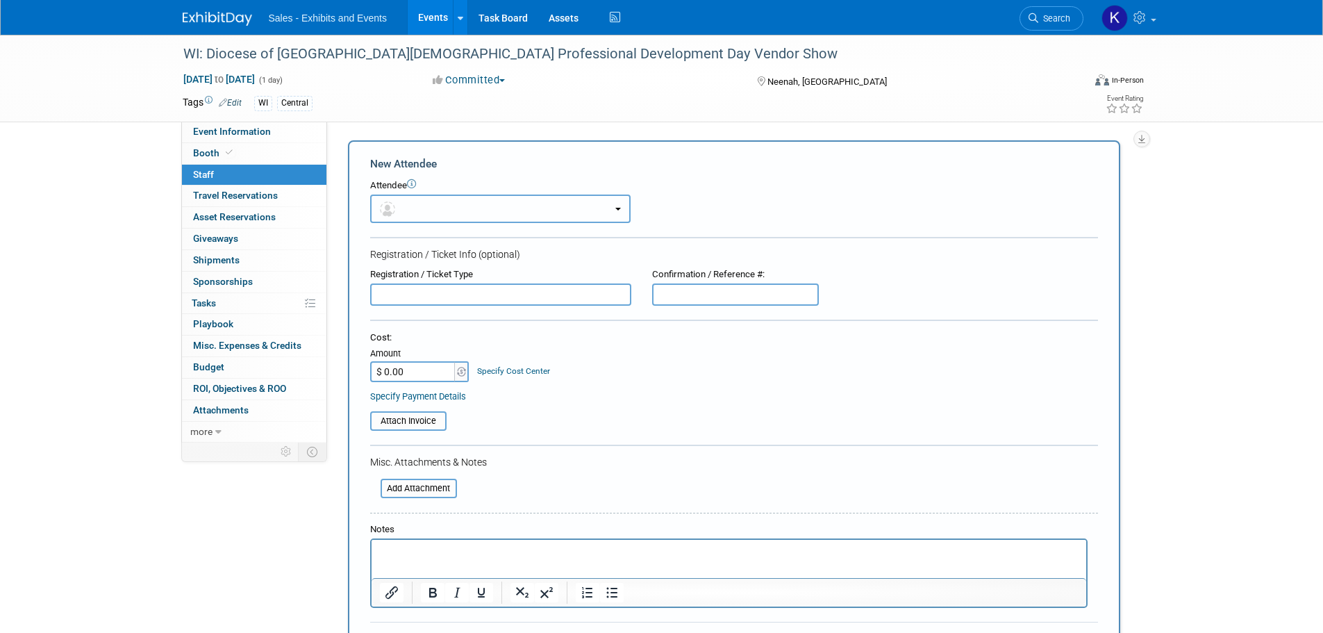
click at [436, 208] on button "button" at bounding box center [500, 208] width 260 height 28
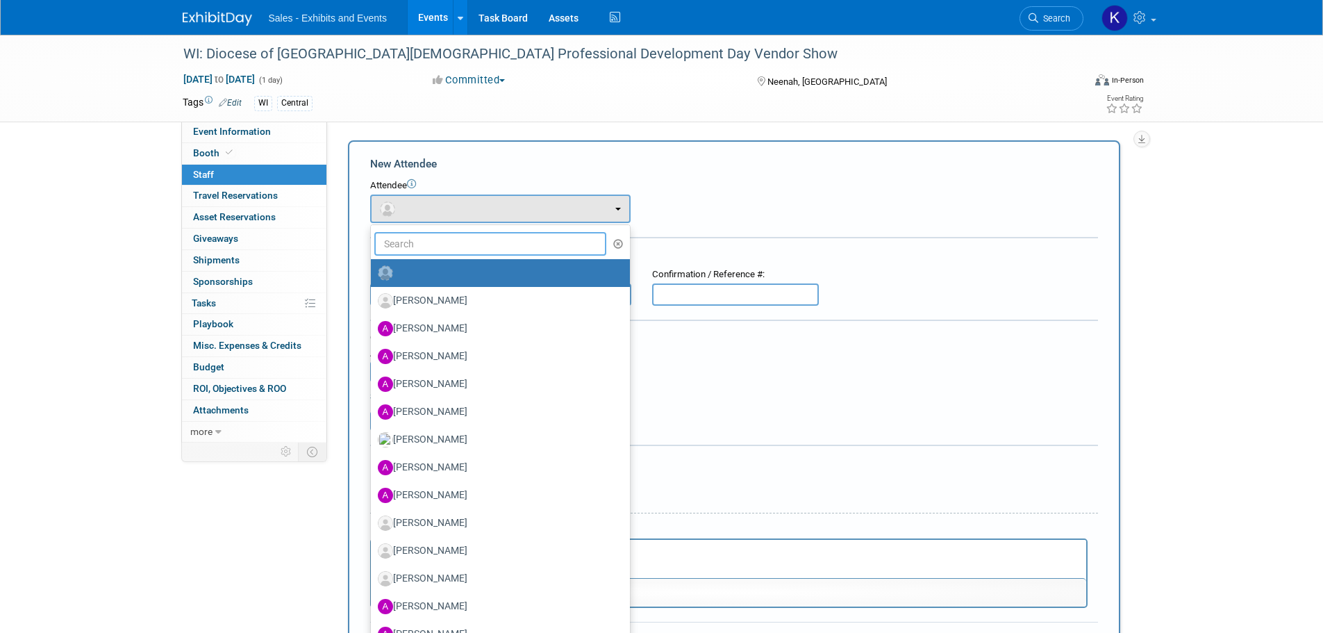
click at [446, 250] on input "text" at bounding box center [490, 244] width 233 height 24
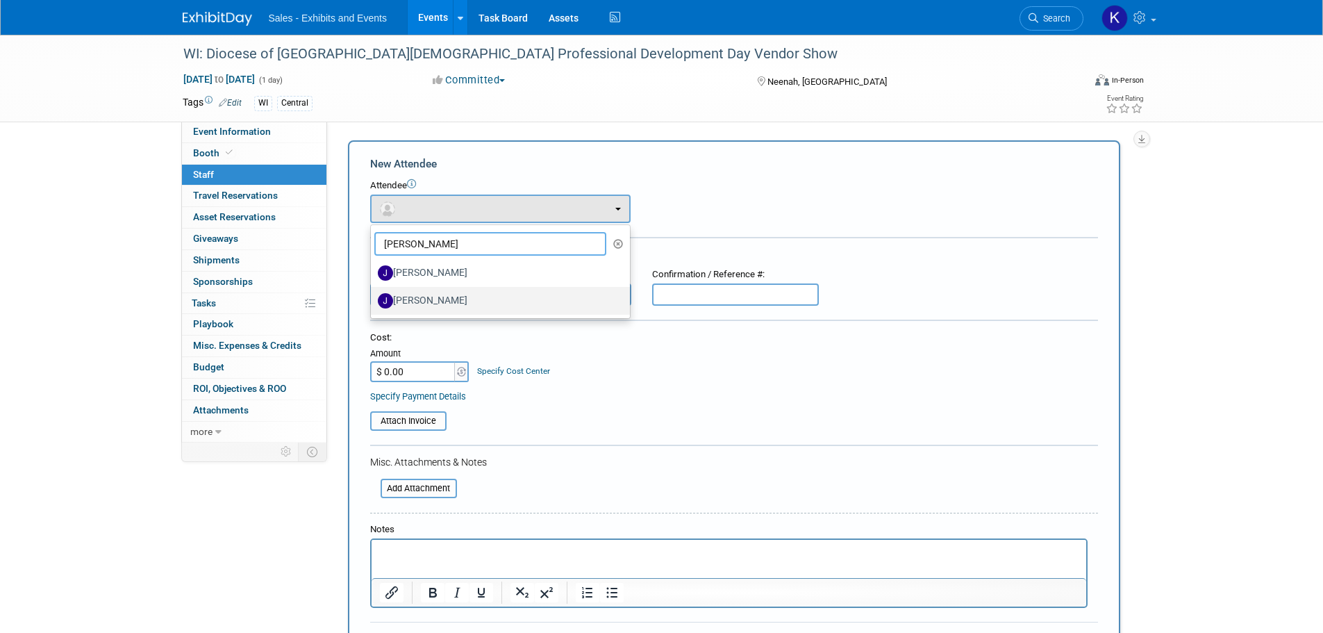
type input "Joel"
click at [442, 306] on label "Joel Burdick" at bounding box center [497, 301] width 238 height 22
click at [373, 303] on input "Joel Burdick" at bounding box center [368, 298] width 9 height 9
select select "0f603a5f-875f-401a-af27-3269a6a3ebba"
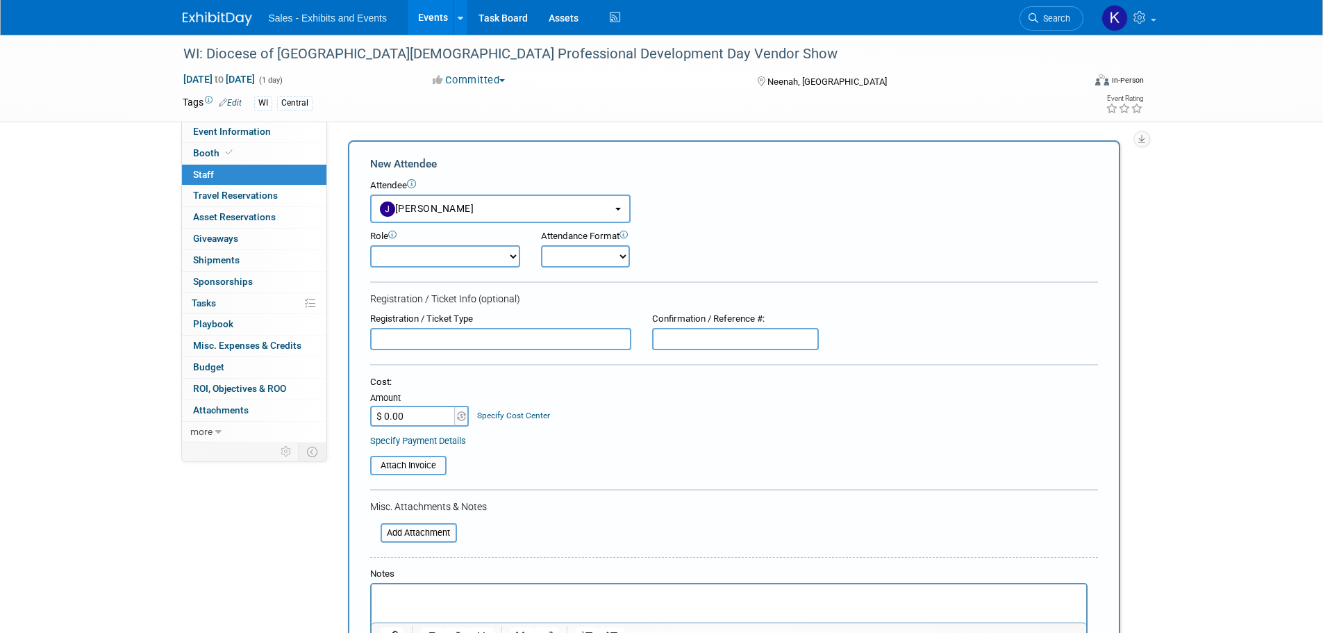
click at [475, 262] on select "Author Demonstrator Host Planner Presenter Product Rep Sales Representative" at bounding box center [445, 256] width 150 height 22
select select "4"
click at [370, 245] on select "Author Demonstrator Host Planner Presenter Product Rep Sales Representative" at bounding box center [445, 256] width 150 height 22
drag, startPoint x: 589, startPoint y: 249, endPoint x: 590, endPoint y: 256, distance: 7.1
click at [589, 249] on select "Onsite Remote" at bounding box center [585, 256] width 89 height 22
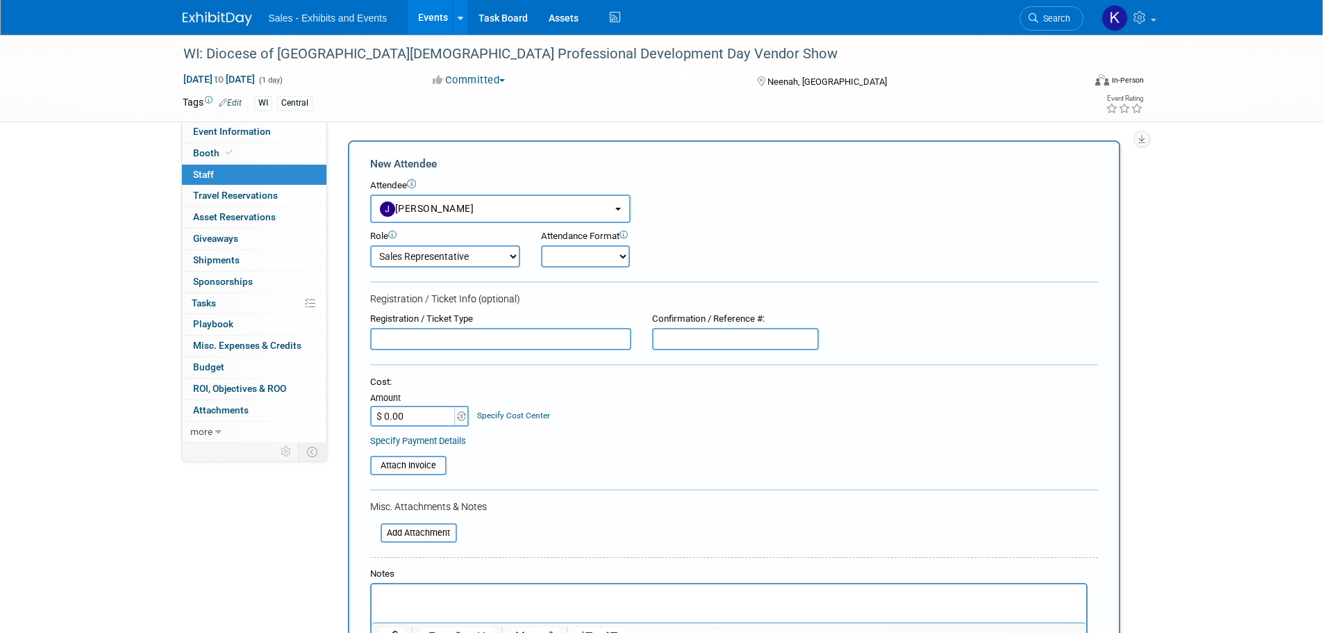
select select "1"
click at [541, 245] on select "Onsite Remote" at bounding box center [585, 256] width 89 height 22
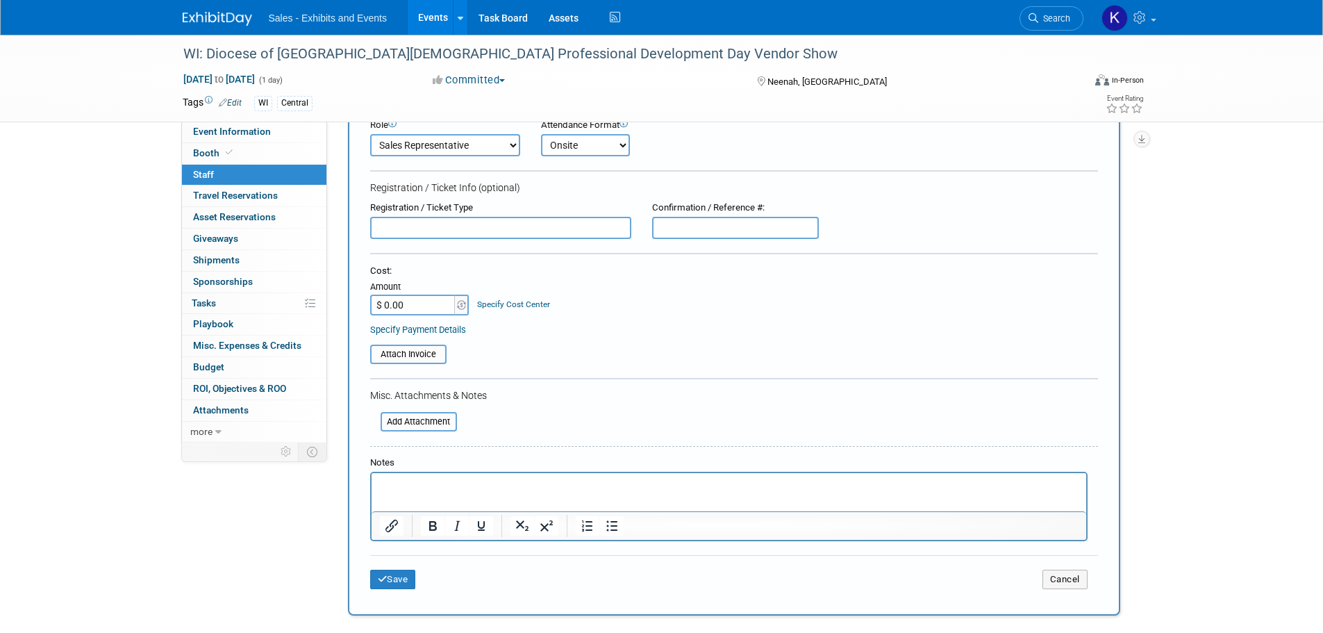
scroll to position [259, 0]
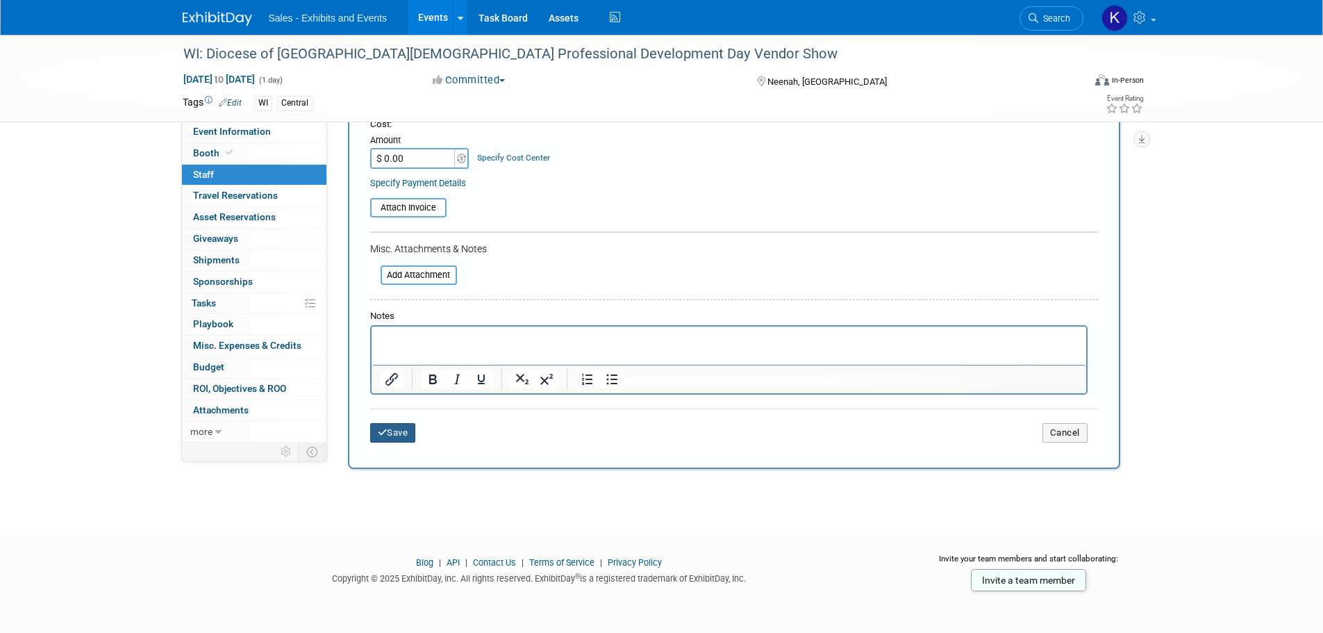
click at [400, 431] on button "Save" at bounding box center [393, 432] width 46 height 19
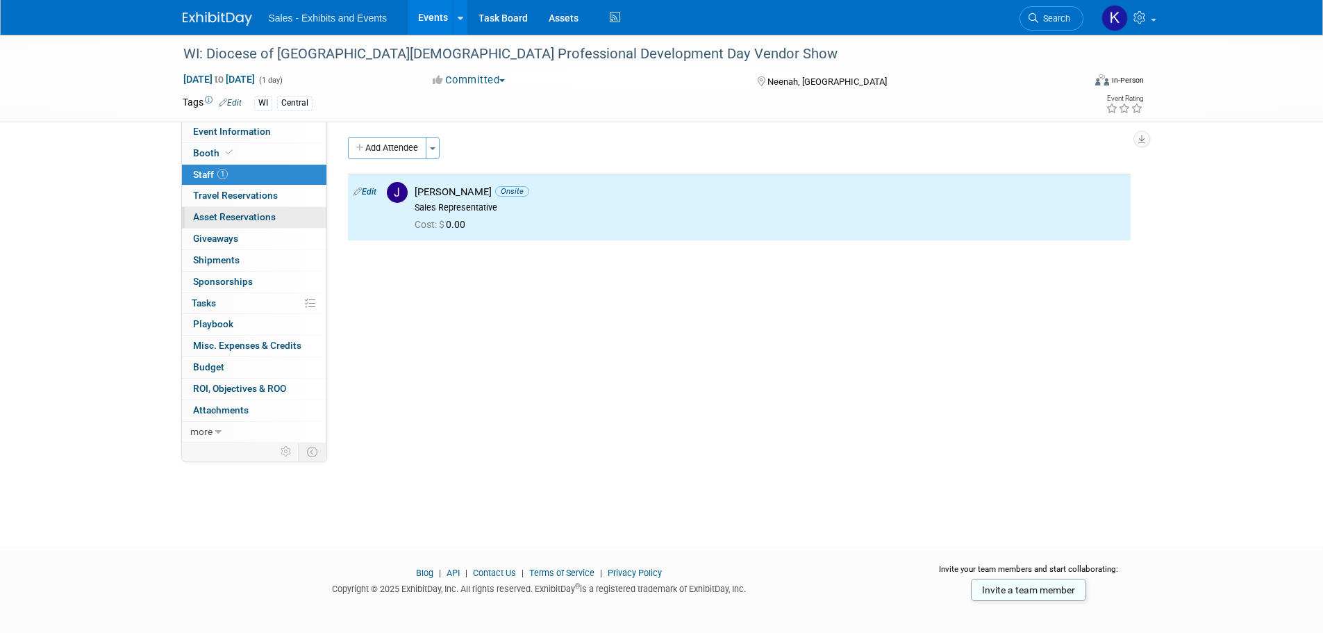
scroll to position [0, 0]
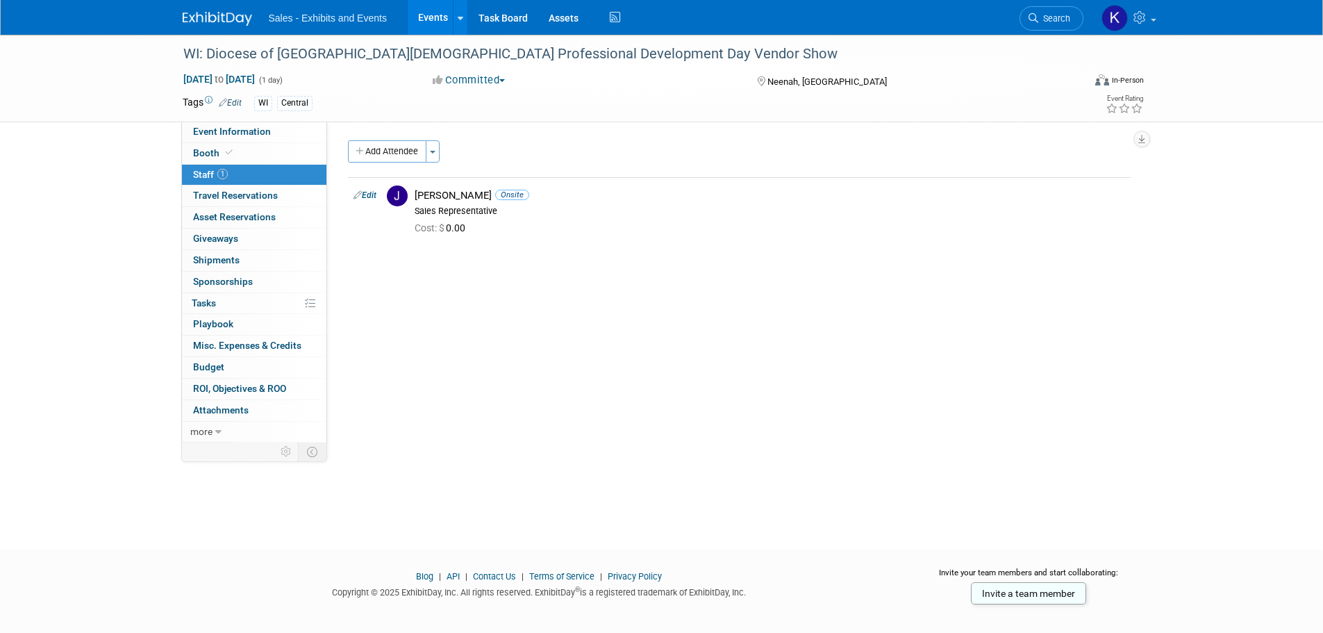
click at [218, 19] on img at bounding box center [217, 19] width 69 height 14
